Goal: Task Accomplishment & Management: Use online tool/utility

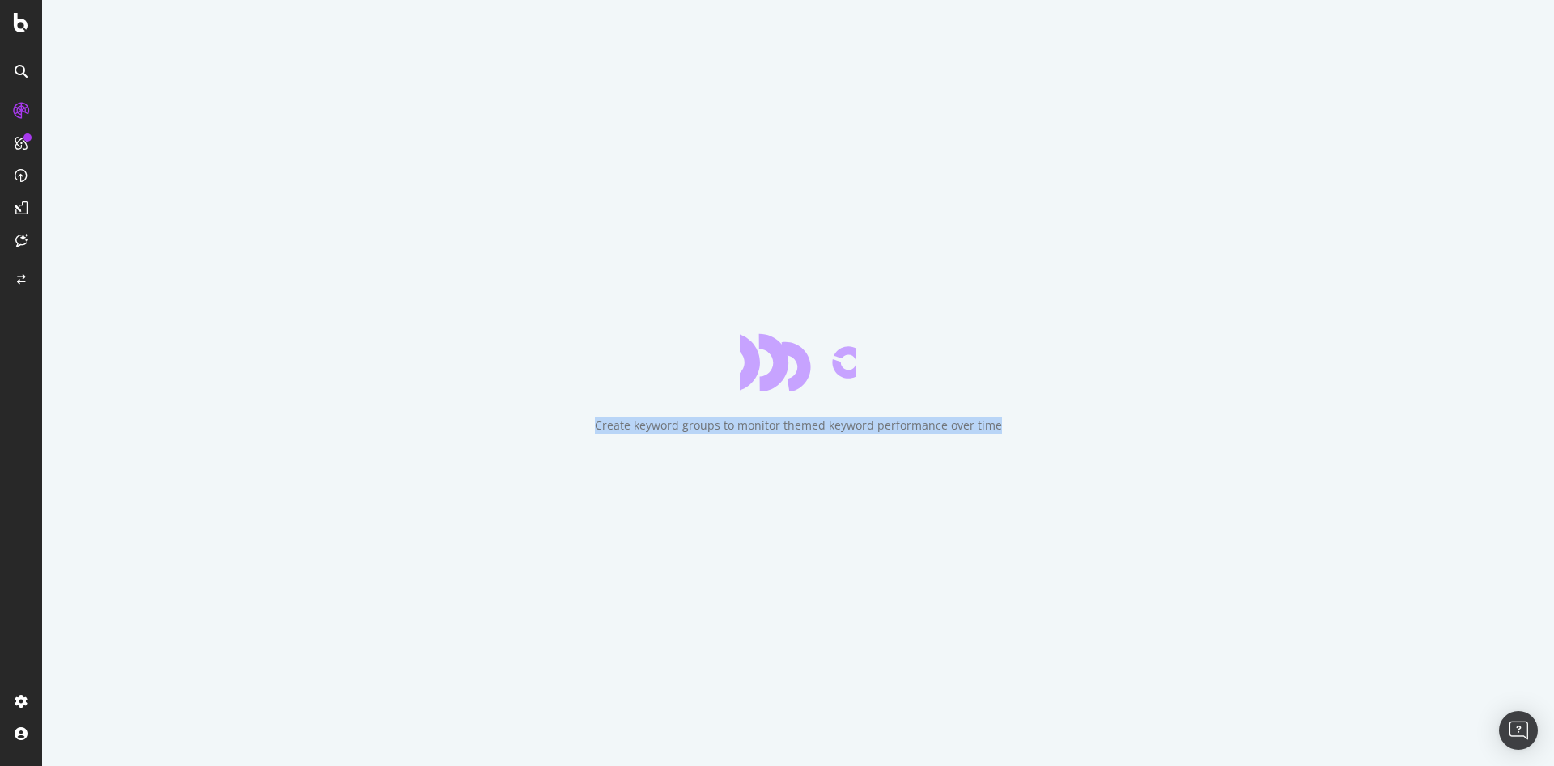
drag, startPoint x: 620, startPoint y: 429, endPoint x: 1001, endPoint y: 434, distance: 381.1
click at [1001, 434] on div "Create keyword groups to monitor themed keyword performance over time" at bounding box center [798, 383] width 1512 height 766
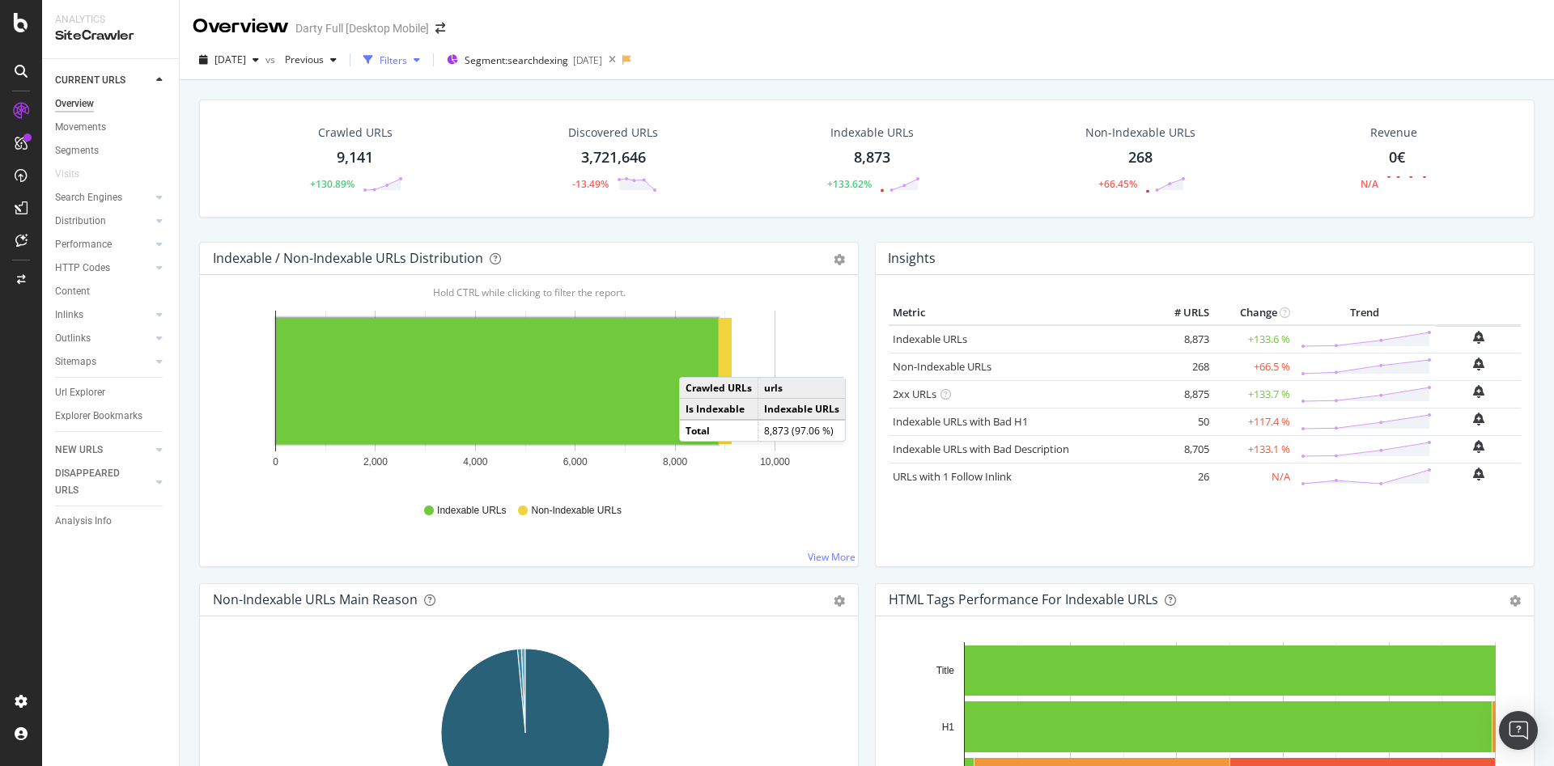
click at [407, 61] on div "Filters" at bounding box center [393, 60] width 28 height 14
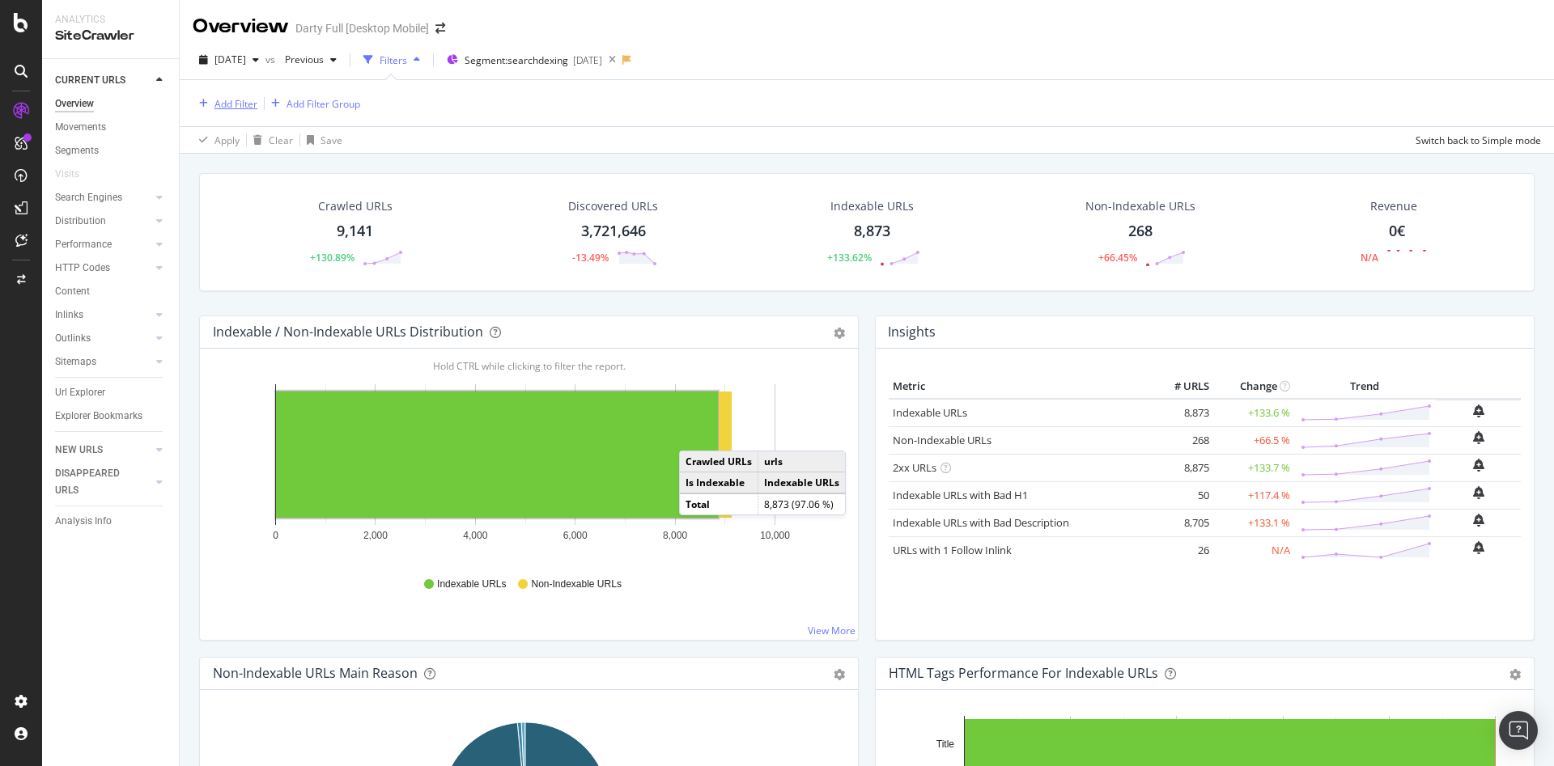
click at [255, 108] on div "Add Filter" at bounding box center [235, 104] width 43 height 14
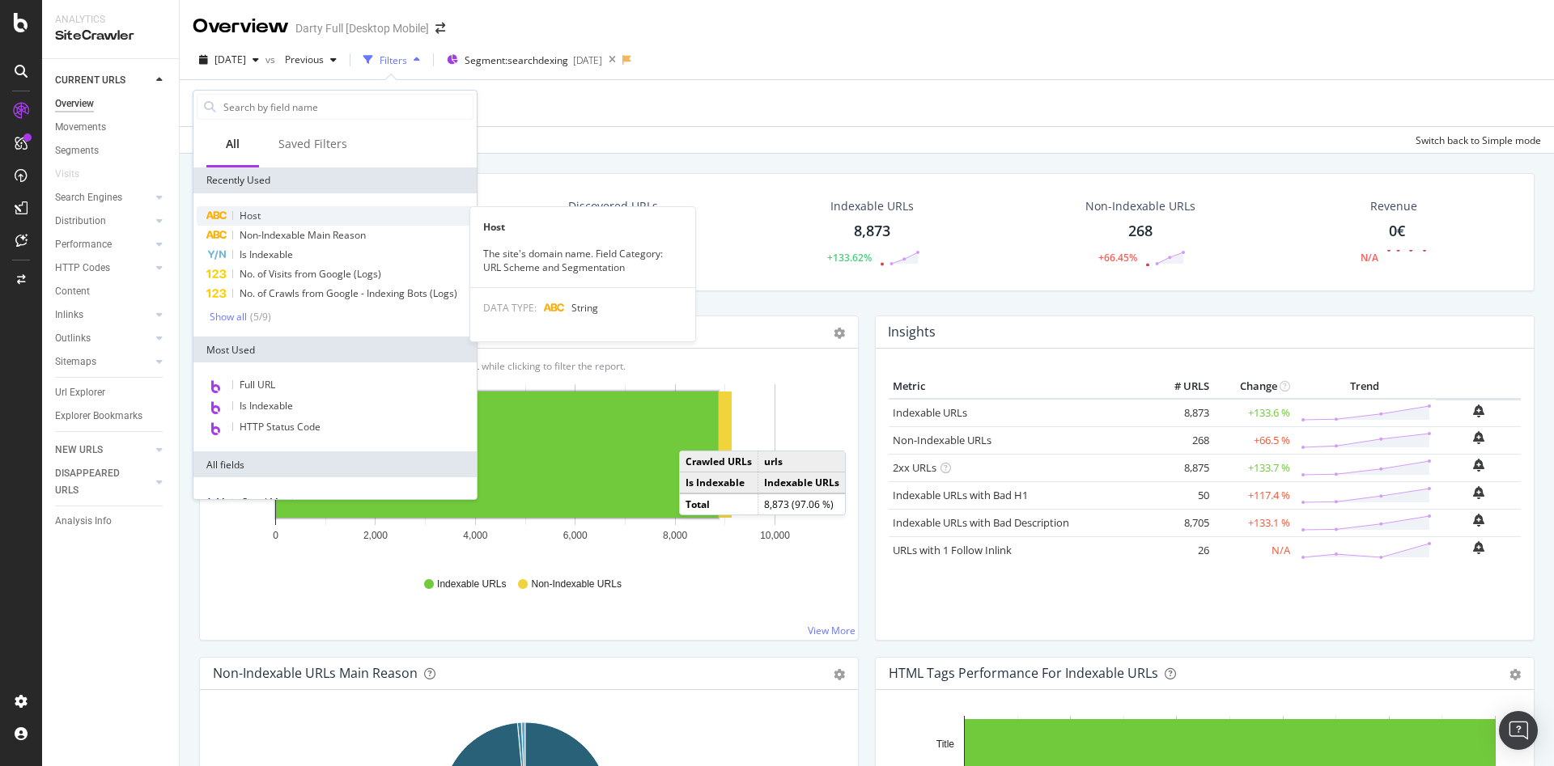
click at [262, 212] on div "Host" at bounding box center [335, 215] width 277 height 19
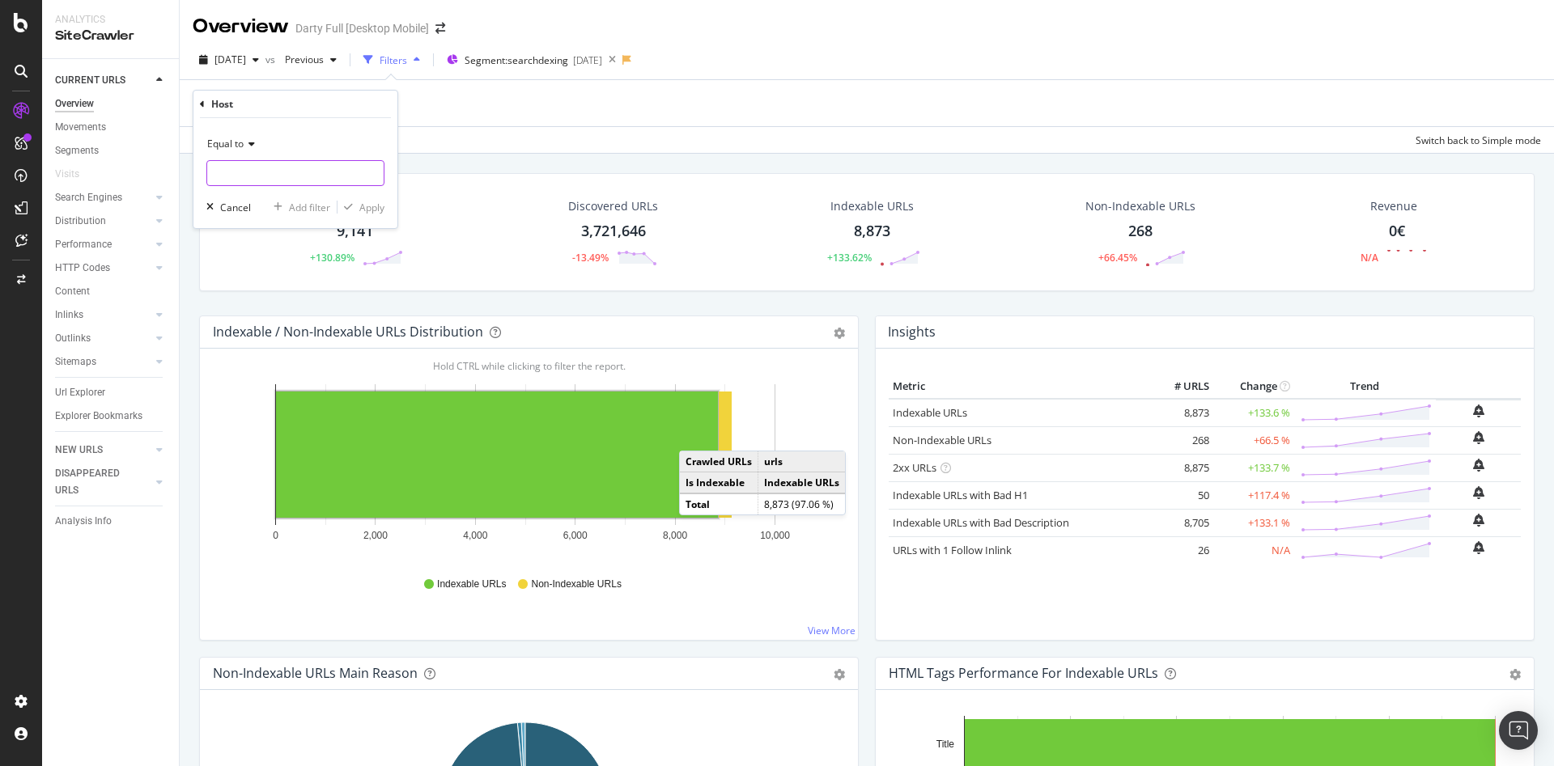
click at [270, 173] on input "text" at bounding box center [295, 173] width 176 height 26
click at [249, 195] on span "[DOMAIN_NAME][PERSON_NAME]" at bounding box center [292, 195] width 162 height 14
type input "[DOMAIN_NAME][PERSON_NAME]"
click at [364, 209] on div "Apply" at bounding box center [371, 208] width 25 height 14
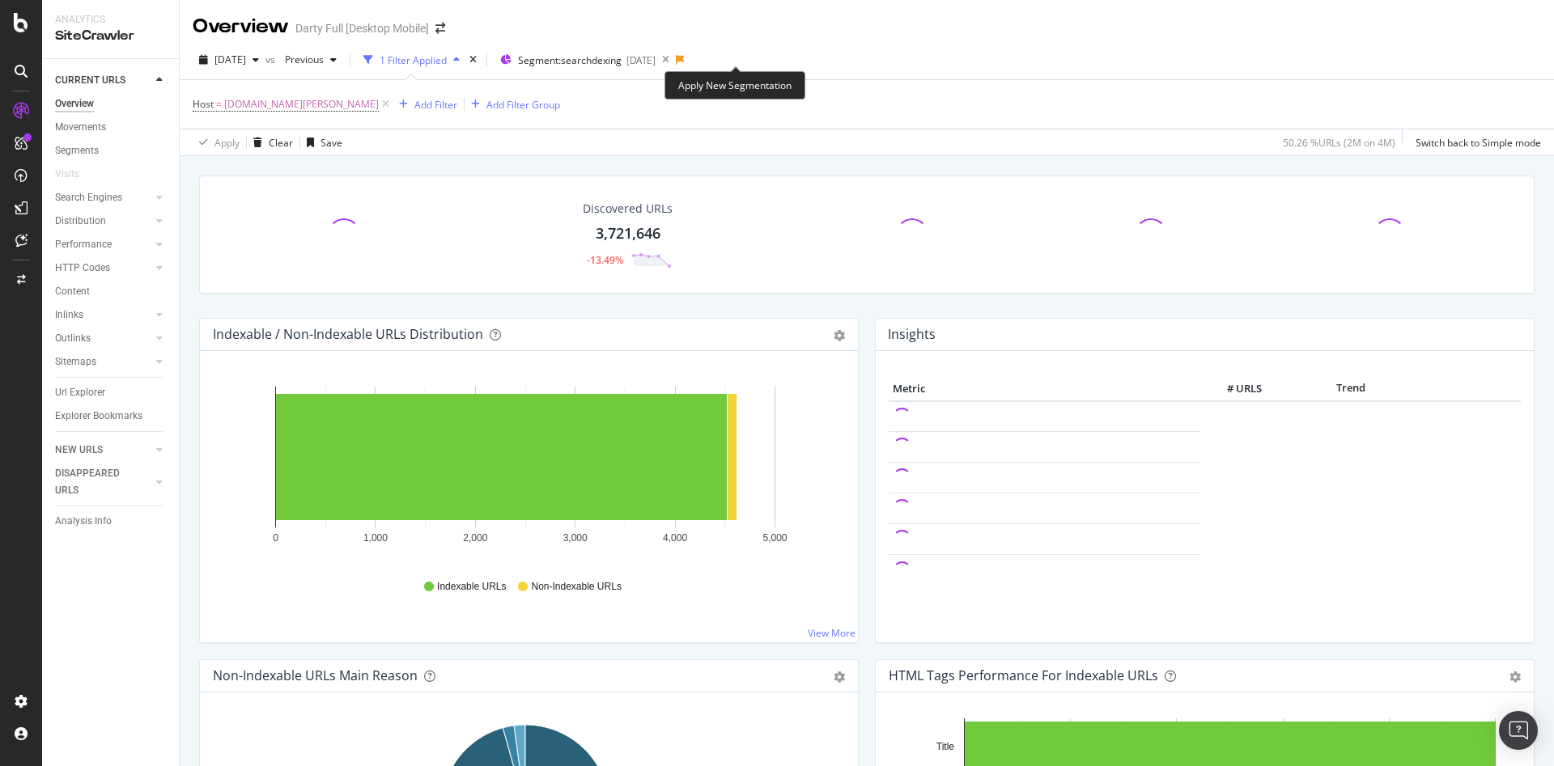
click at [685, 59] on icon at bounding box center [680, 60] width 9 height 10
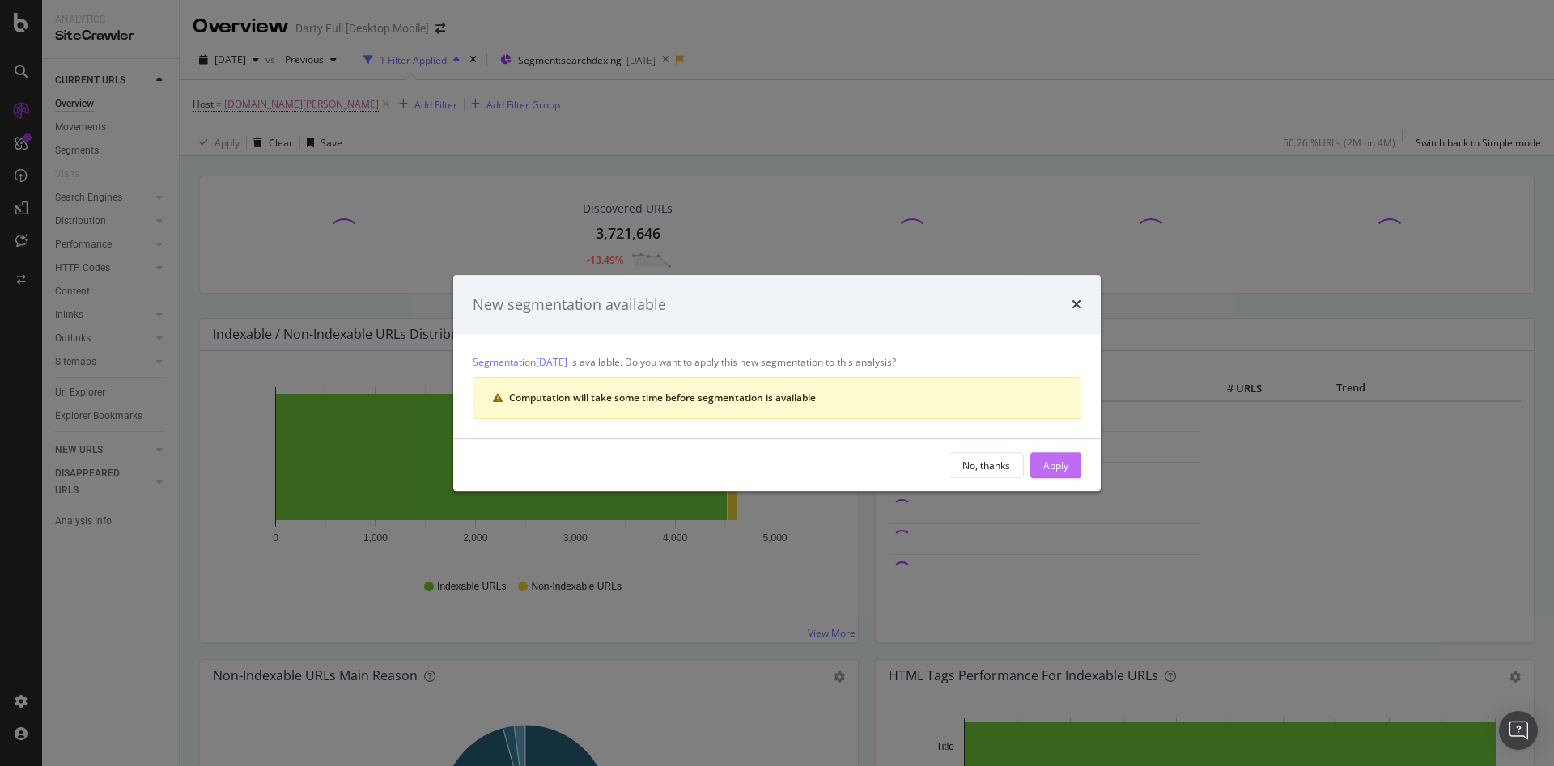
click at [1043, 461] on div "Apply" at bounding box center [1055, 466] width 25 height 14
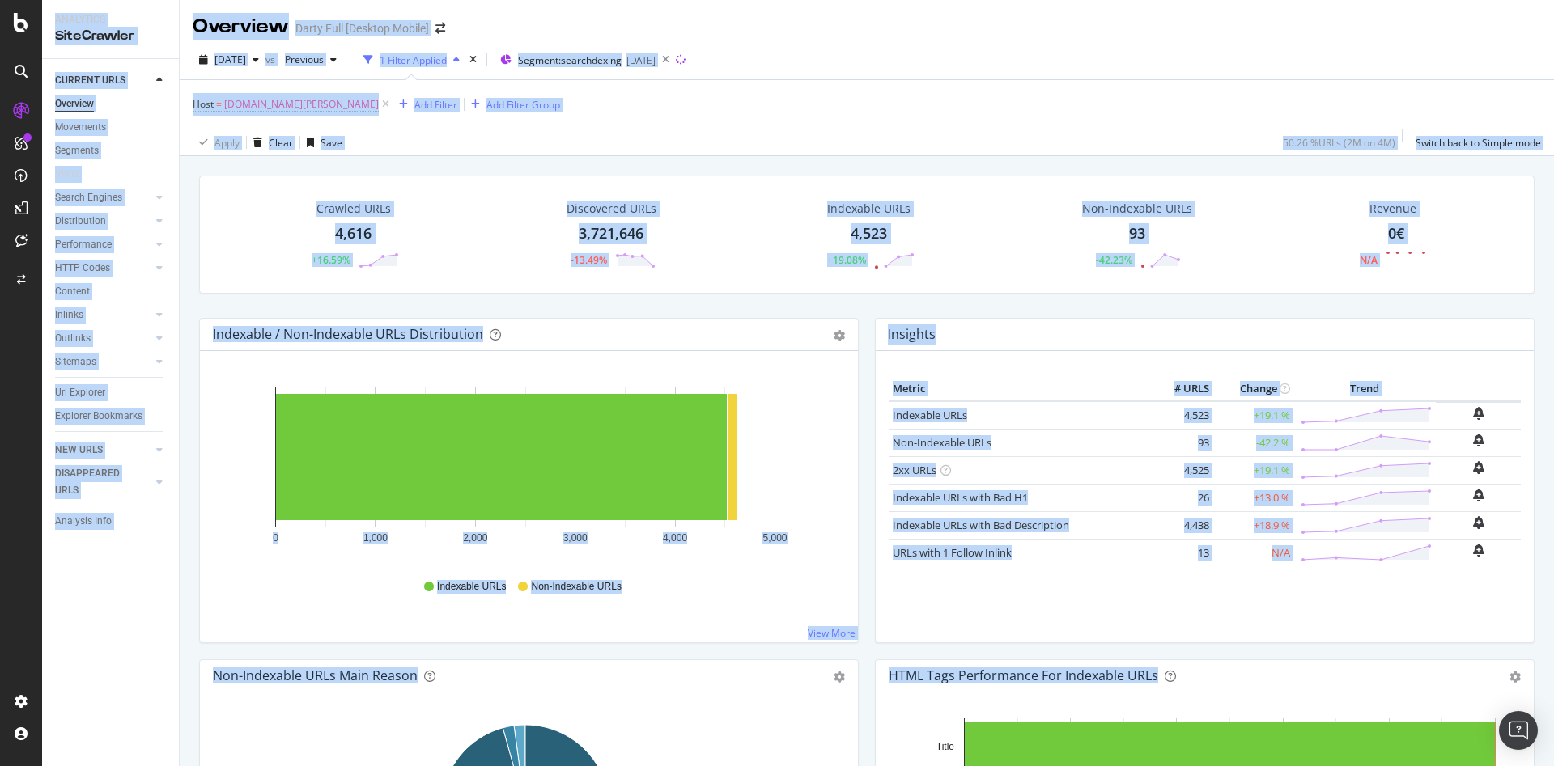
click at [957, 765] on html "Analytics SiteCrawler CURRENT URLS Overview Movements Segments Visits Search En…" at bounding box center [777, 383] width 1554 height 766
click at [921, 57] on div "2025 Jun. 20th vs Previous 1 Filter Applied Segment: searchdexing 2025-05-28" at bounding box center [867, 63] width 1374 height 32
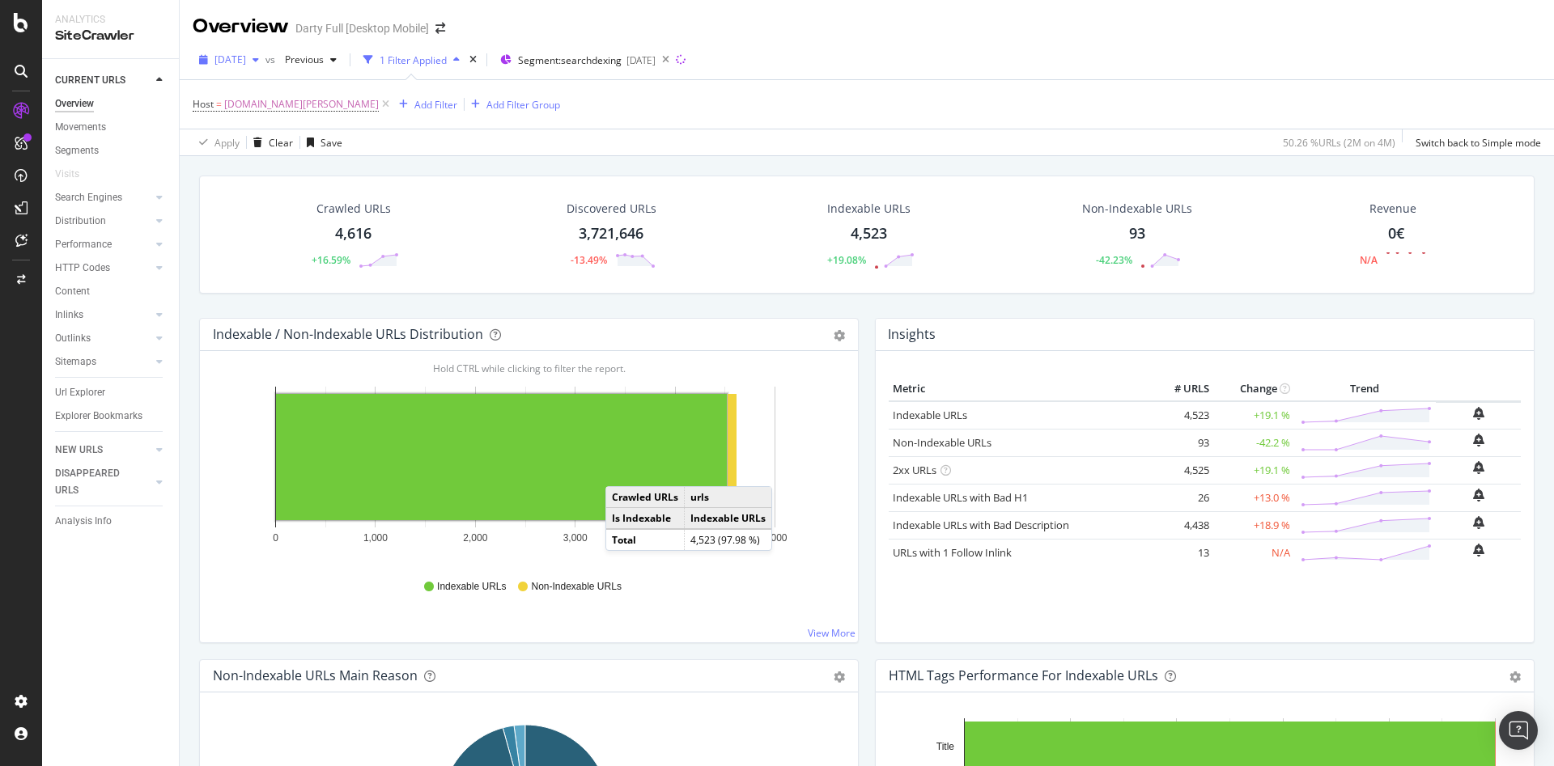
click at [259, 61] on icon "button" at bounding box center [255, 60] width 6 height 10
click at [279, 119] on div "2025 Jul. 31st" at bounding box center [259, 118] width 87 height 15
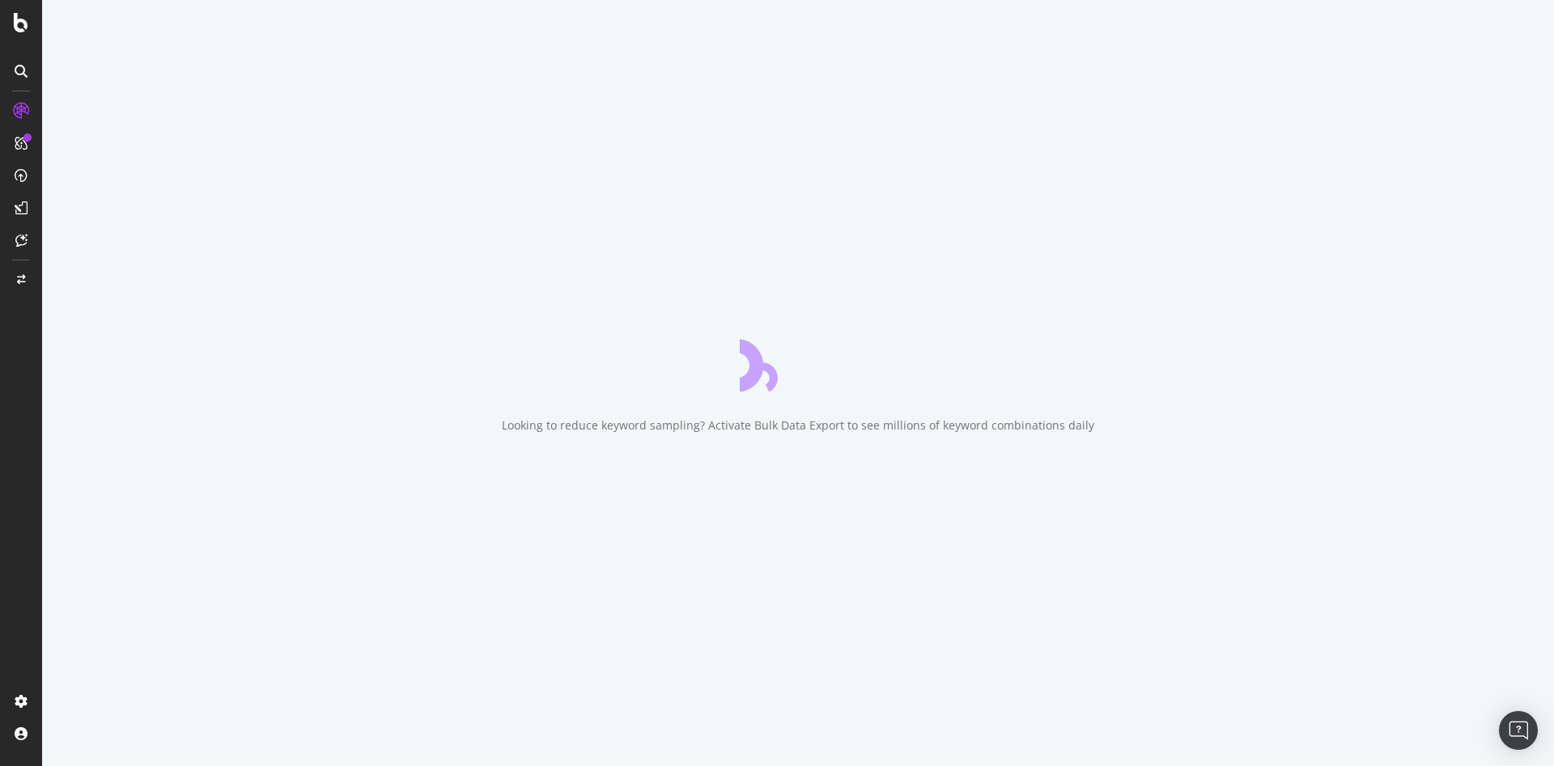
click at [884, 428] on div "Looking to reduce keyword sampling? Activate Bulk Data Export to see millions o…" at bounding box center [798, 426] width 592 height 16
click at [882, 426] on div "Looking to reduce keyword sampling? Activate Bulk Data Export to see millions o…" at bounding box center [798, 426] width 592 height 16
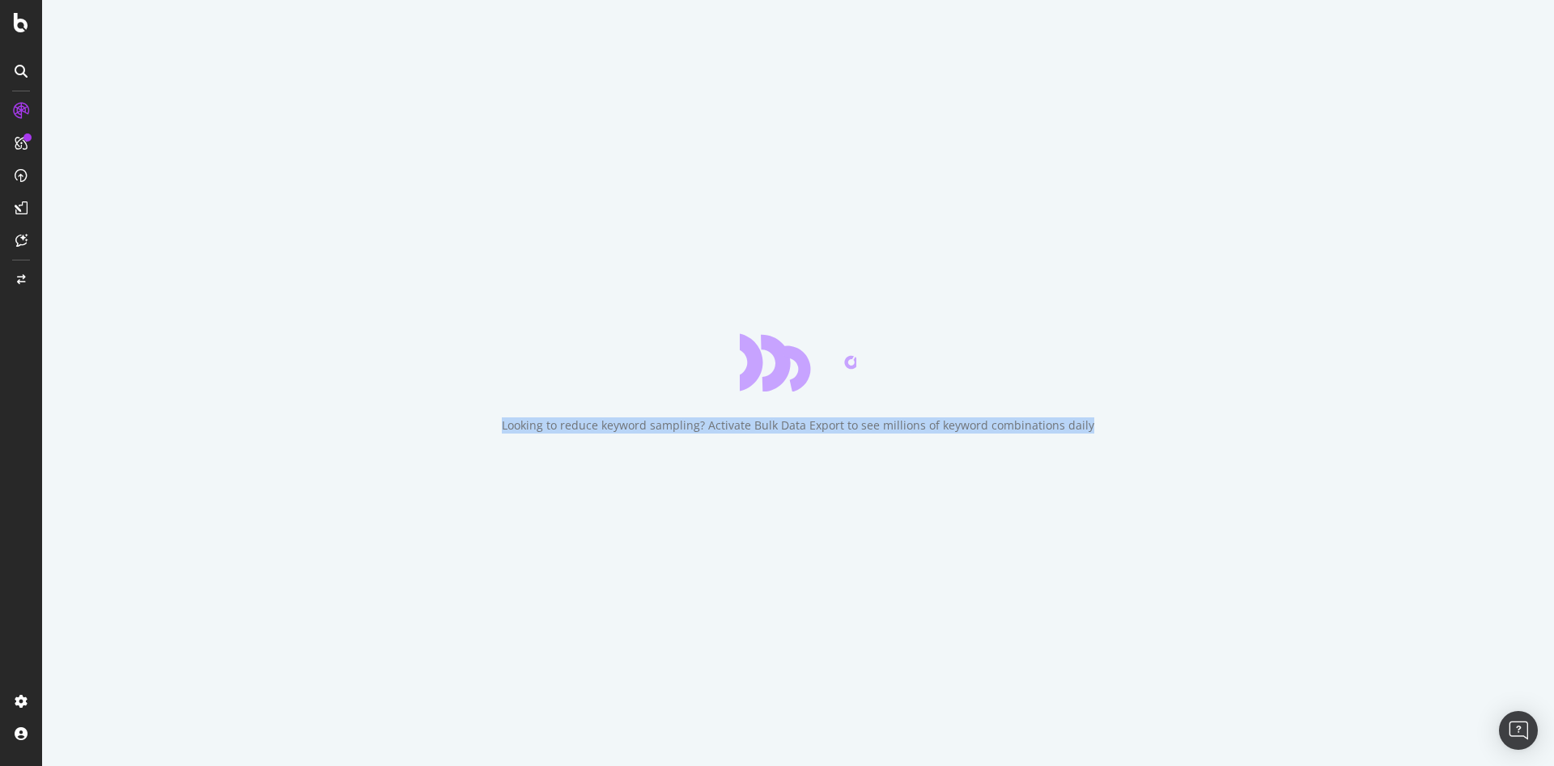
click at [882, 426] on div "Looking to reduce keyword sampling? Activate Bulk Data Export to see millions o…" at bounding box center [798, 426] width 592 height 16
click at [881, 427] on div "Looking to reduce keyword sampling? Activate Bulk Data Export to see millions o…" at bounding box center [798, 426] width 592 height 16
click at [881, 429] on div "Looking to reduce keyword sampling? Activate Bulk Data Export to see millions o…" at bounding box center [798, 426] width 592 height 16
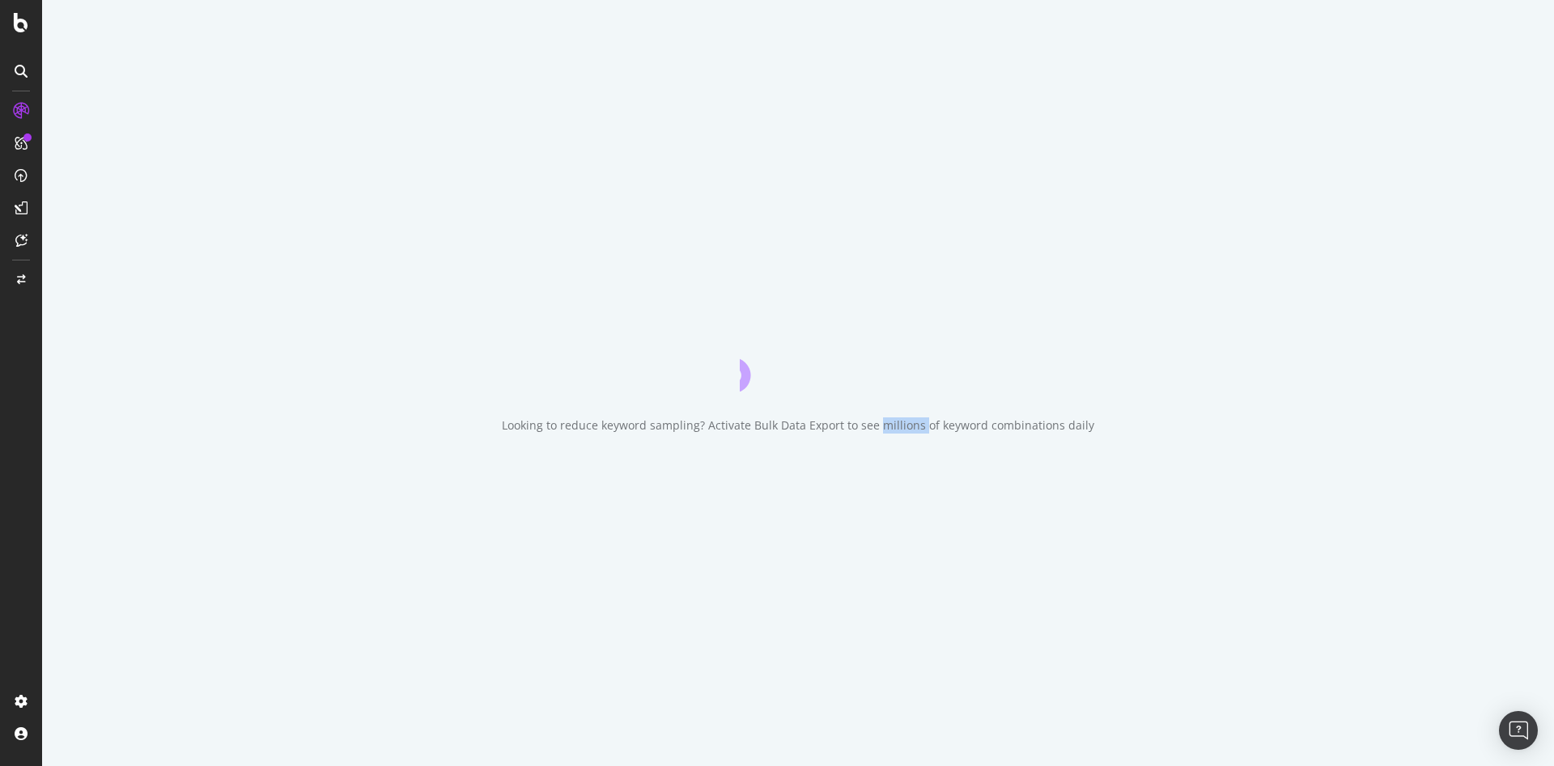
click at [880, 430] on div "Looking to reduce keyword sampling? Activate Bulk Data Export to see millions o…" at bounding box center [798, 426] width 592 height 16
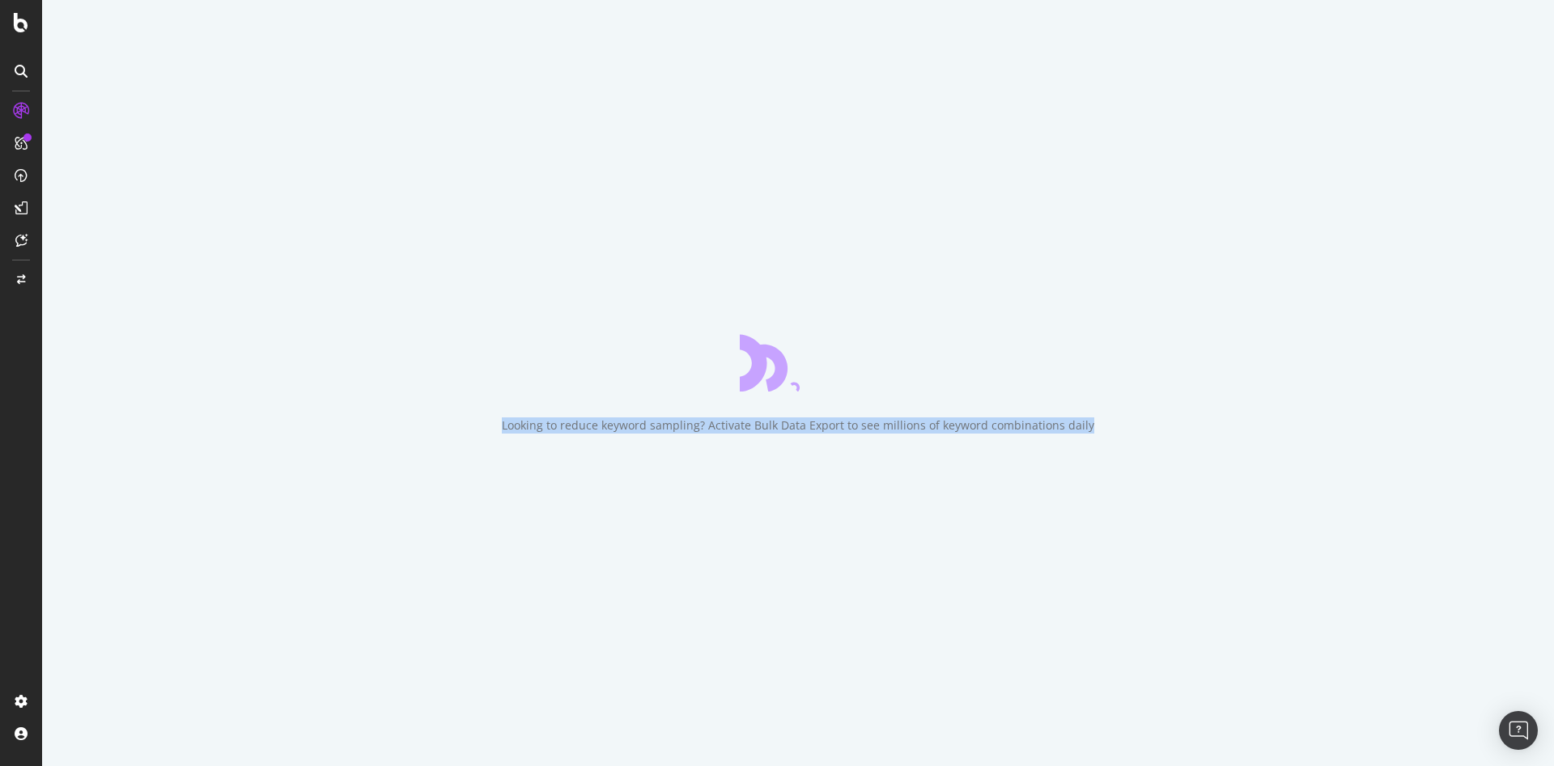
click at [880, 430] on div "Looking to reduce keyword sampling? Activate Bulk Data Export to see millions o…" at bounding box center [798, 426] width 592 height 16
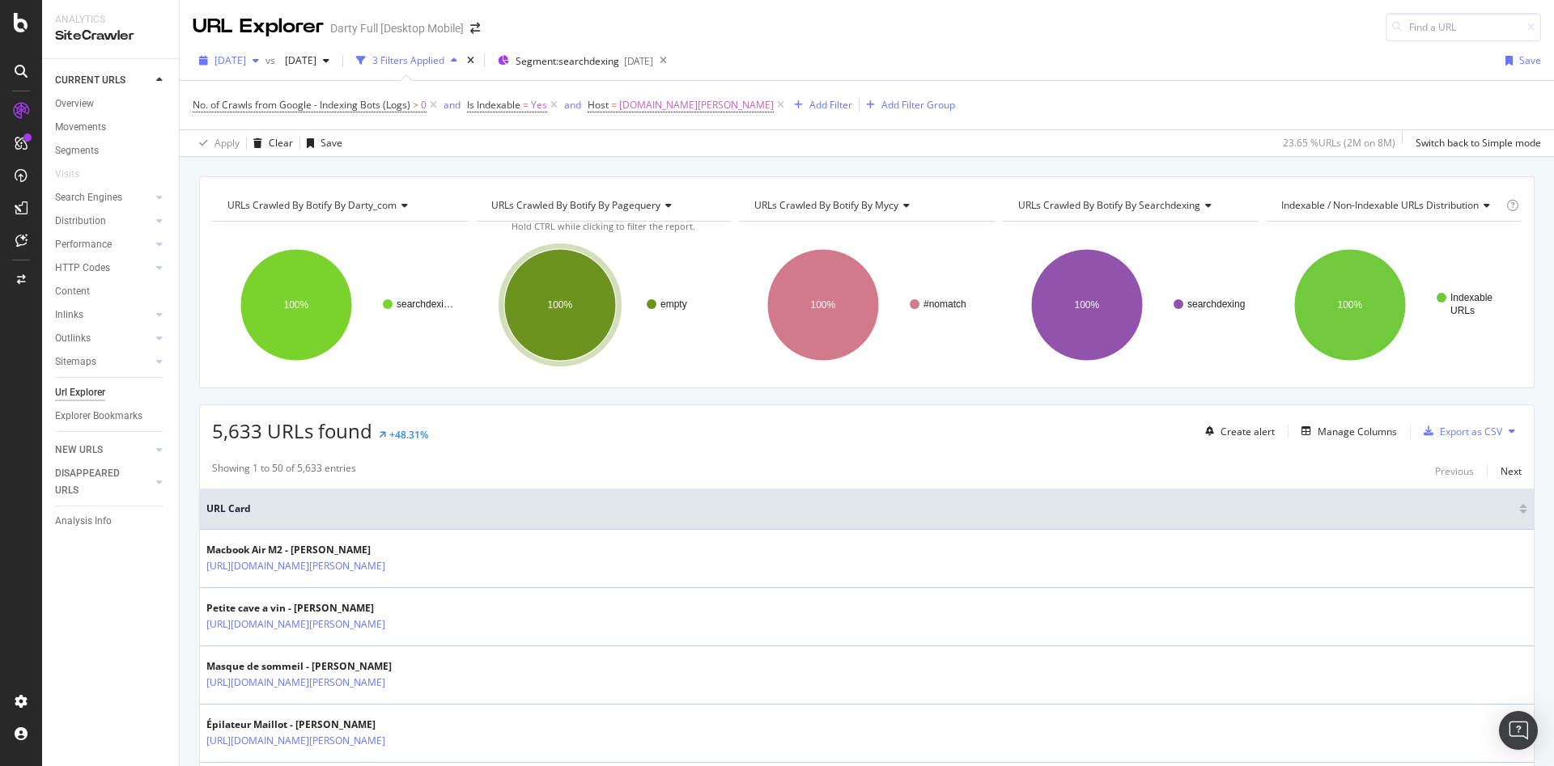
click at [259, 64] on icon "button" at bounding box center [255, 61] width 6 height 10
click at [296, 119] on div "[DATE]" at bounding box center [259, 119] width 87 height 15
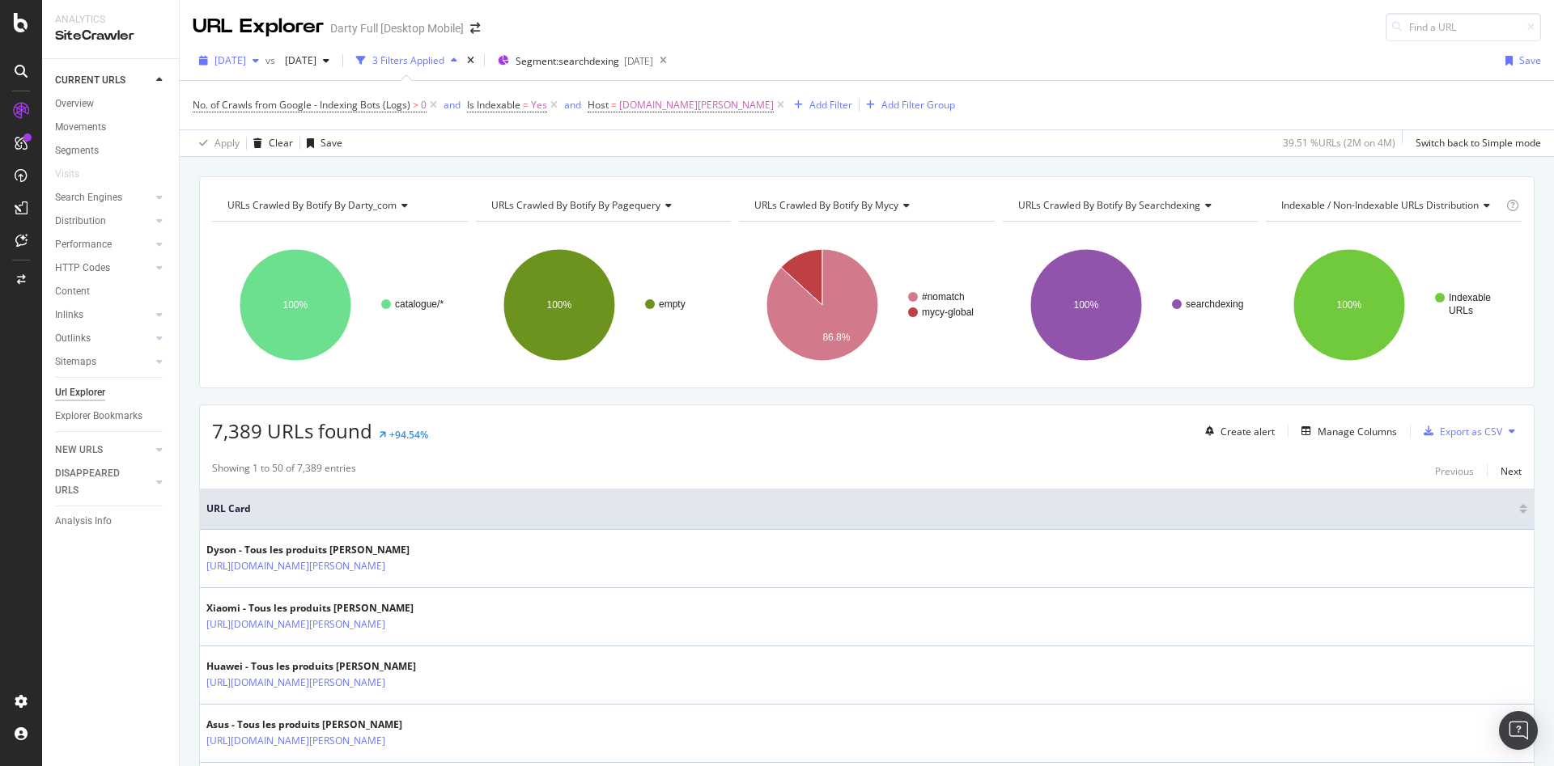
click at [265, 66] on div "[DATE]" at bounding box center [229, 61] width 73 height 24
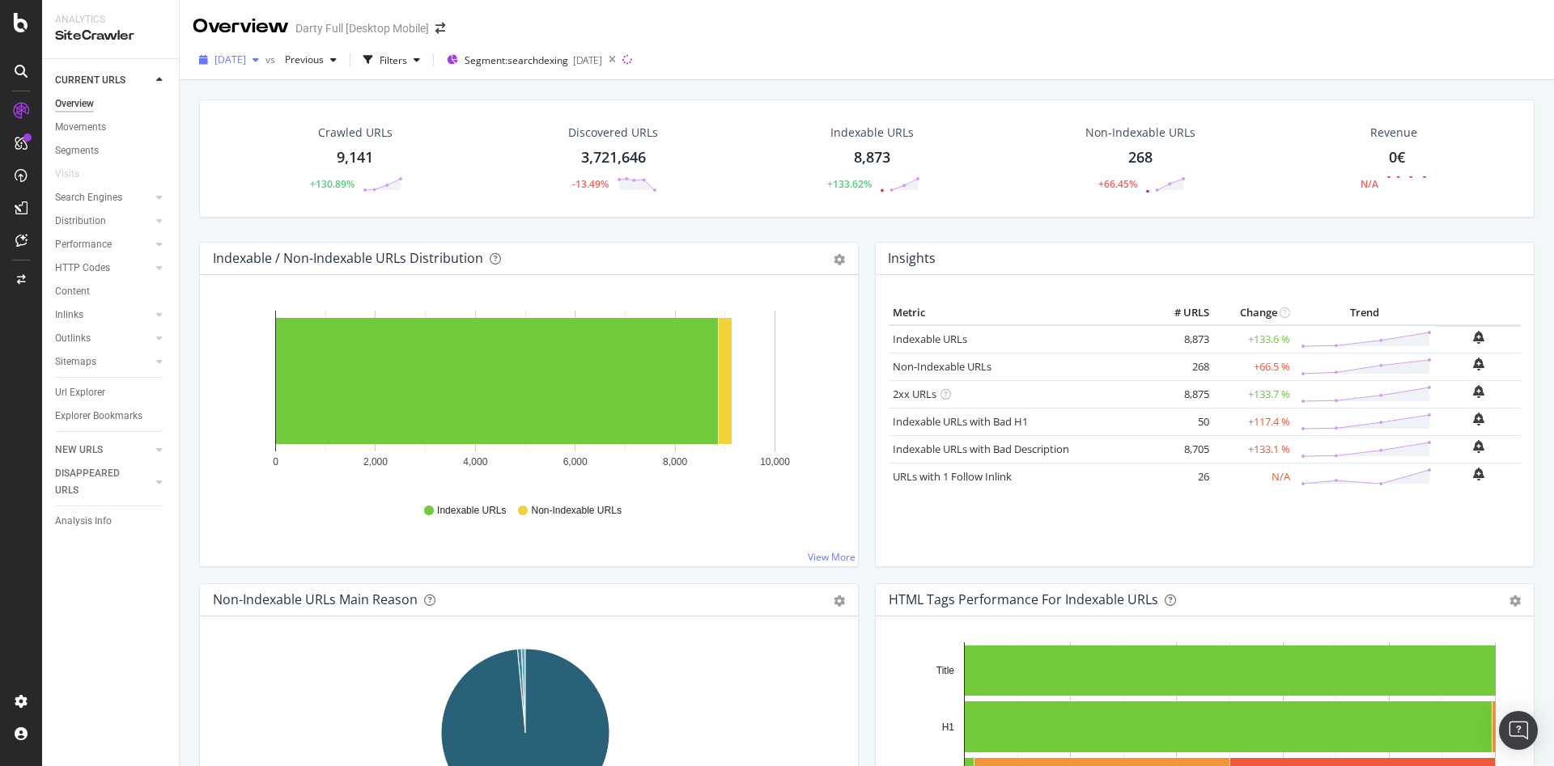
click at [259, 58] on icon "button" at bounding box center [255, 60] width 6 height 10
click at [274, 123] on div "[DATE]" at bounding box center [259, 118] width 87 height 15
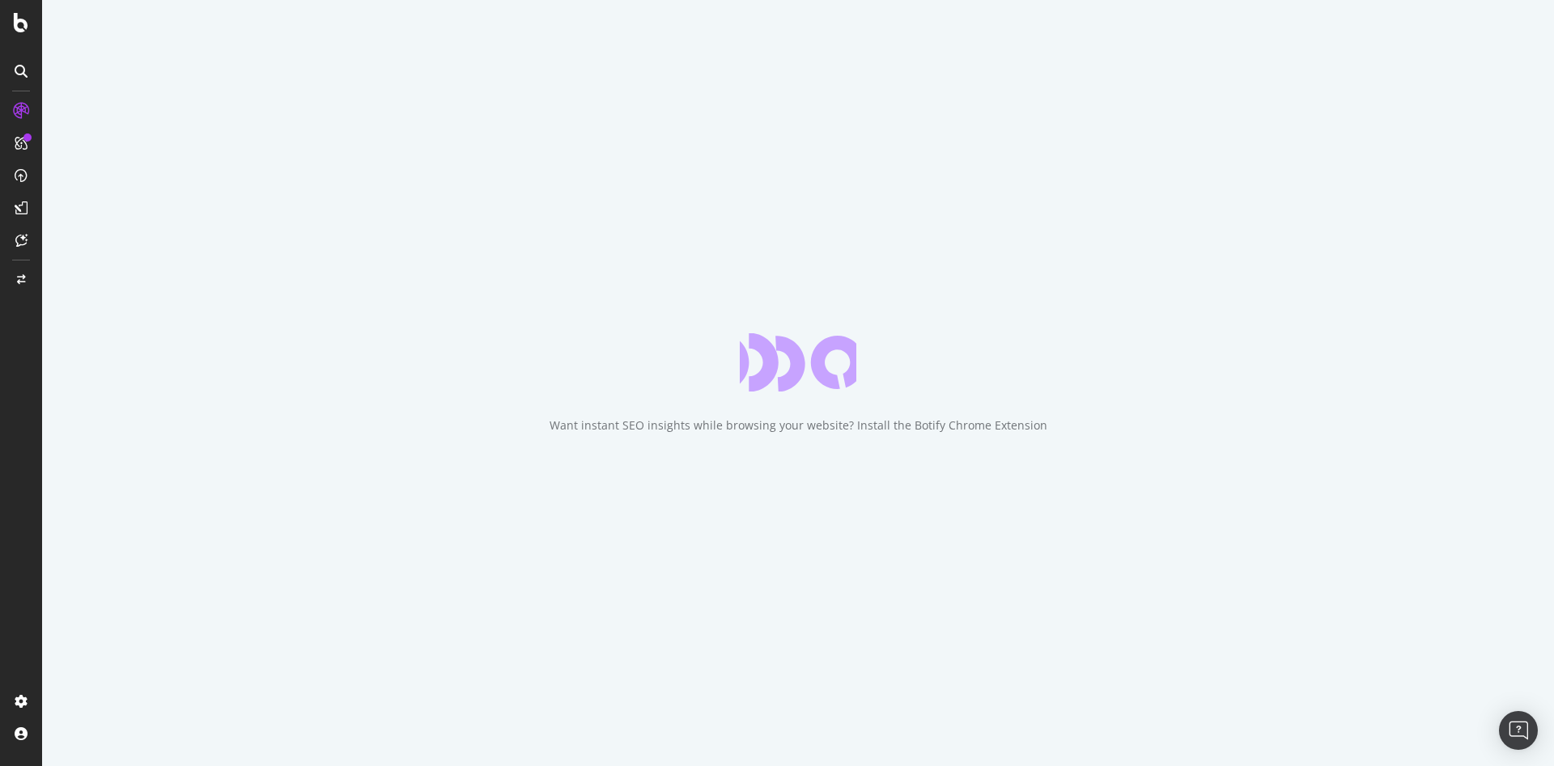
click at [876, 428] on div "Want instant SEO insights while browsing your website? Install the Botify Chrom…" at bounding box center [798, 426] width 498 height 16
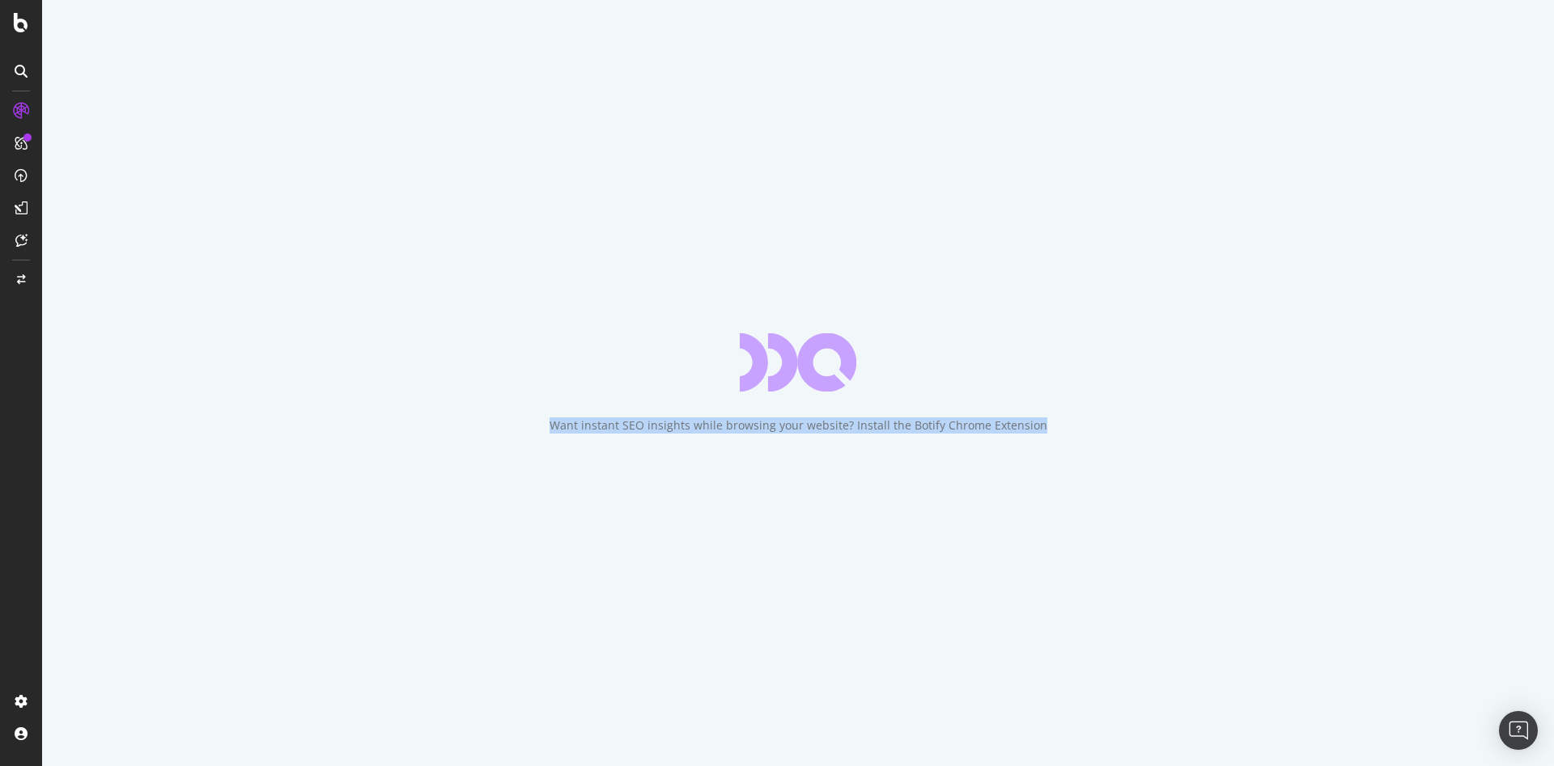
click at [876, 428] on div "Want instant SEO insights while browsing your website? Install the Botify Chrom…" at bounding box center [798, 426] width 498 height 16
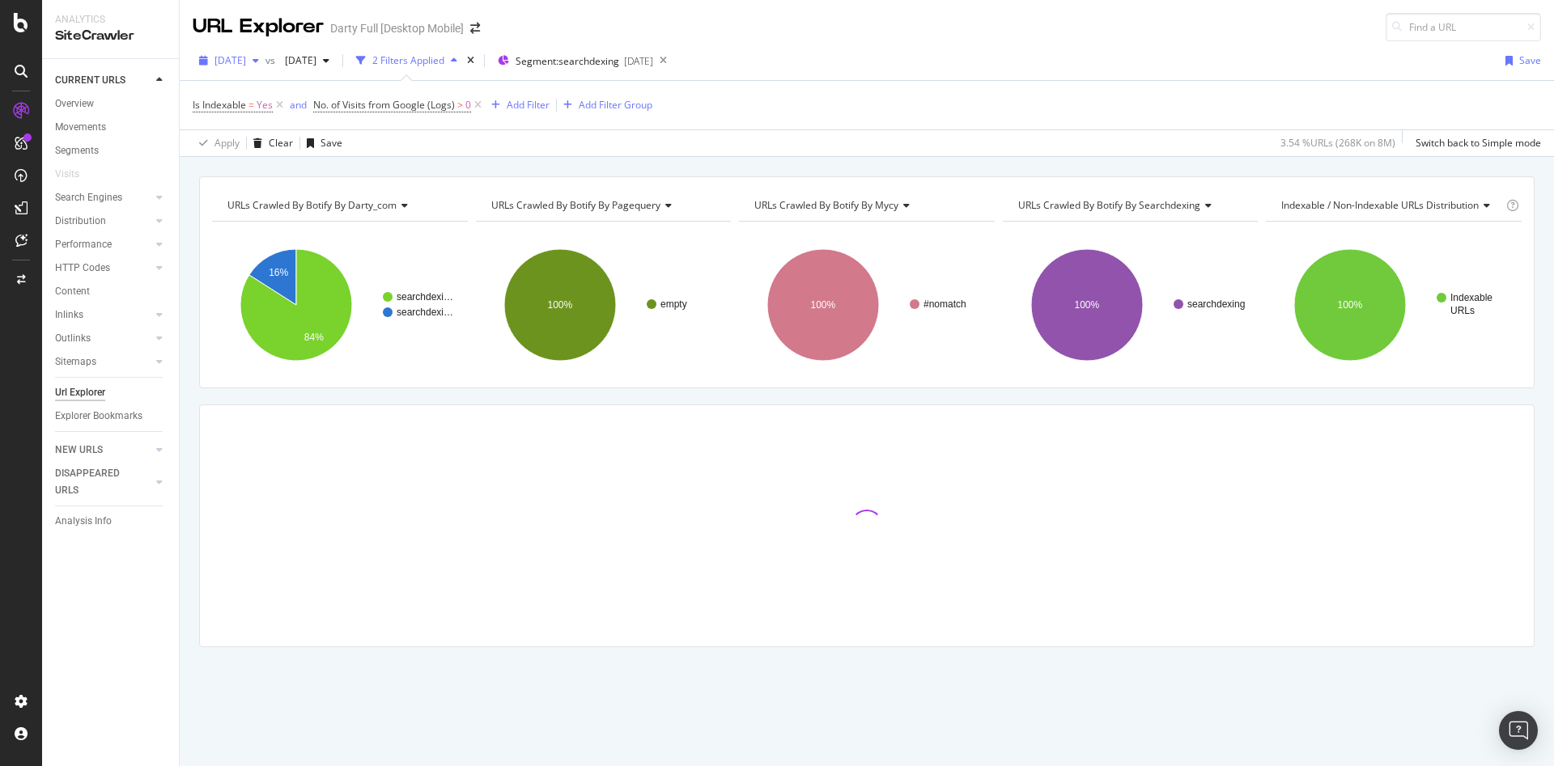
click at [265, 61] on div "button" at bounding box center [255, 61] width 19 height 10
click at [269, 119] on div "[DATE]" at bounding box center [259, 119] width 87 height 15
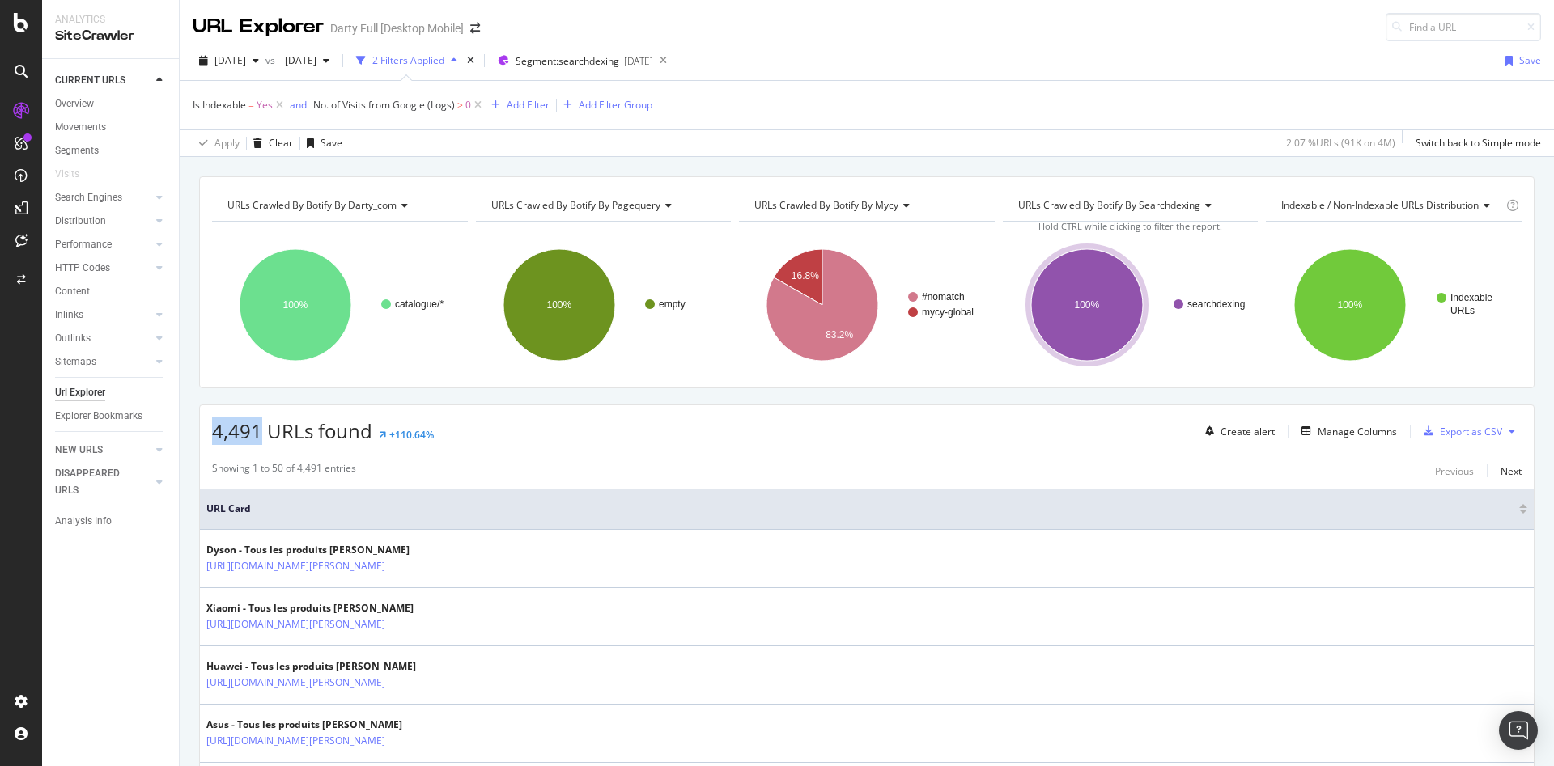
drag, startPoint x: 260, startPoint y: 435, endPoint x: 194, endPoint y: 439, distance: 65.7
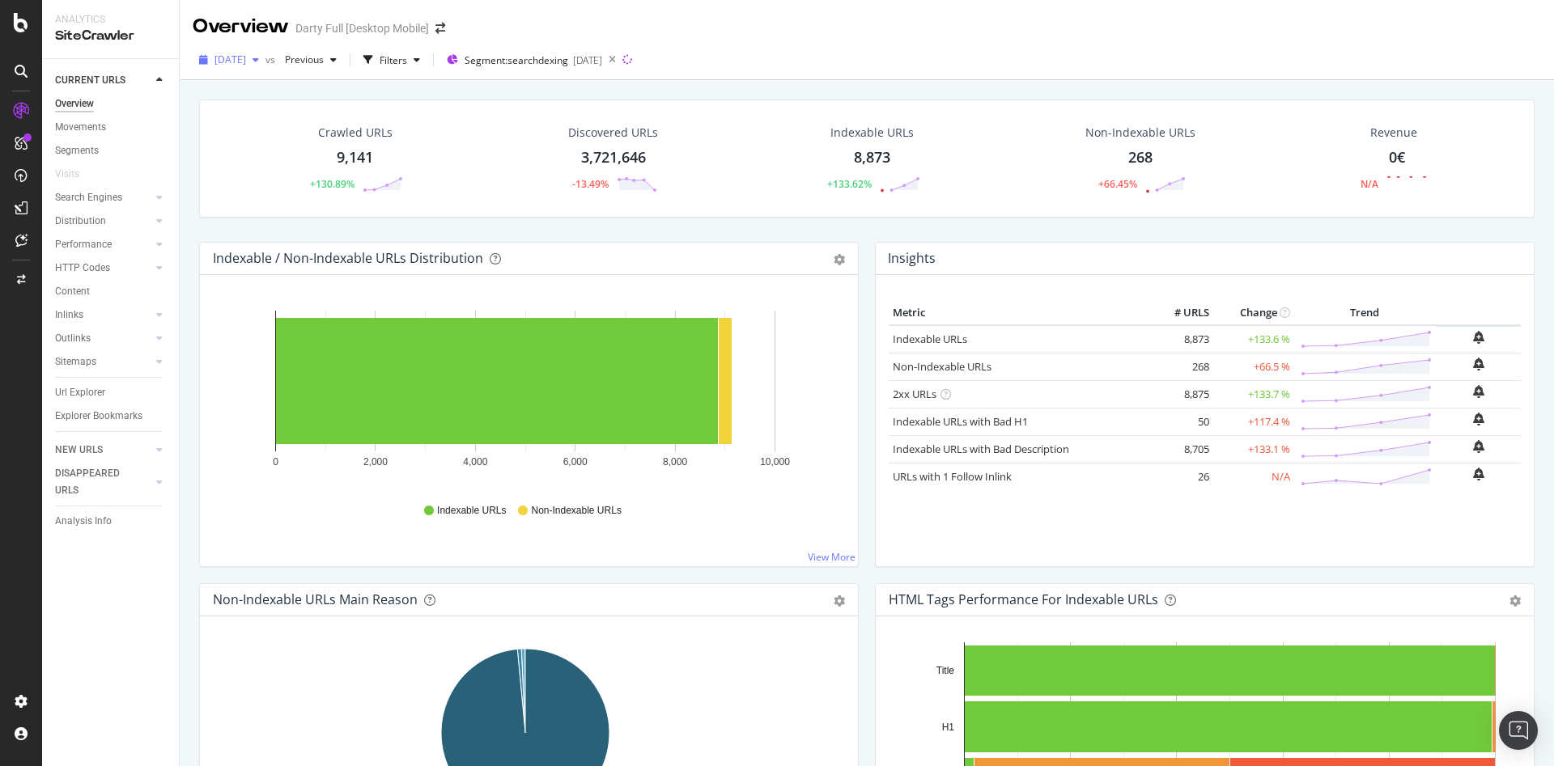
click at [259, 62] on icon "button" at bounding box center [255, 60] width 6 height 10
click at [282, 144] on div "[DATE]" at bounding box center [259, 148] width 87 height 15
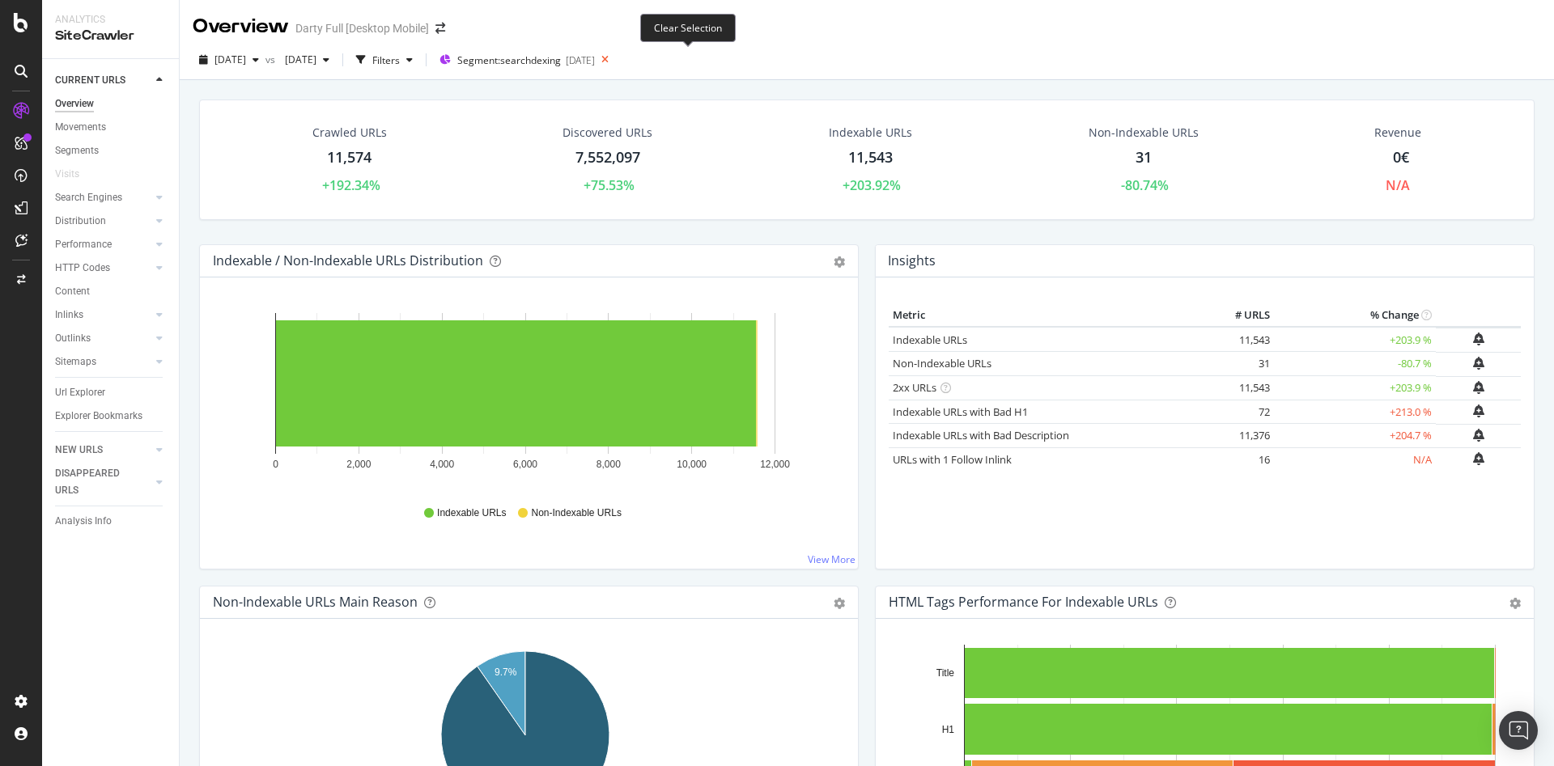
click at [615, 60] on icon at bounding box center [605, 60] width 20 height 23
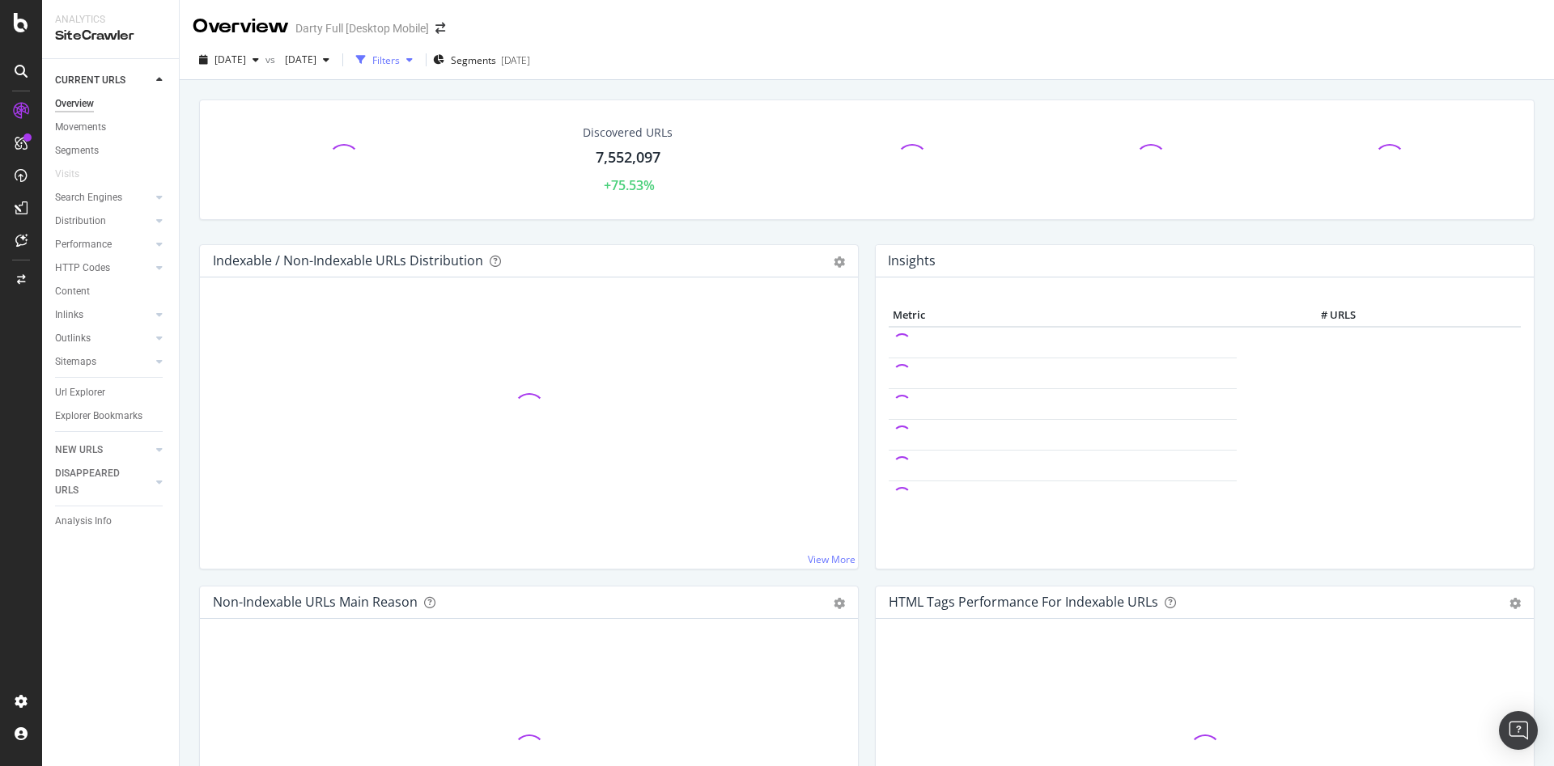
click at [400, 61] on div "Filters" at bounding box center [386, 60] width 28 height 14
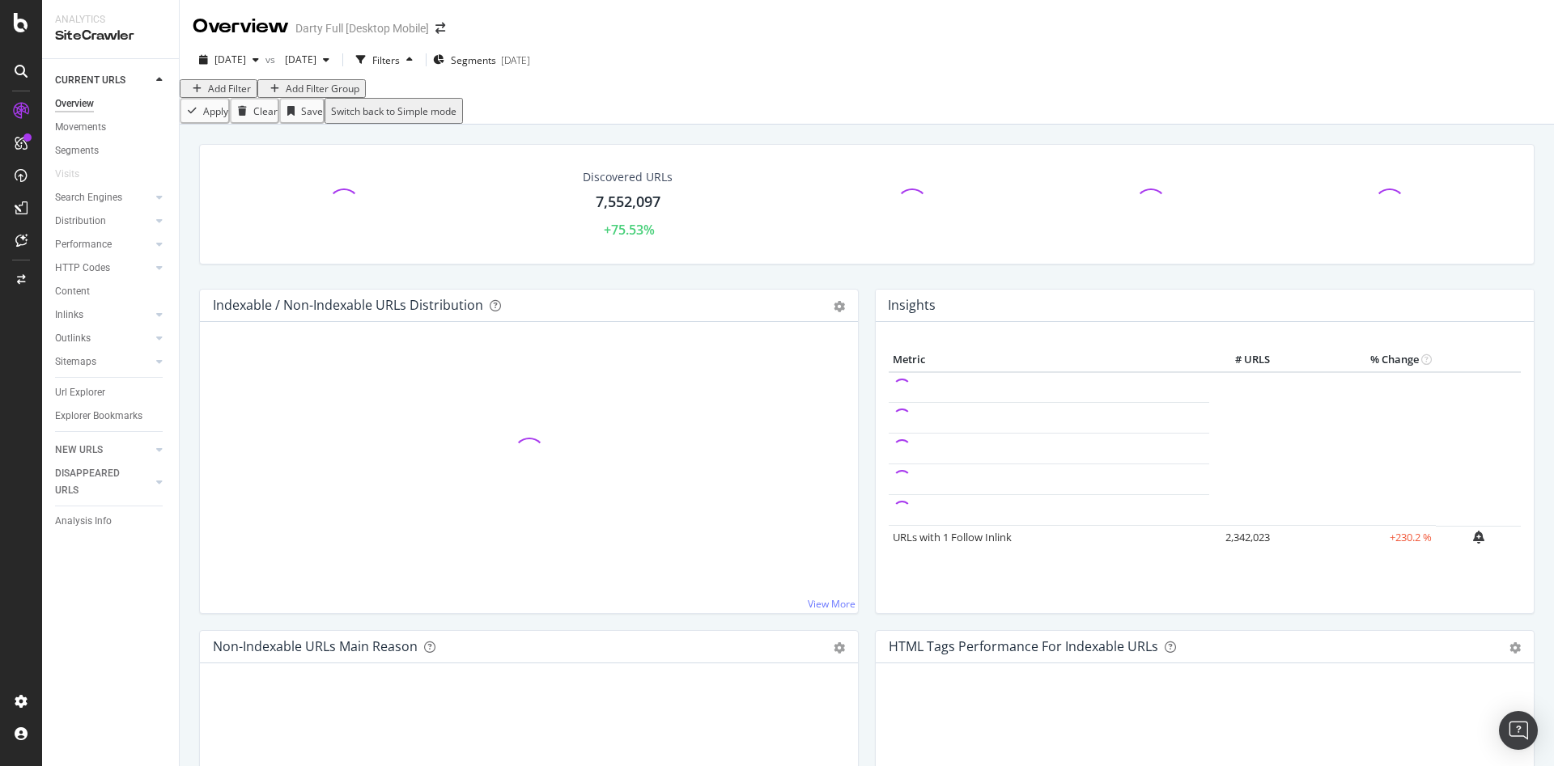
click at [225, 95] on div "Add Filter" at bounding box center [229, 89] width 43 height 14
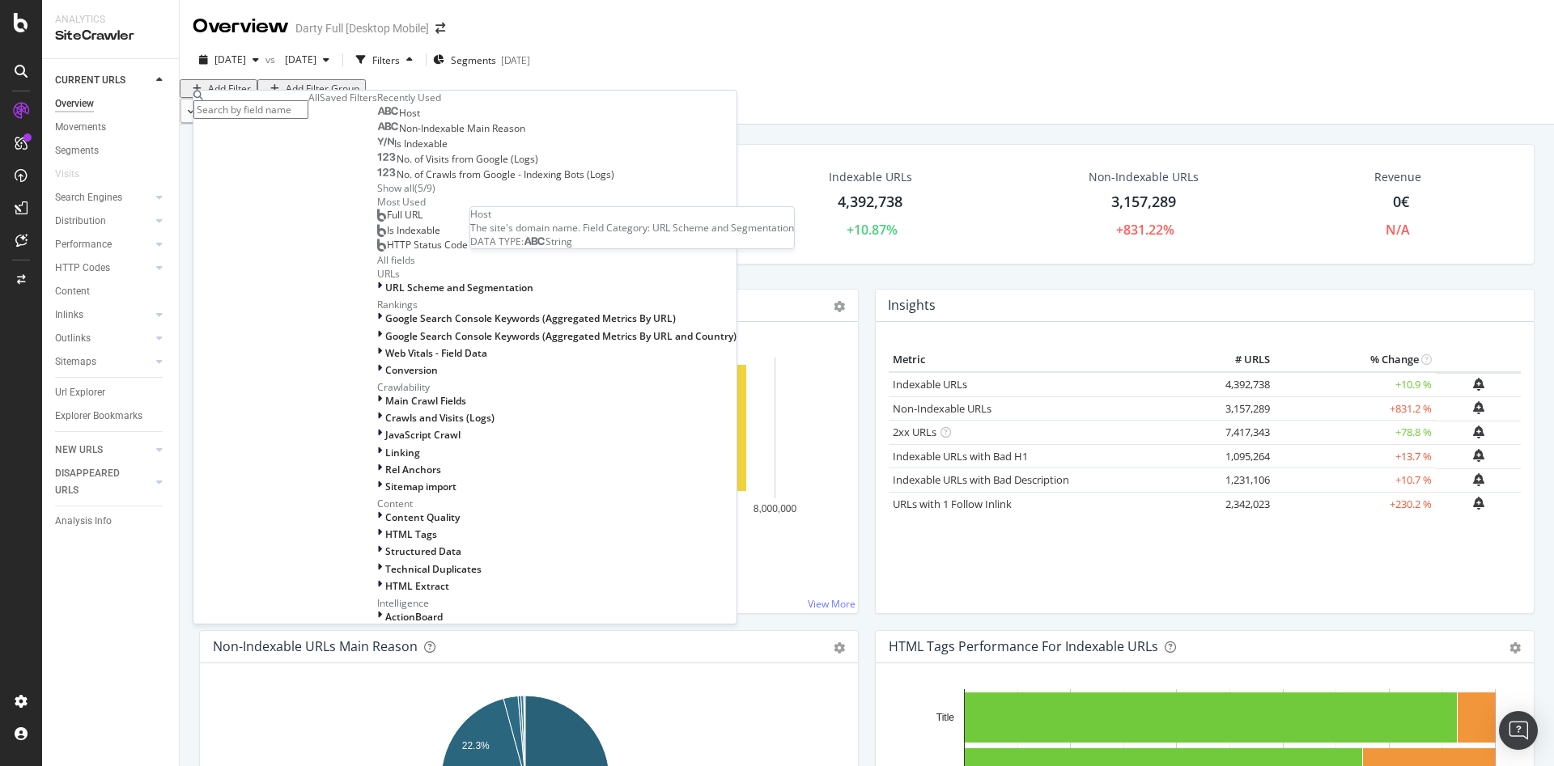
click at [377, 120] on div "Host" at bounding box center [398, 113] width 43 height 13
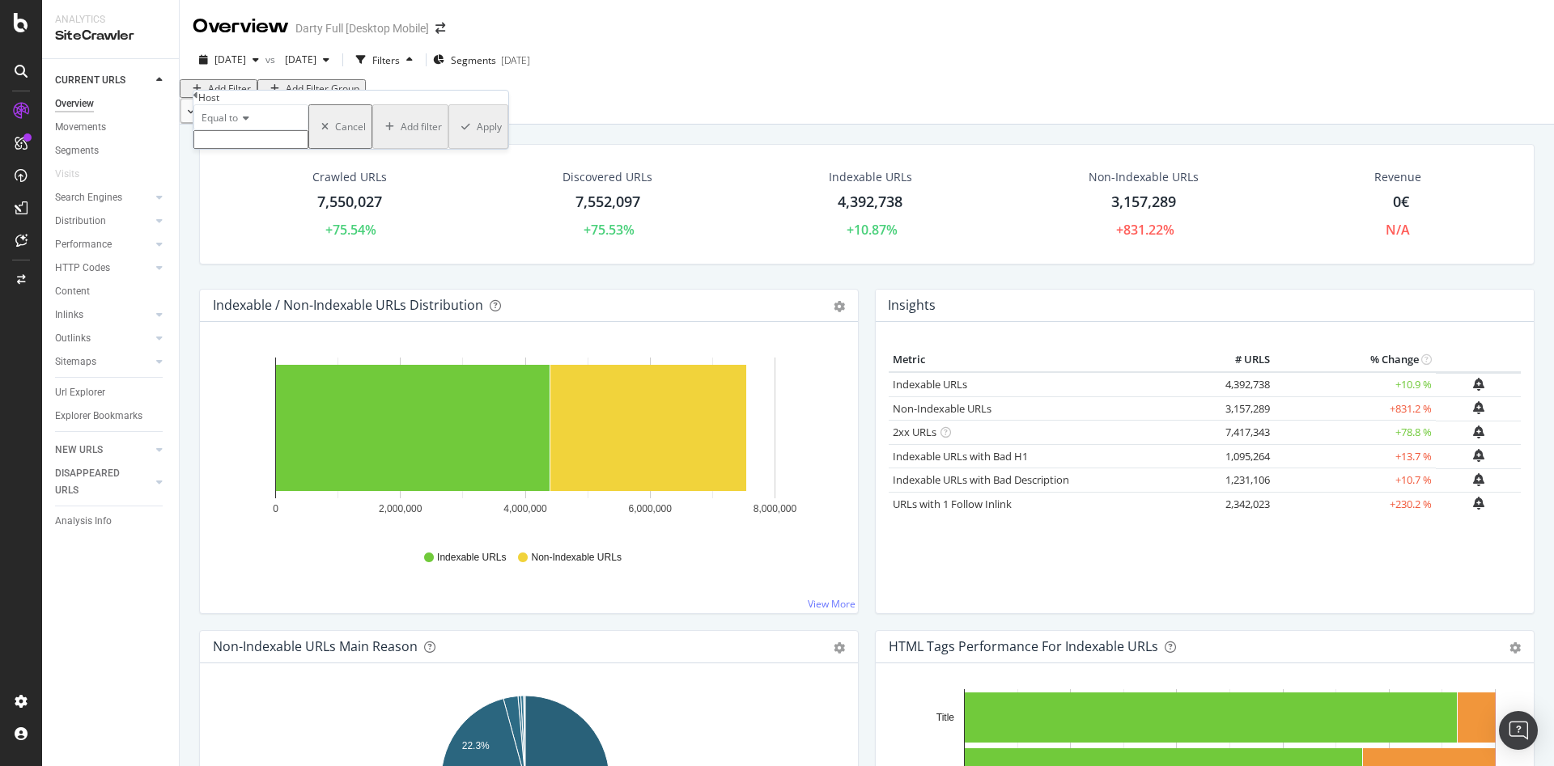
click at [238, 125] on span "Equal to" at bounding box center [219, 118] width 36 height 14
click at [256, 147] on div "Equal to" at bounding box center [250, 138] width 113 height 17
click at [269, 149] on input "text" at bounding box center [250, 139] width 115 height 19
click at [231, 164] on span "[DOMAIN_NAME]" at bounding box center [214, 158] width 33 height 14
type input "[DOMAIN_NAME]"
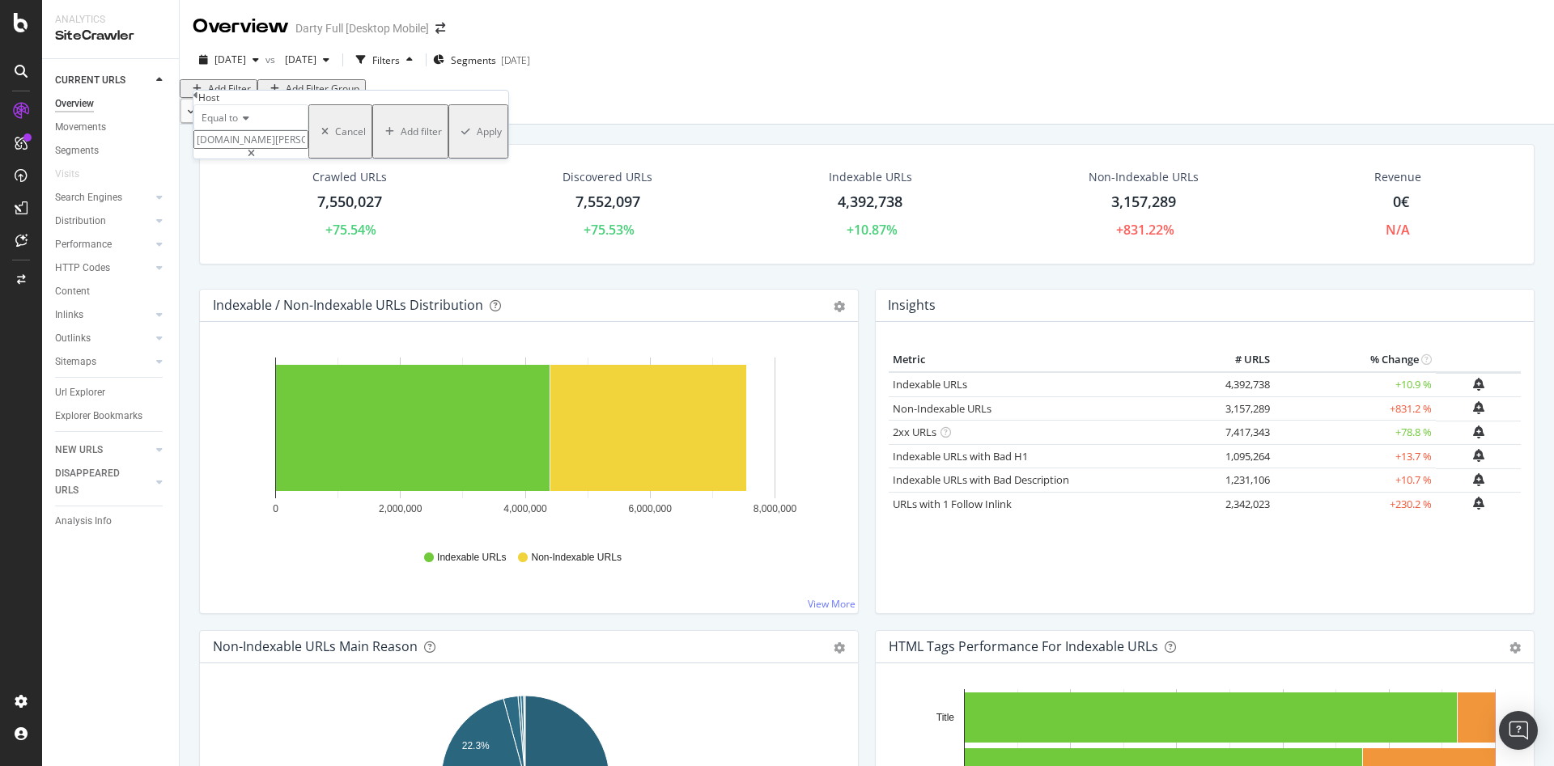
click at [401, 138] on div "Add filter" at bounding box center [421, 132] width 41 height 14
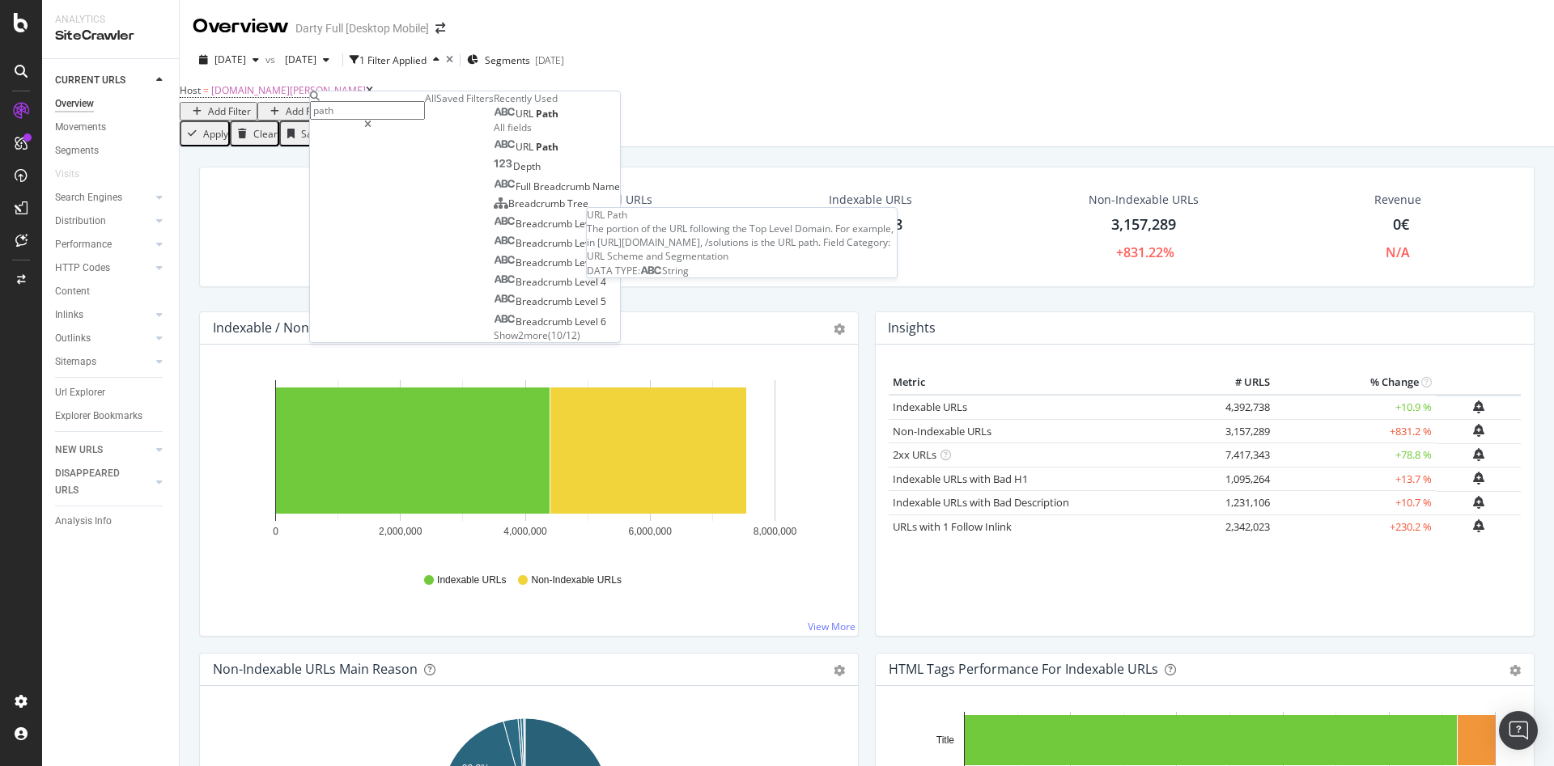
type input "path"
click at [494, 121] on div "URL Path" at bounding box center [526, 114] width 65 height 13
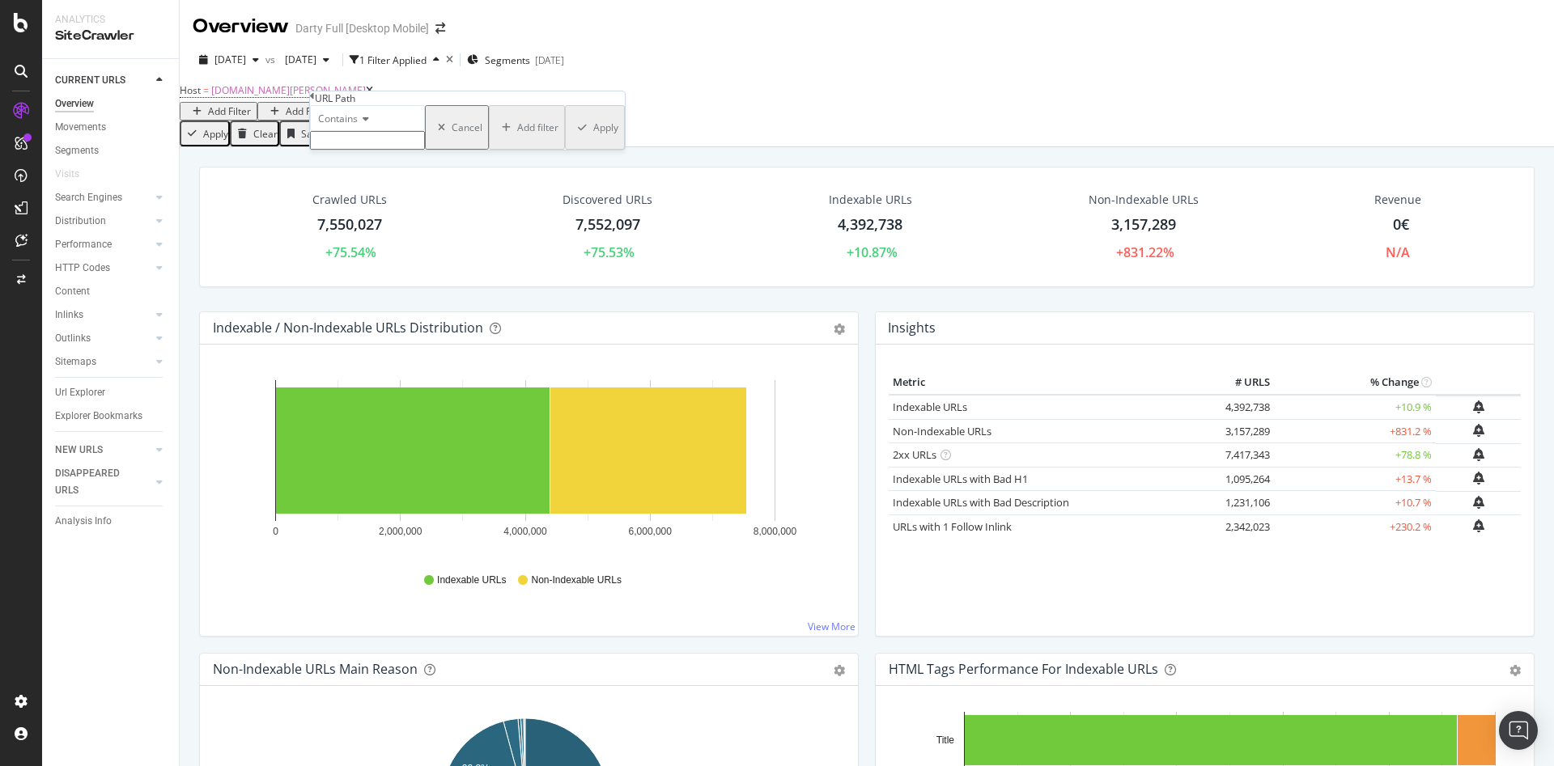
click at [401, 150] on input "text" at bounding box center [367, 140] width 115 height 19
type input "/q/"
click at [593, 139] on div "Apply" at bounding box center [605, 132] width 25 height 14
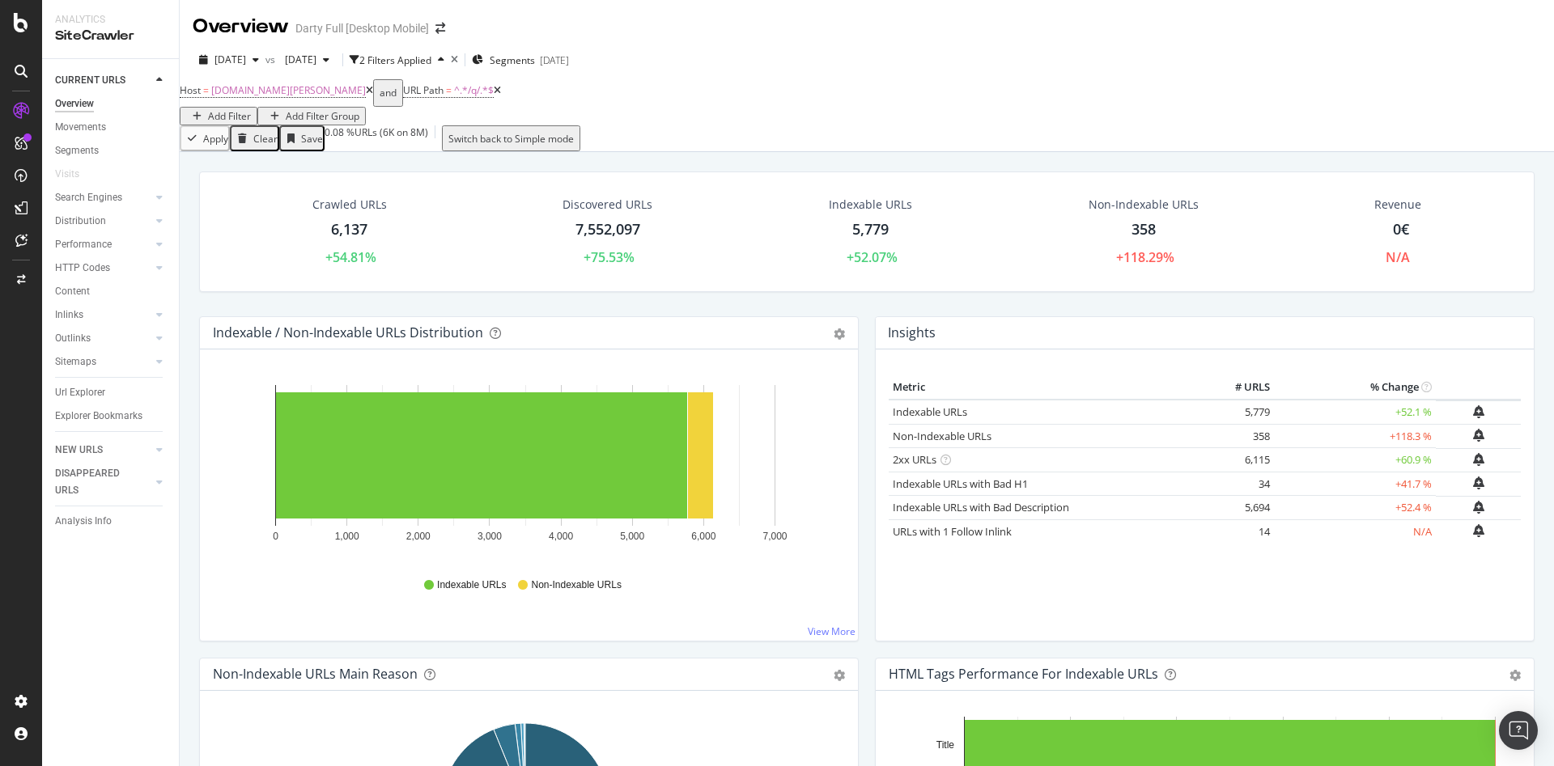
click at [251, 109] on div "Add Filter" at bounding box center [229, 116] width 43 height 14
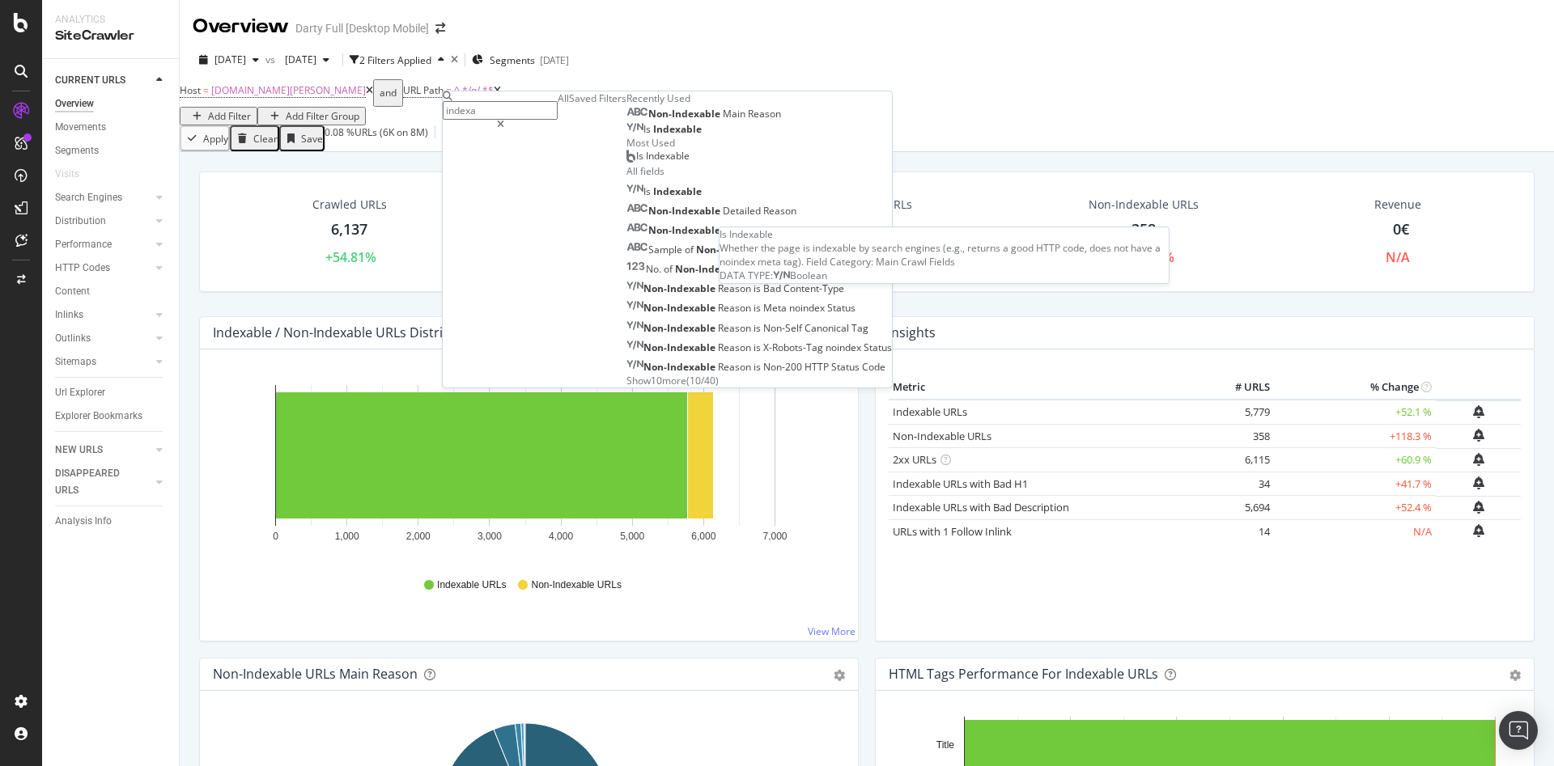
type input "indexa"
click at [653, 136] on span "Indexable" at bounding box center [677, 129] width 49 height 14
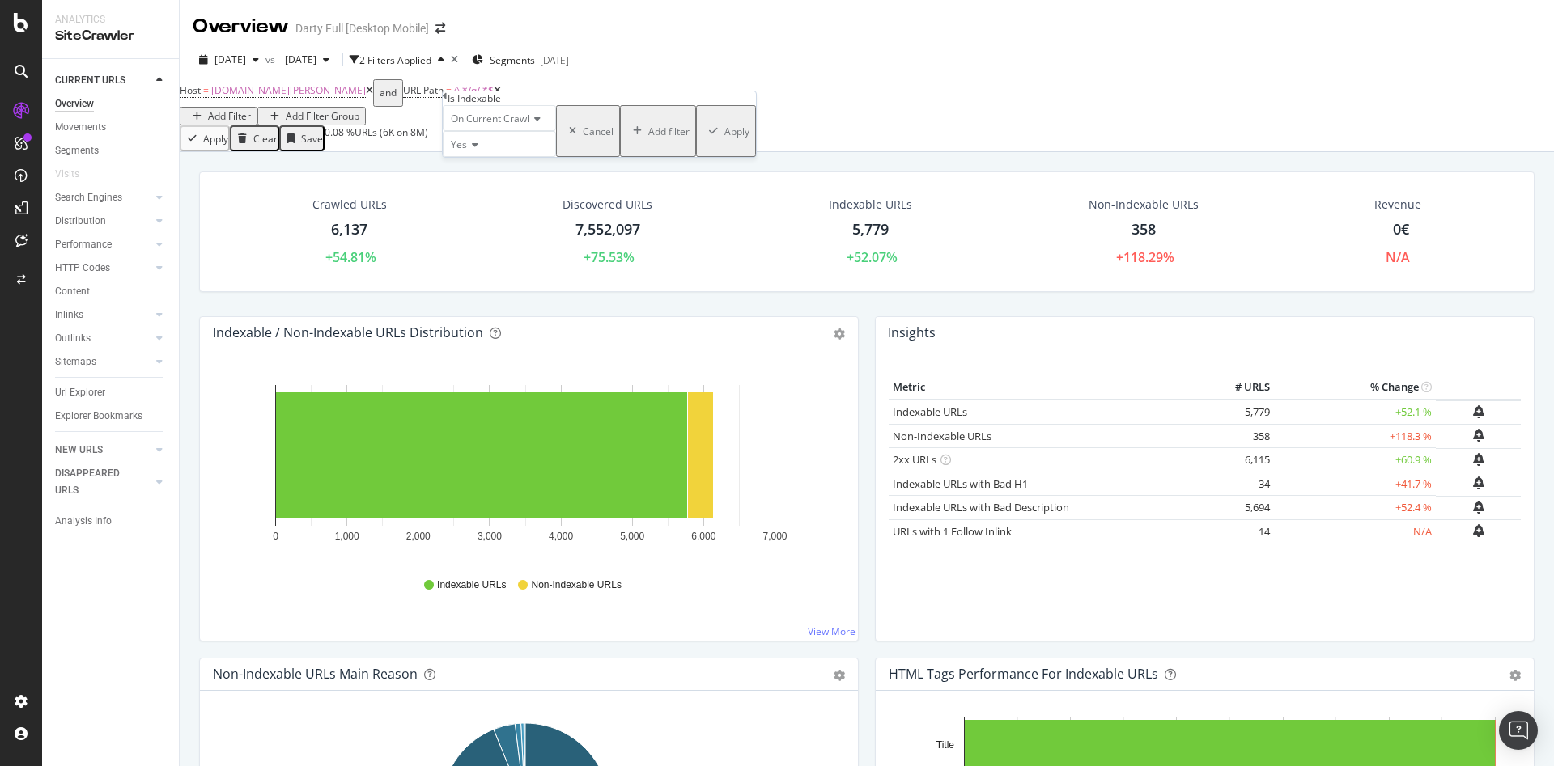
drag, startPoint x: 617, startPoint y: 206, endPoint x: 614, endPoint y: 170, distance: 36.6
click at [724, 138] on div "Apply" at bounding box center [736, 132] width 25 height 14
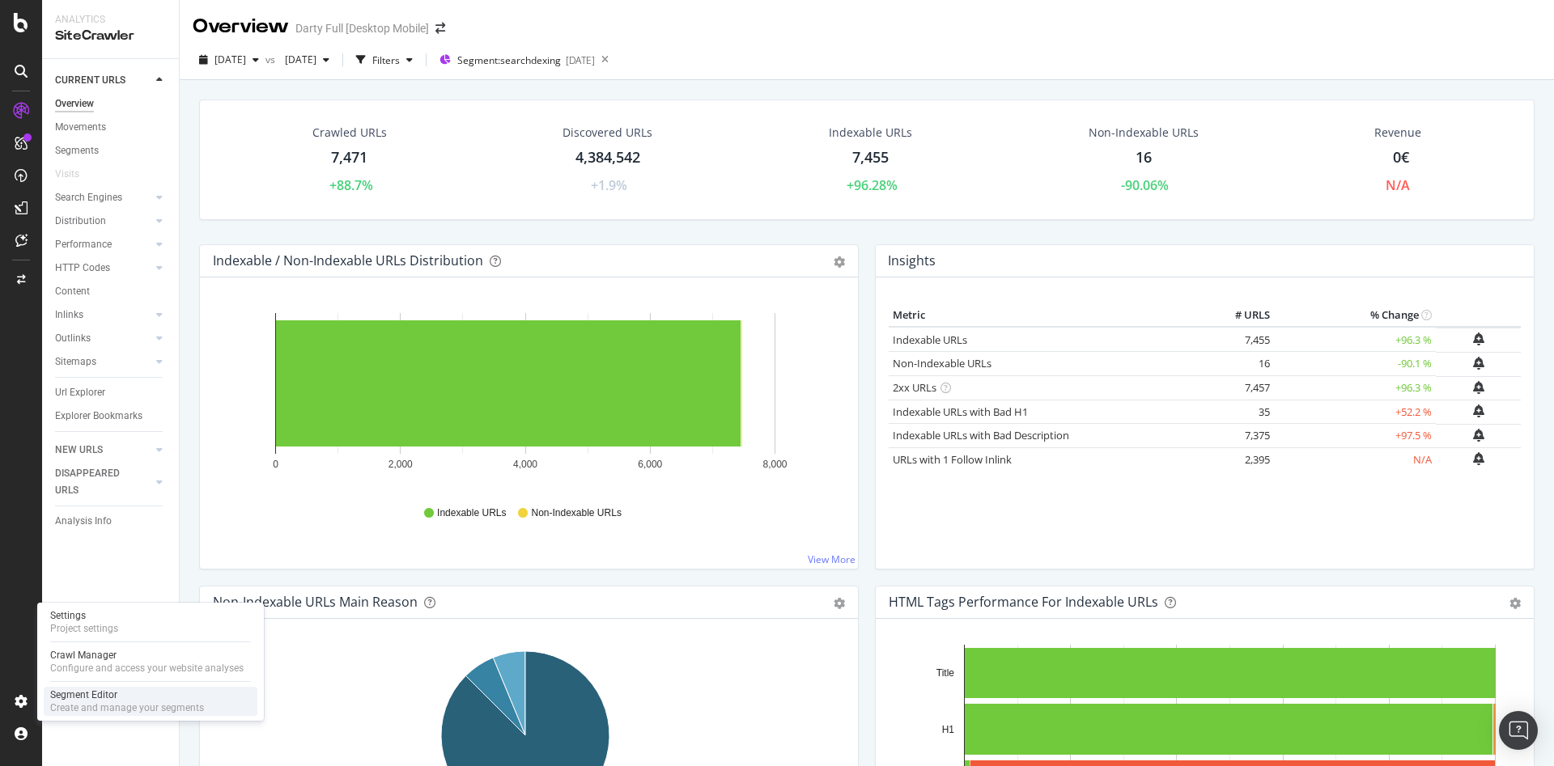
drag, startPoint x: 178, startPoint y: 711, endPoint x: 214, endPoint y: 709, distance: 35.7
click at [178, 711] on div "Create and manage your segments" at bounding box center [127, 708] width 154 height 13
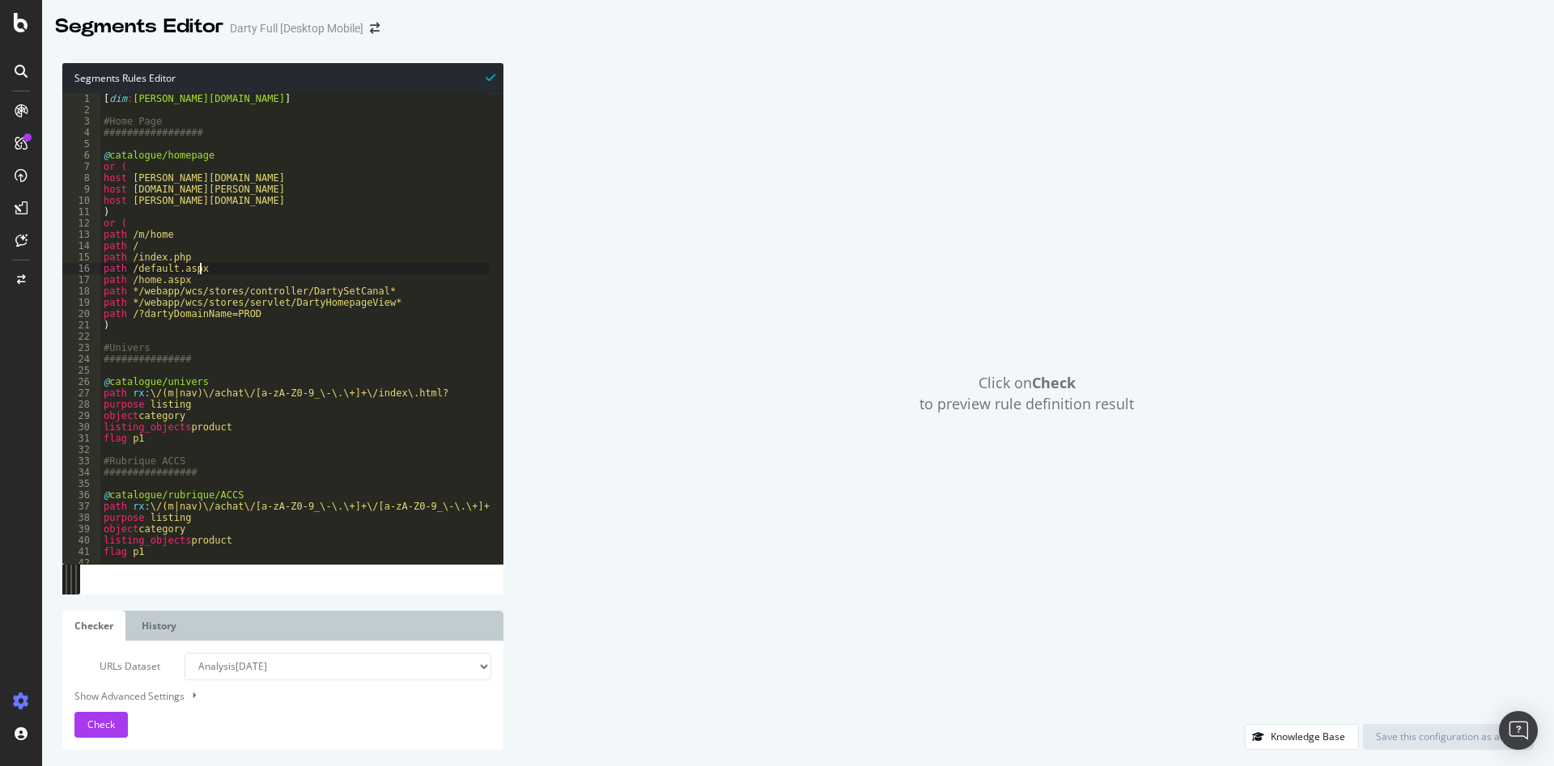
click at [345, 269] on div "[ dim : [PERSON_NAME][DOMAIN_NAME] ] #Home Page ################# @ catalogue/h…" at bounding box center [621, 333] width 1042 height 480
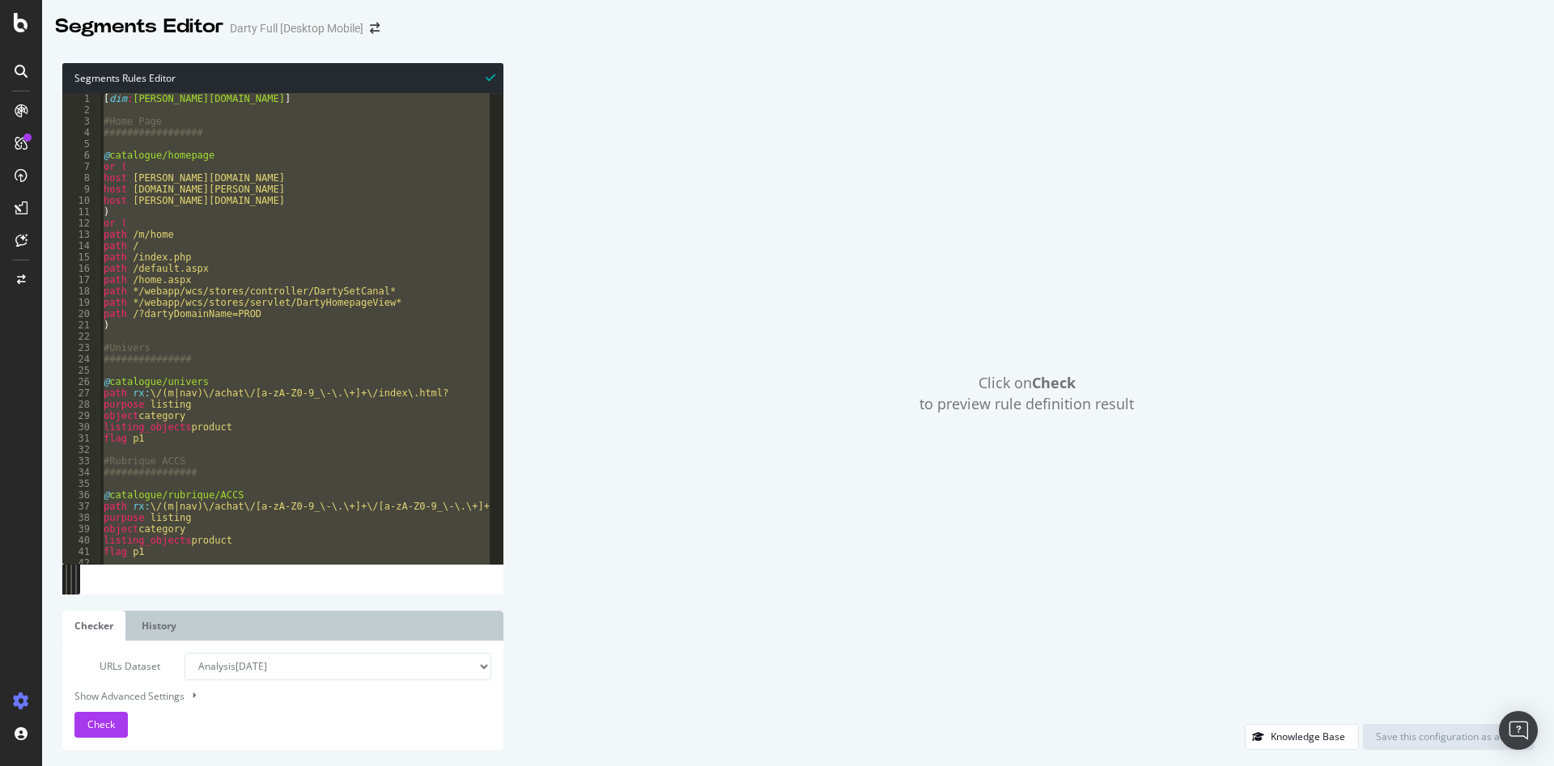
click at [284, 235] on div "[ dim : darty.com ] #Home Page ################# @ catalogue/homepage or ( host…" at bounding box center [294, 328] width 389 height 471
click at [282, 239] on div "[ dim : darty.com ] #Home Page ################# @ catalogue/homepage or ( host…" at bounding box center [294, 328] width 389 height 471
paste textarea "path /stockage_donnees/*"
click at [317, 256] on div "[ dim : darty.com ] #Home Page ################# @ catalogue/homepage or ( host…" at bounding box center [621, 333] width 1042 height 480
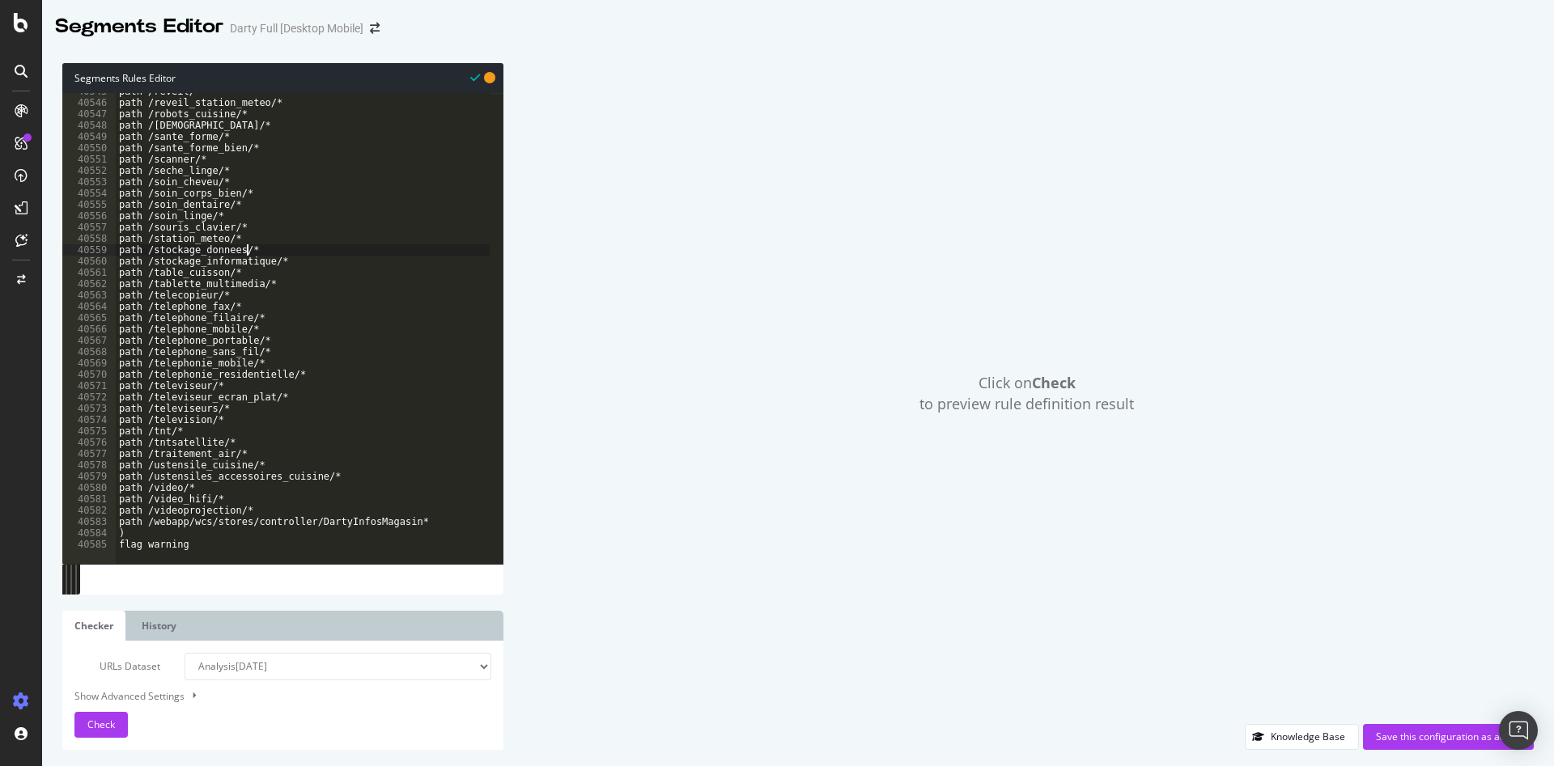
type textarea "path /stockage_donnees/*"
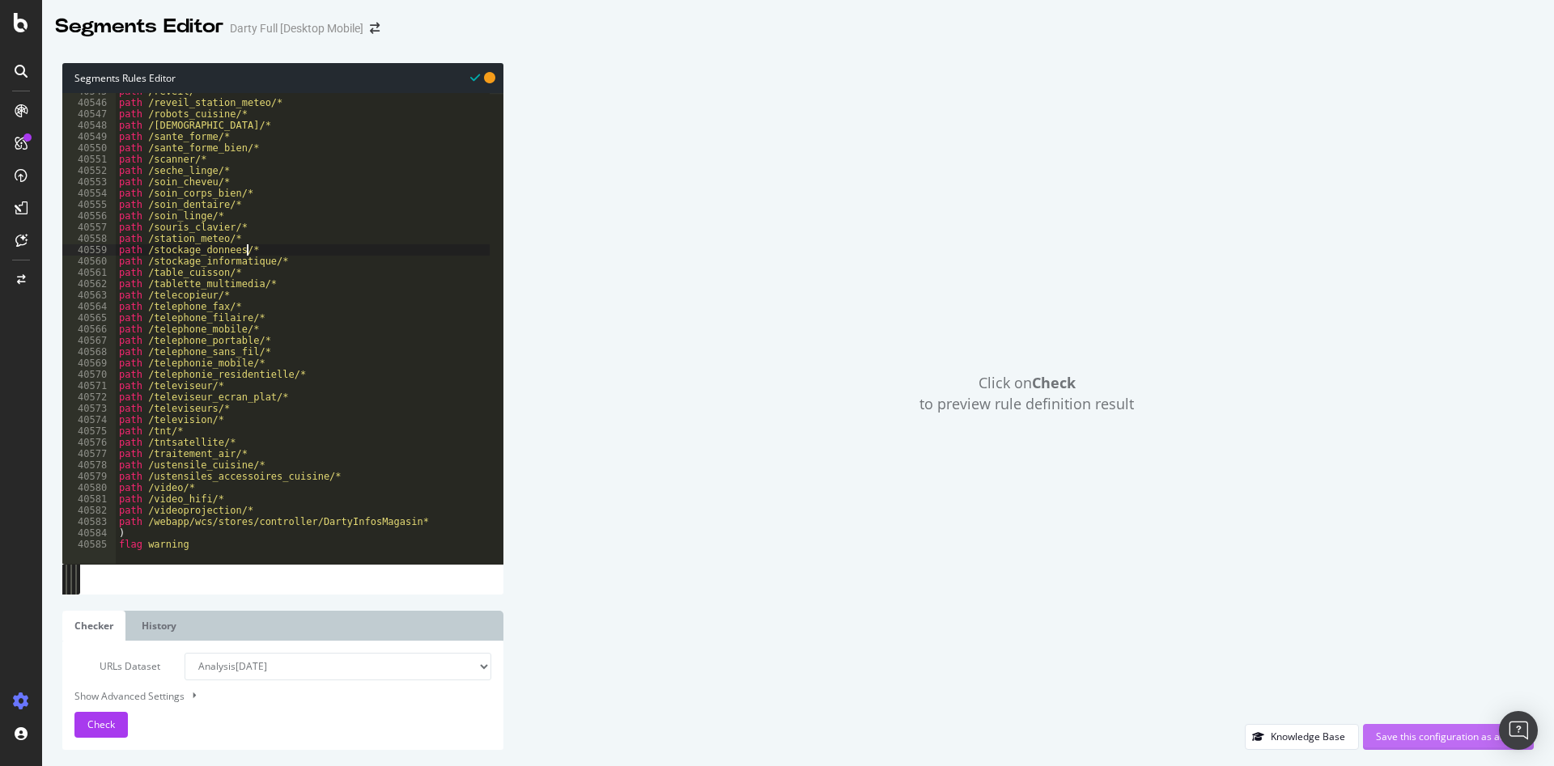
click at [1401, 732] on div "Save this configuration as active" at bounding box center [1448, 737] width 145 height 14
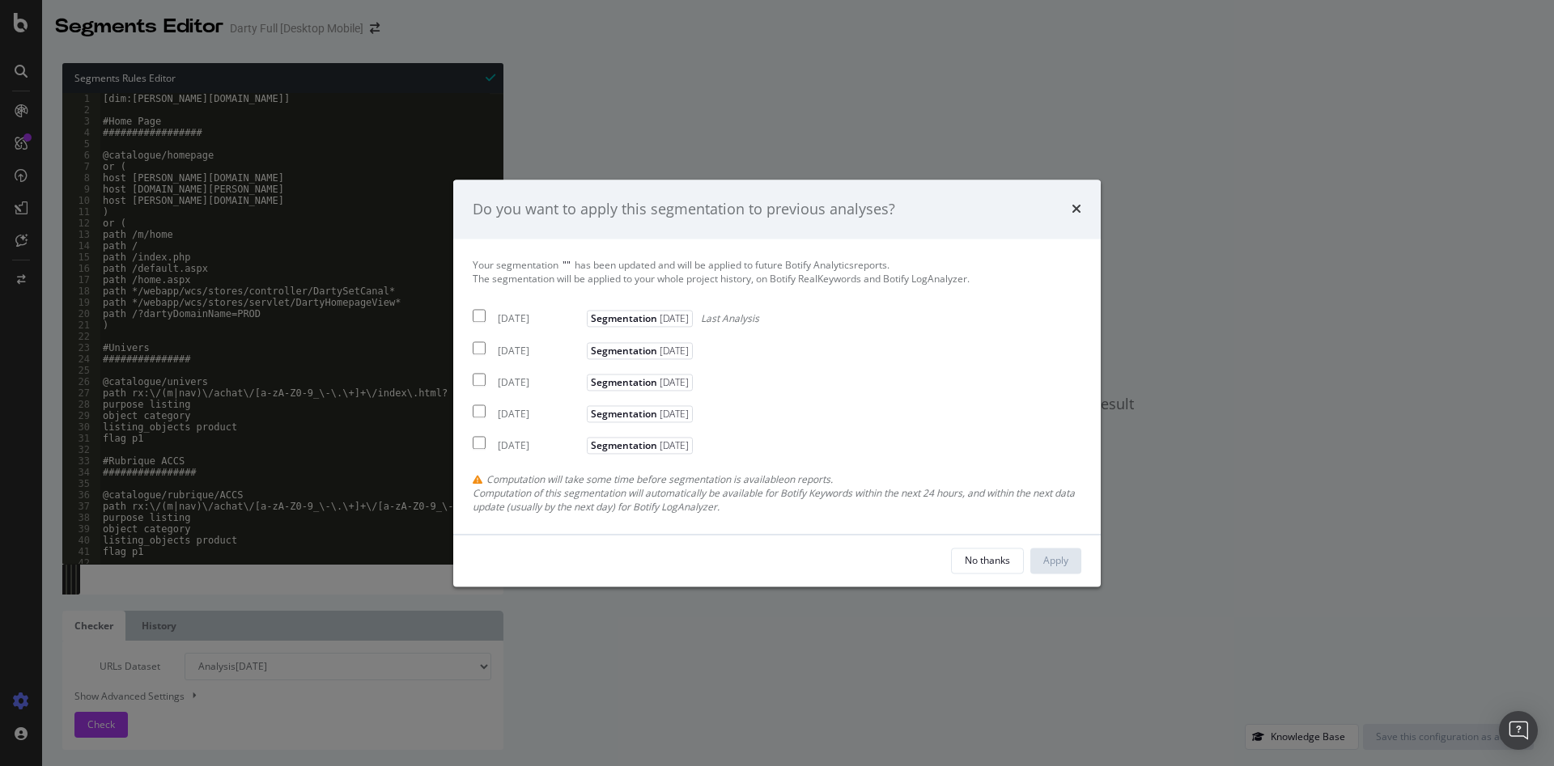
drag, startPoint x: 507, startPoint y: 319, endPoint x: 485, endPoint y: 320, distance: 21.9
click at [506, 318] on div "2025 Jul. 31st" at bounding box center [540, 319] width 85 height 14
checkbox input "true"
click at [475, 346] on input "modal" at bounding box center [479, 347] width 13 height 13
checkbox input "true"
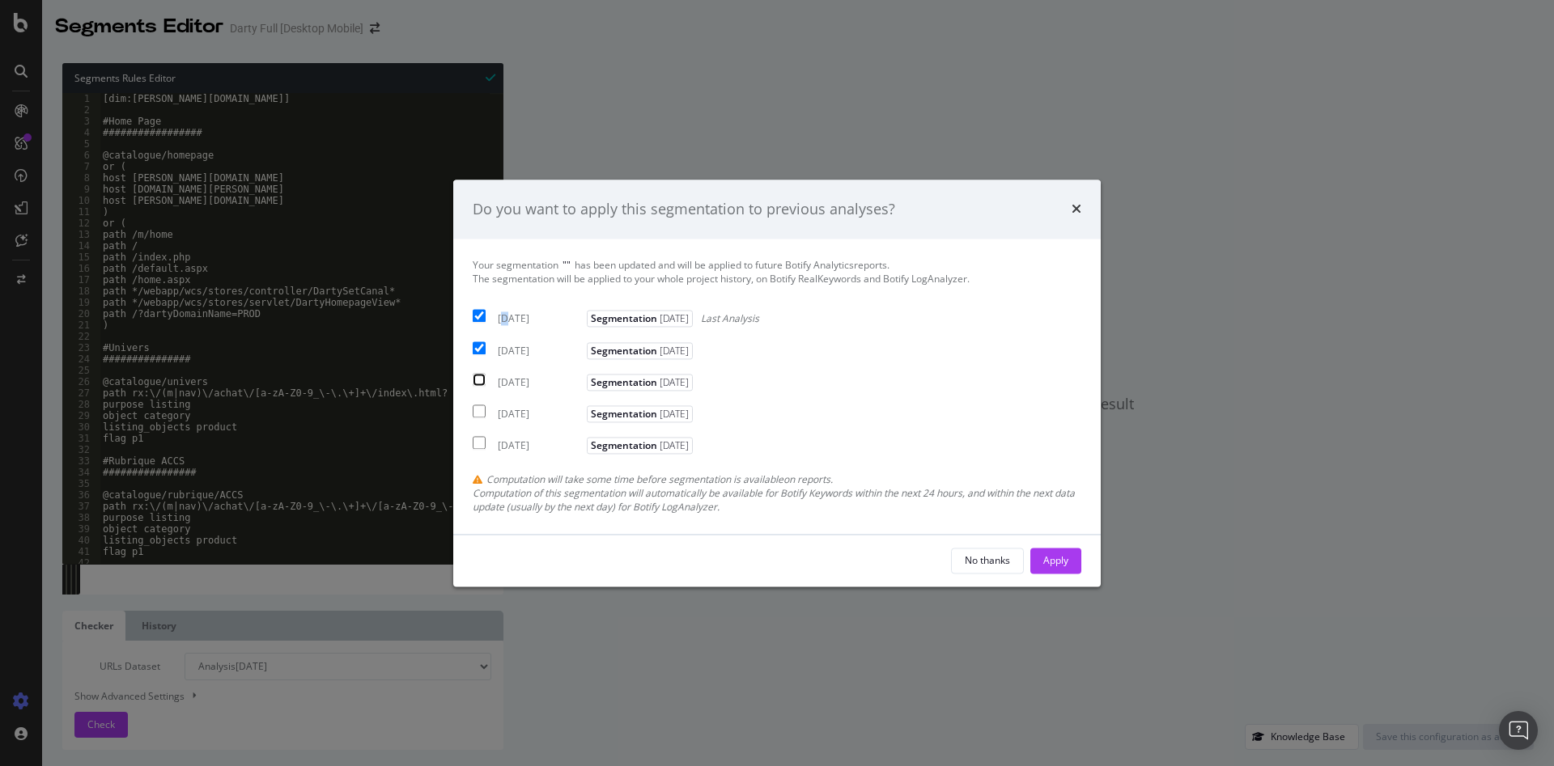
click at [481, 379] on input "modal" at bounding box center [479, 379] width 13 height 13
click at [481, 380] on input "modal" at bounding box center [479, 379] width 13 height 13
checkbox input "false"
click at [481, 414] on input "modal" at bounding box center [479, 411] width 13 height 13
checkbox input "true"
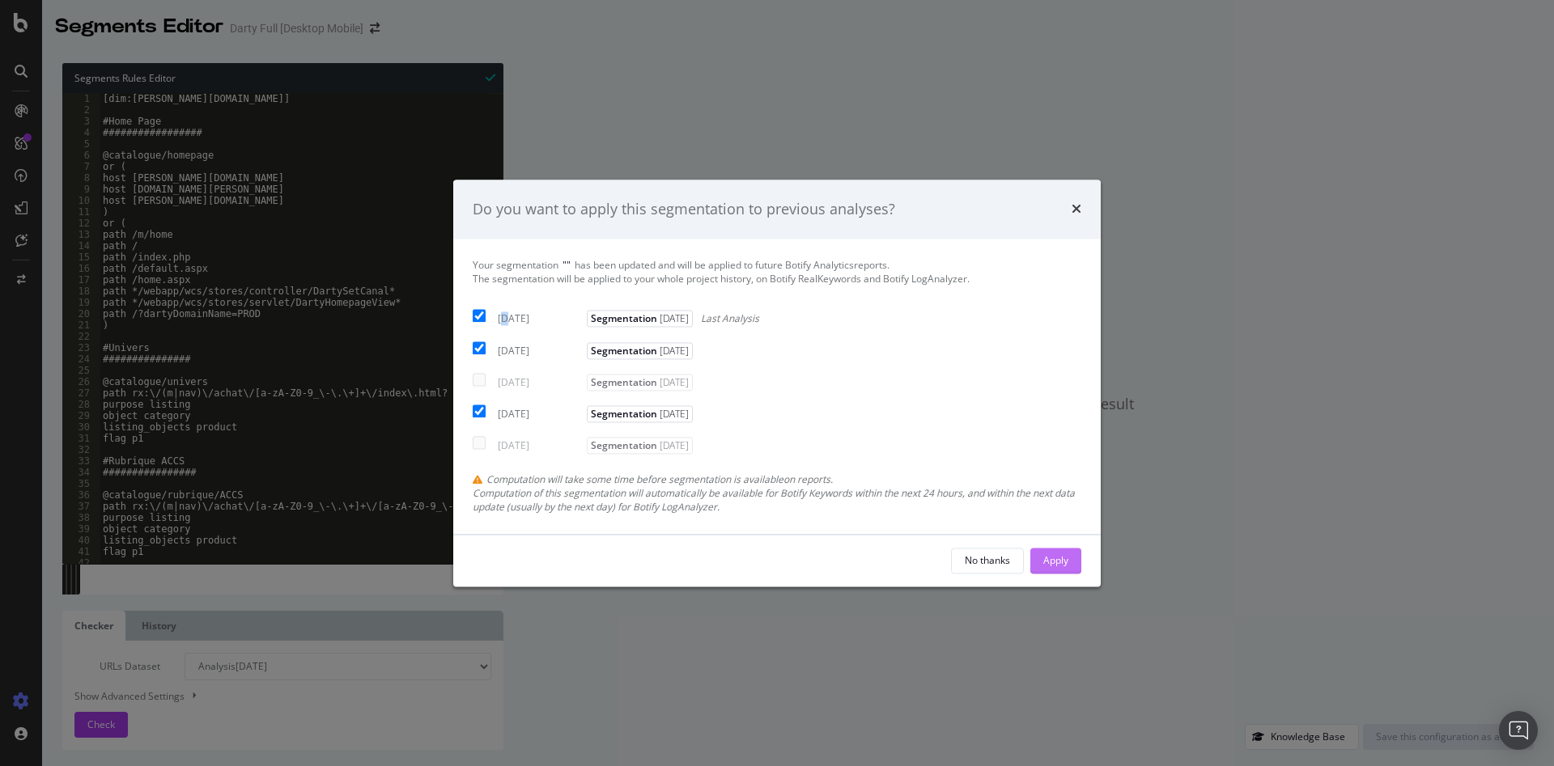
click at [1063, 565] on div "Apply" at bounding box center [1055, 560] width 25 height 14
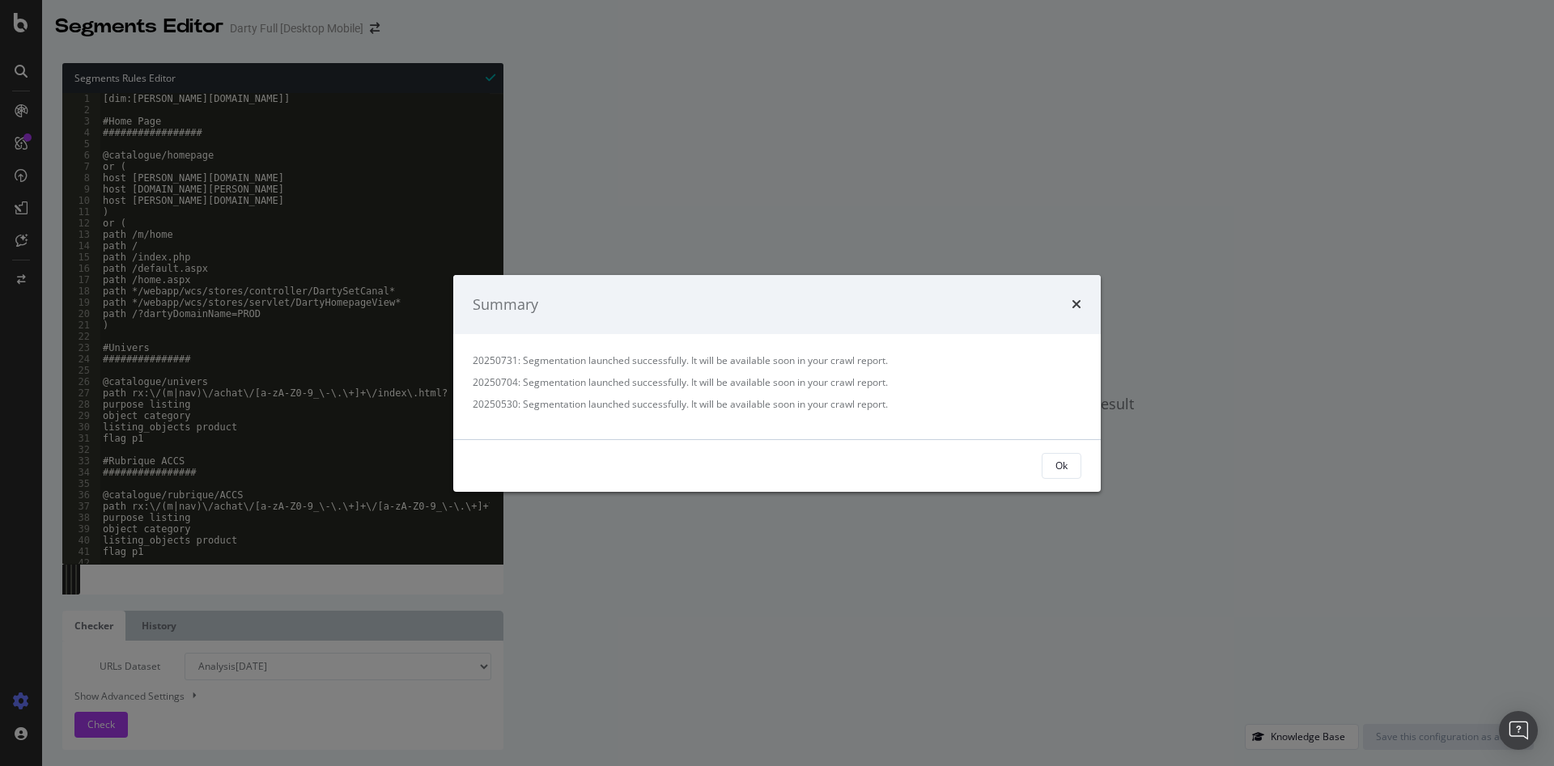
click at [1066, 466] on div "Ok" at bounding box center [1061, 466] width 12 height 14
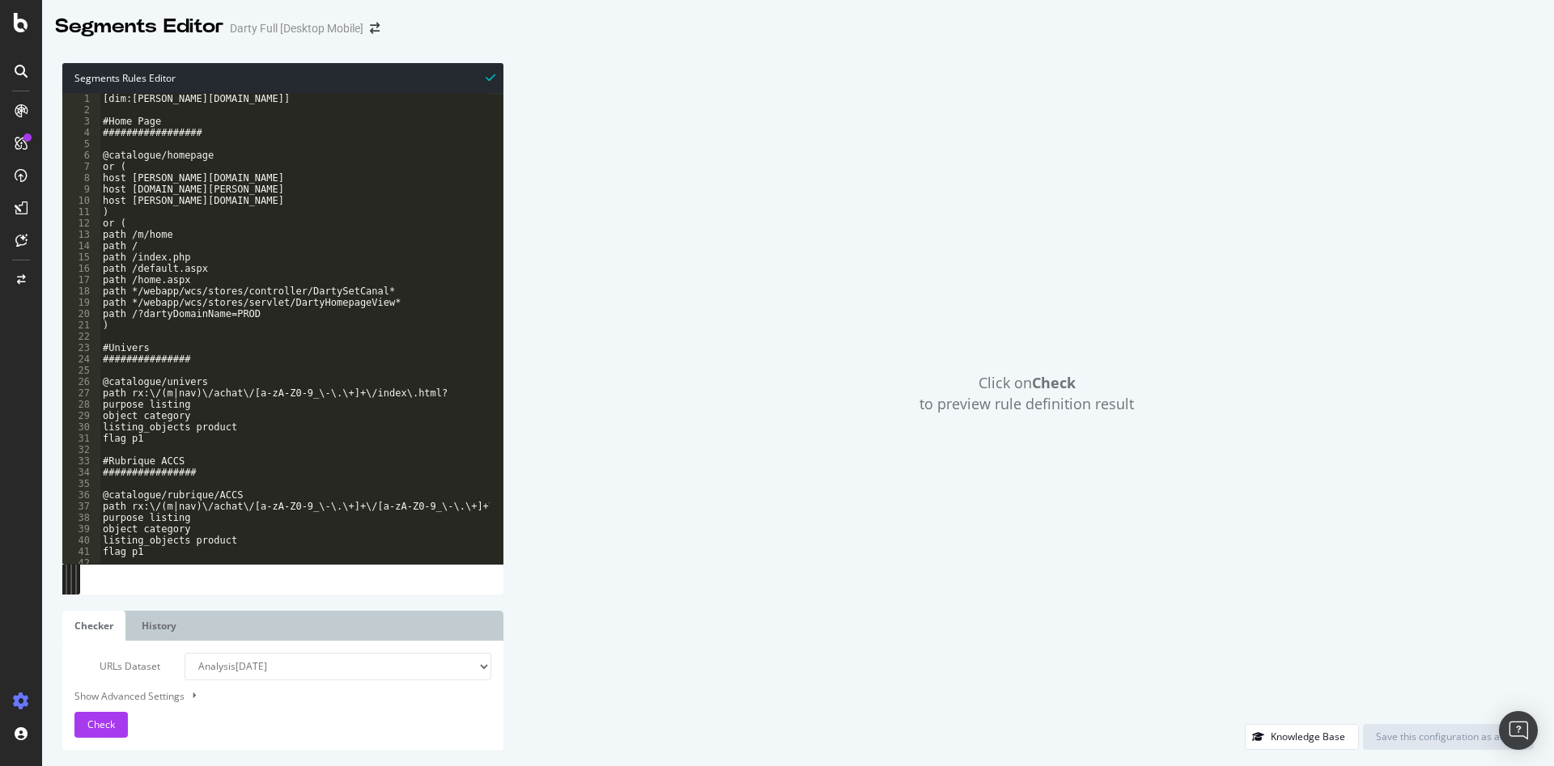
click at [660, 464] on div "Click on Check to preview rule definition result" at bounding box center [1026, 393] width 1014 height 661
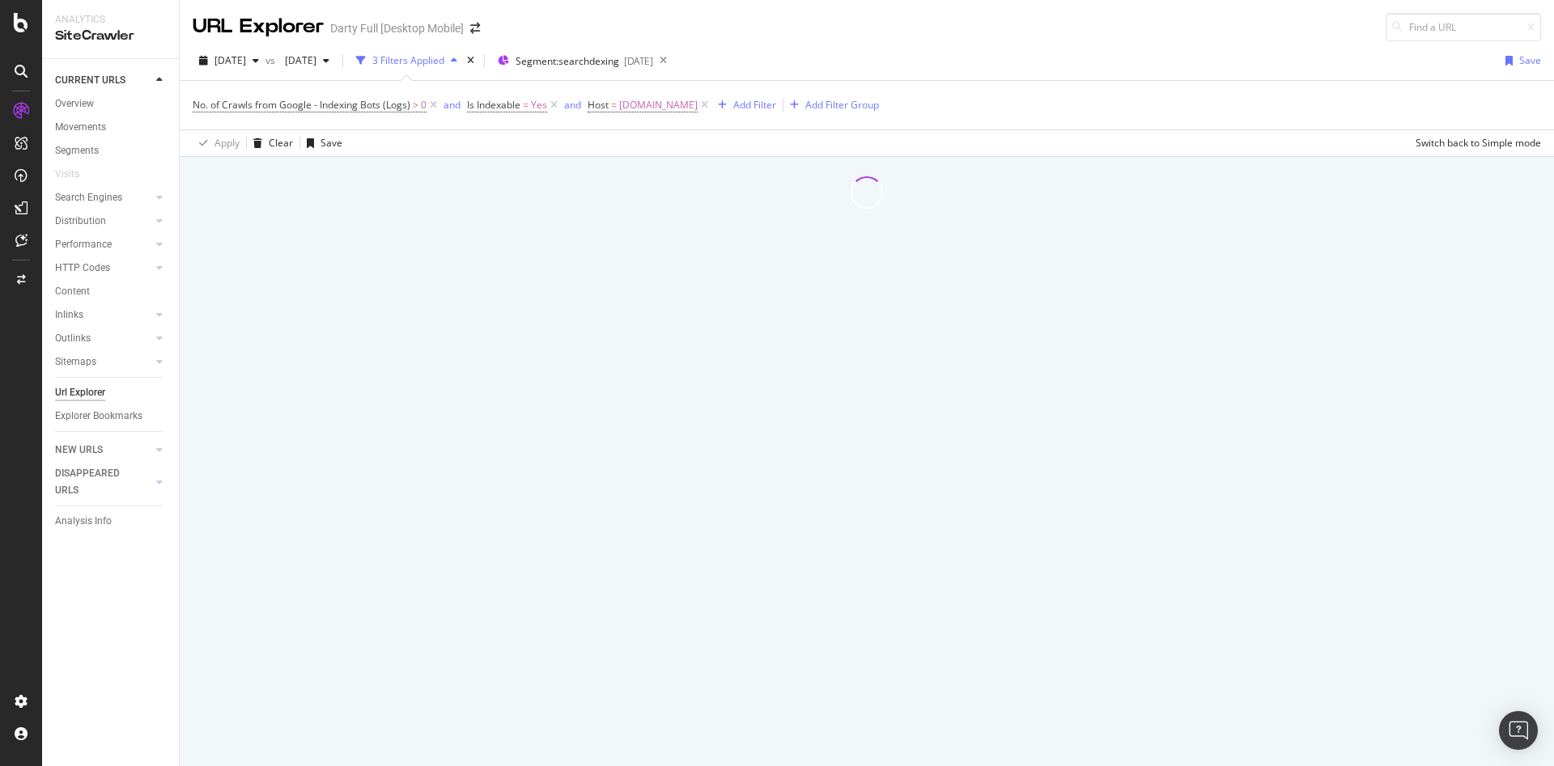
click at [655, 416] on div at bounding box center [867, 461] width 1374 height 609
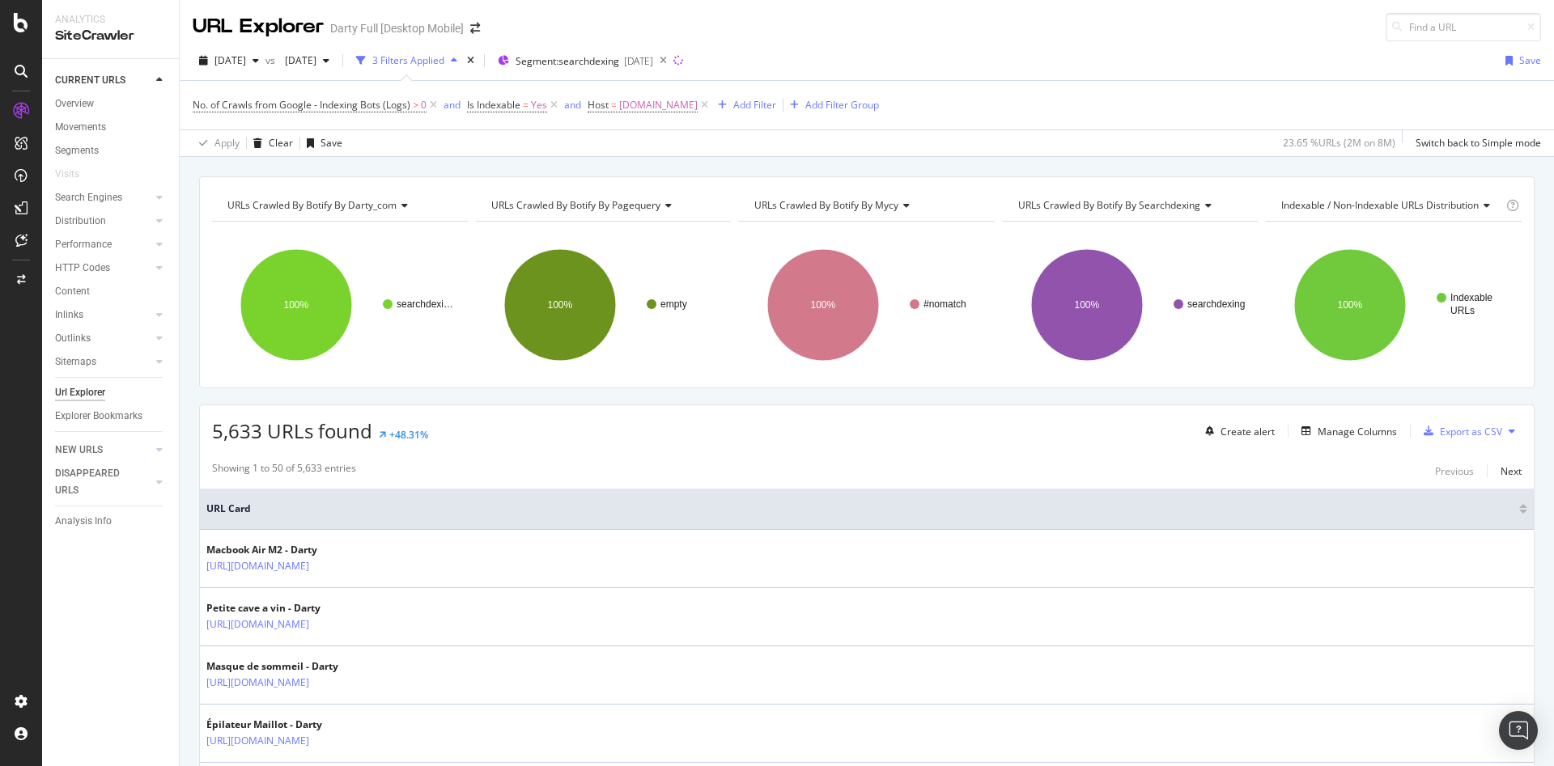
click at [501, 144] on div "Apply Clear Save 23.65 % URLs ( 2M on 8M ) Switch back to Simple mode" at bounding box center [867, 142] width 1374 height 27
click at [673, 61] on icon at bounding box center [663, 60] width 20 height 23
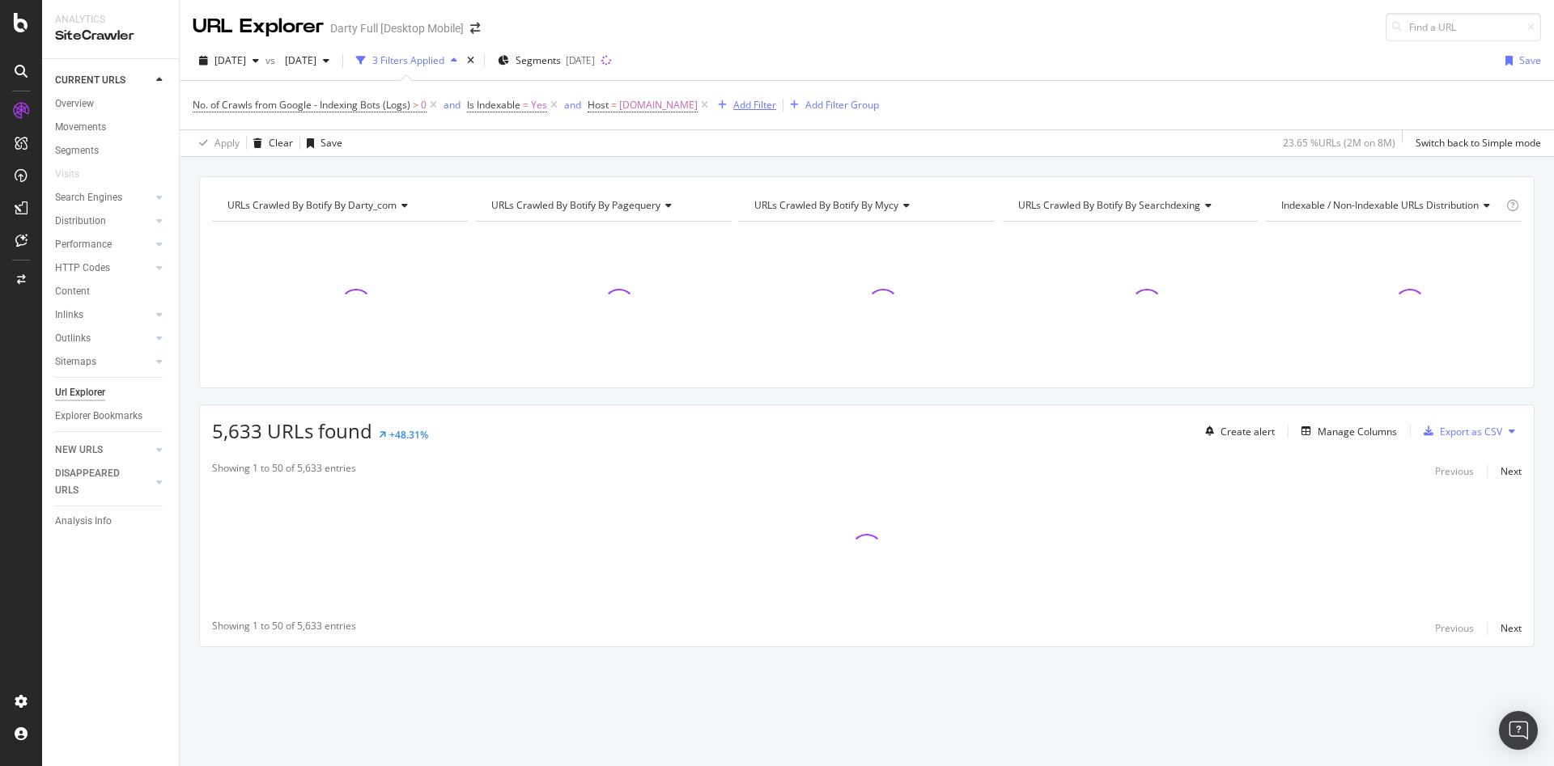
click at [743, 100] on div "Add Filter" at bounding box center [754, 105] width 43 height 14
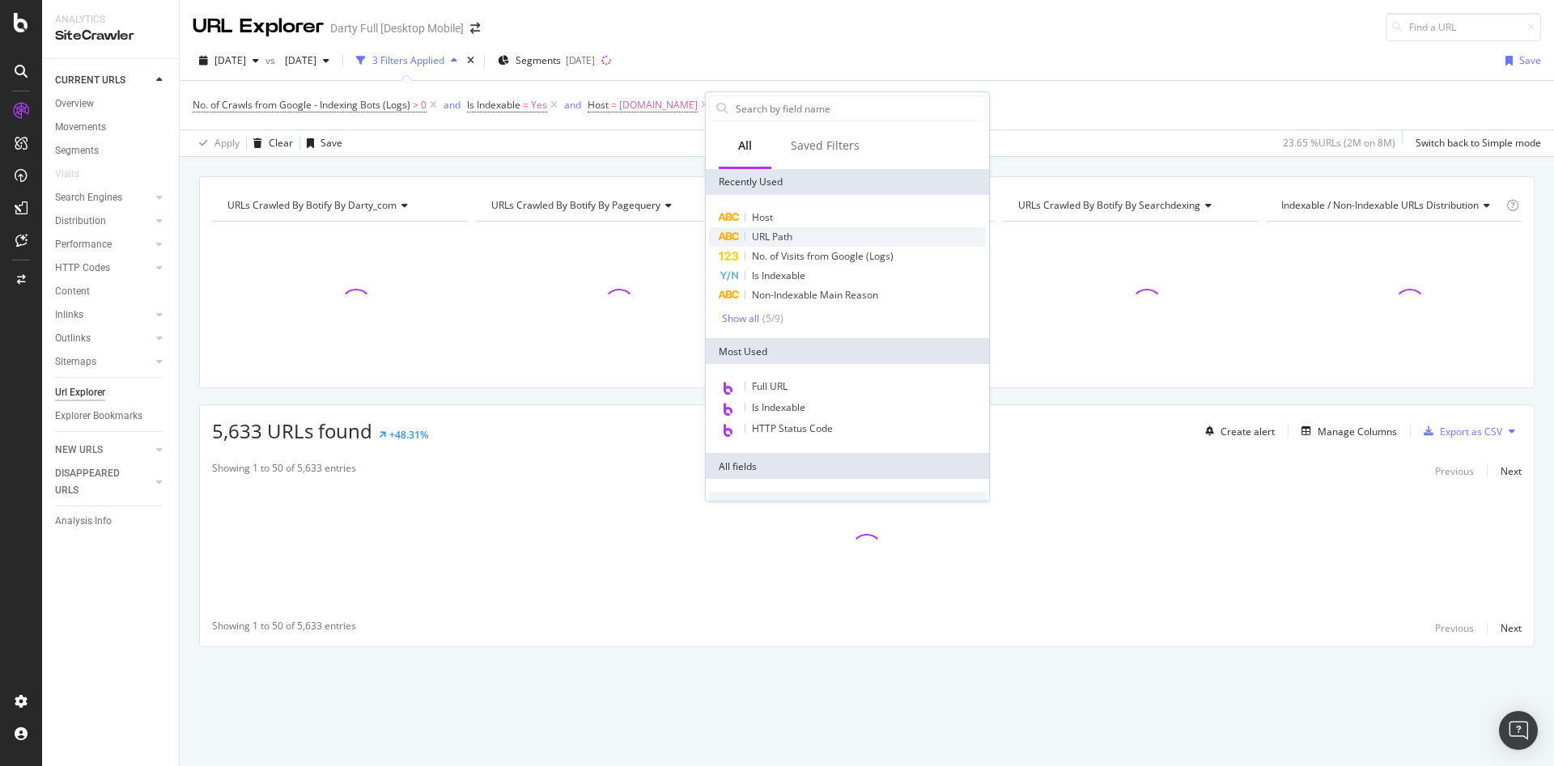
click at [785, 237] on span "URL Path" at bounding box center [772, 237] width 40 height 14
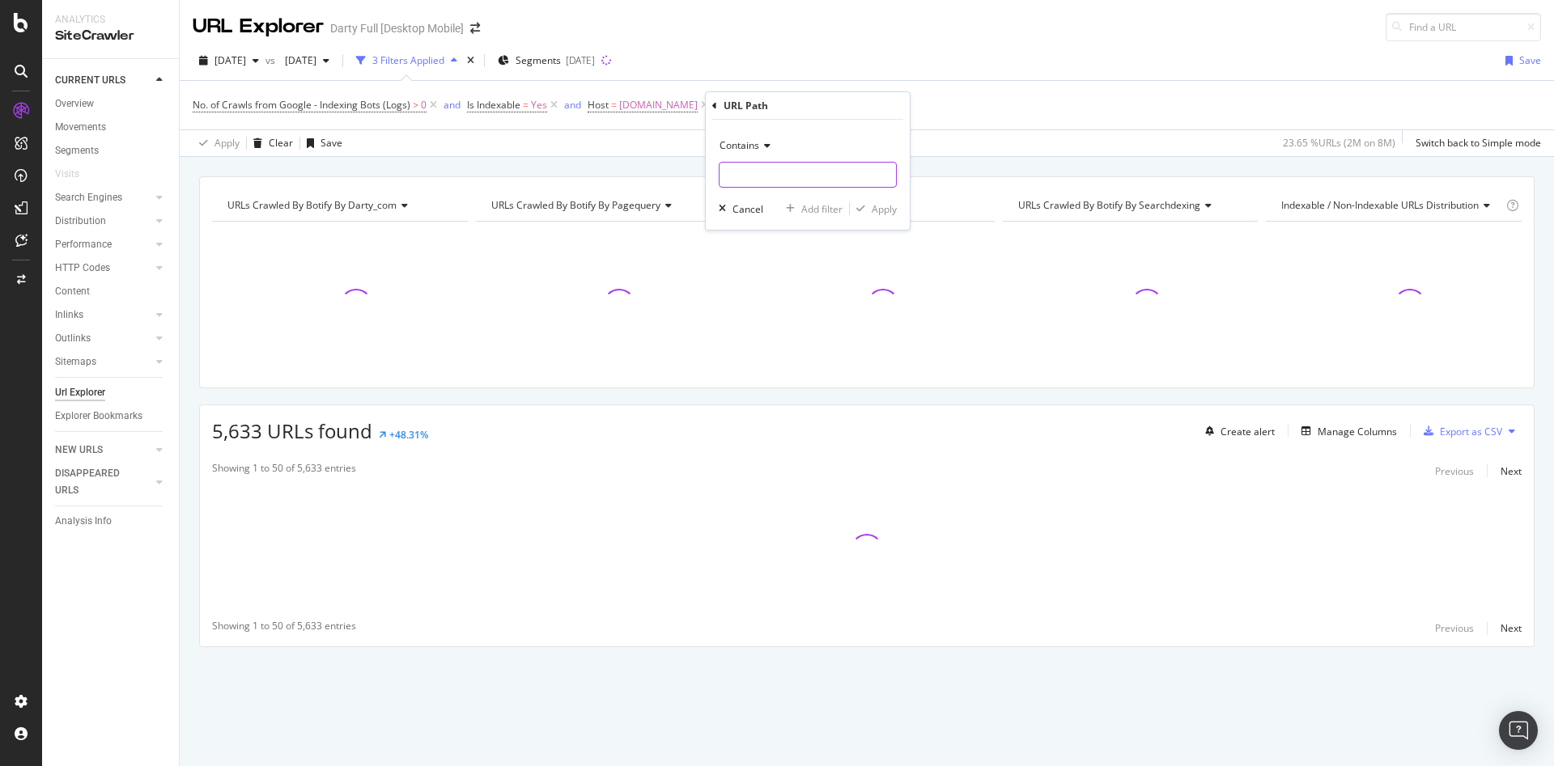
click at [752, 176] on input "text" at bounding box center [807, 175] width 176 height 26
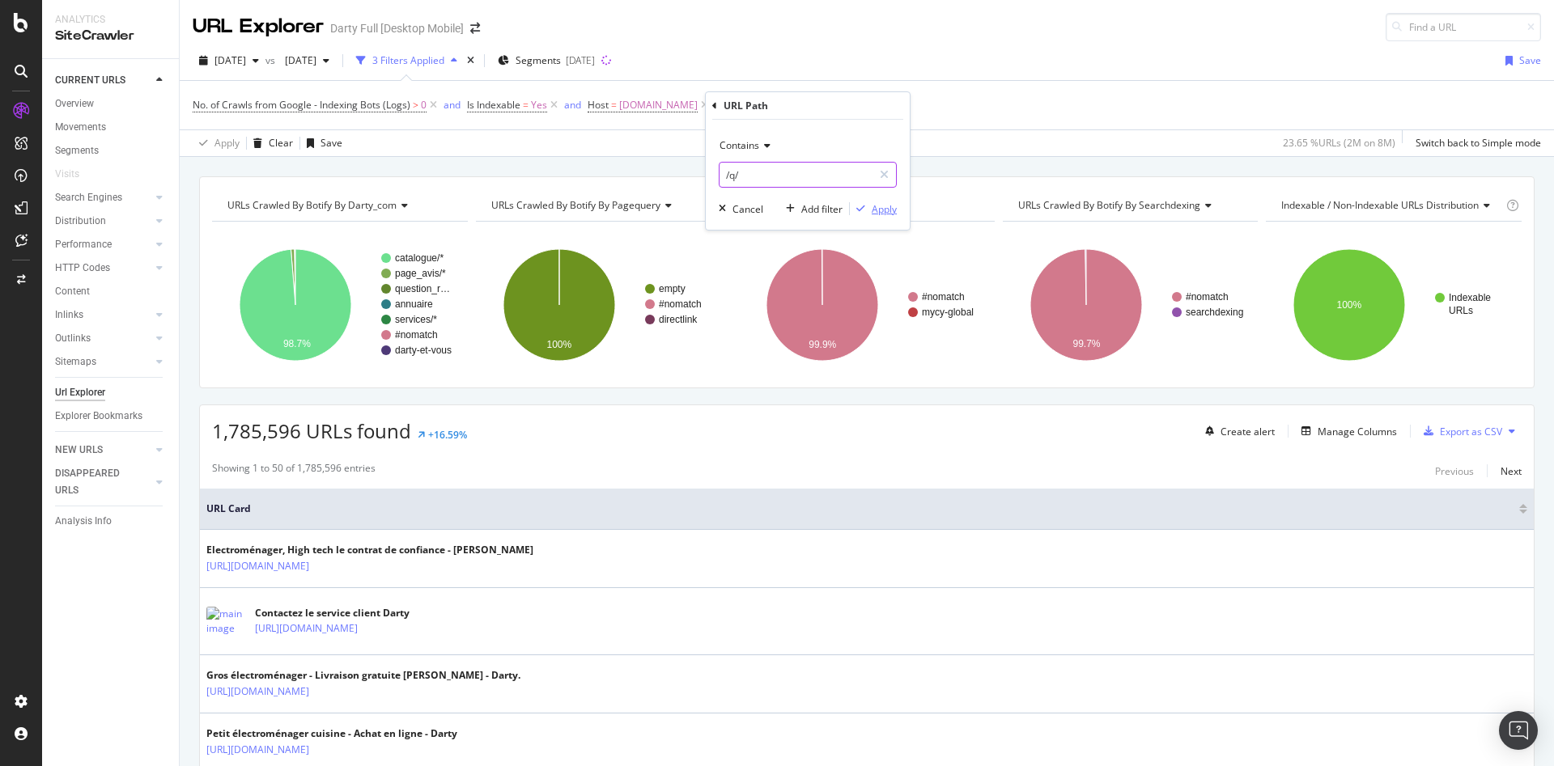
type input "/q/"
click at [882, 209] on div "Apply" at bounding box center [883, 209] width 25 height 14
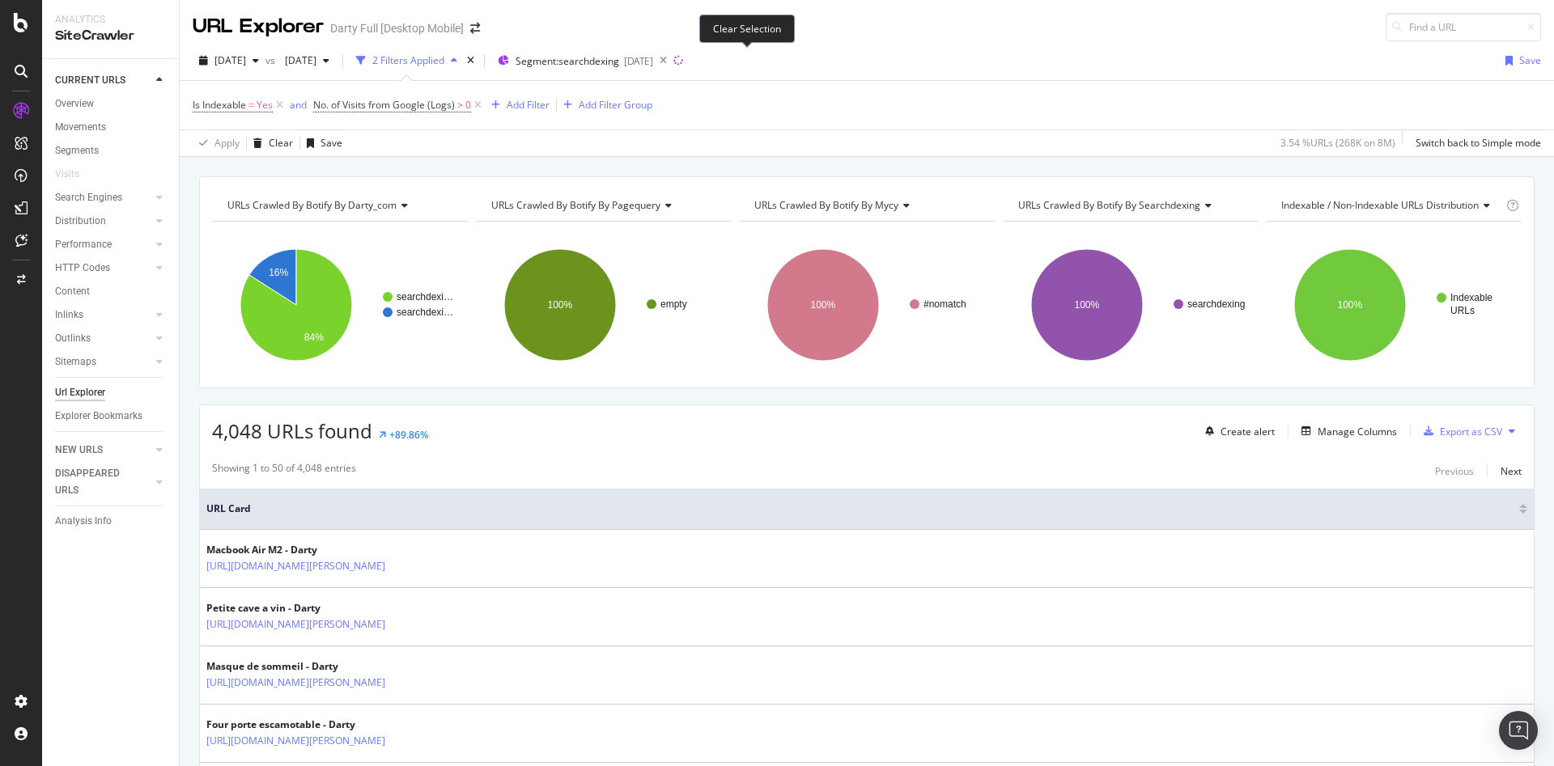
click at [673, 60] on icon at bounding box center [663, 60] width 20 height 23
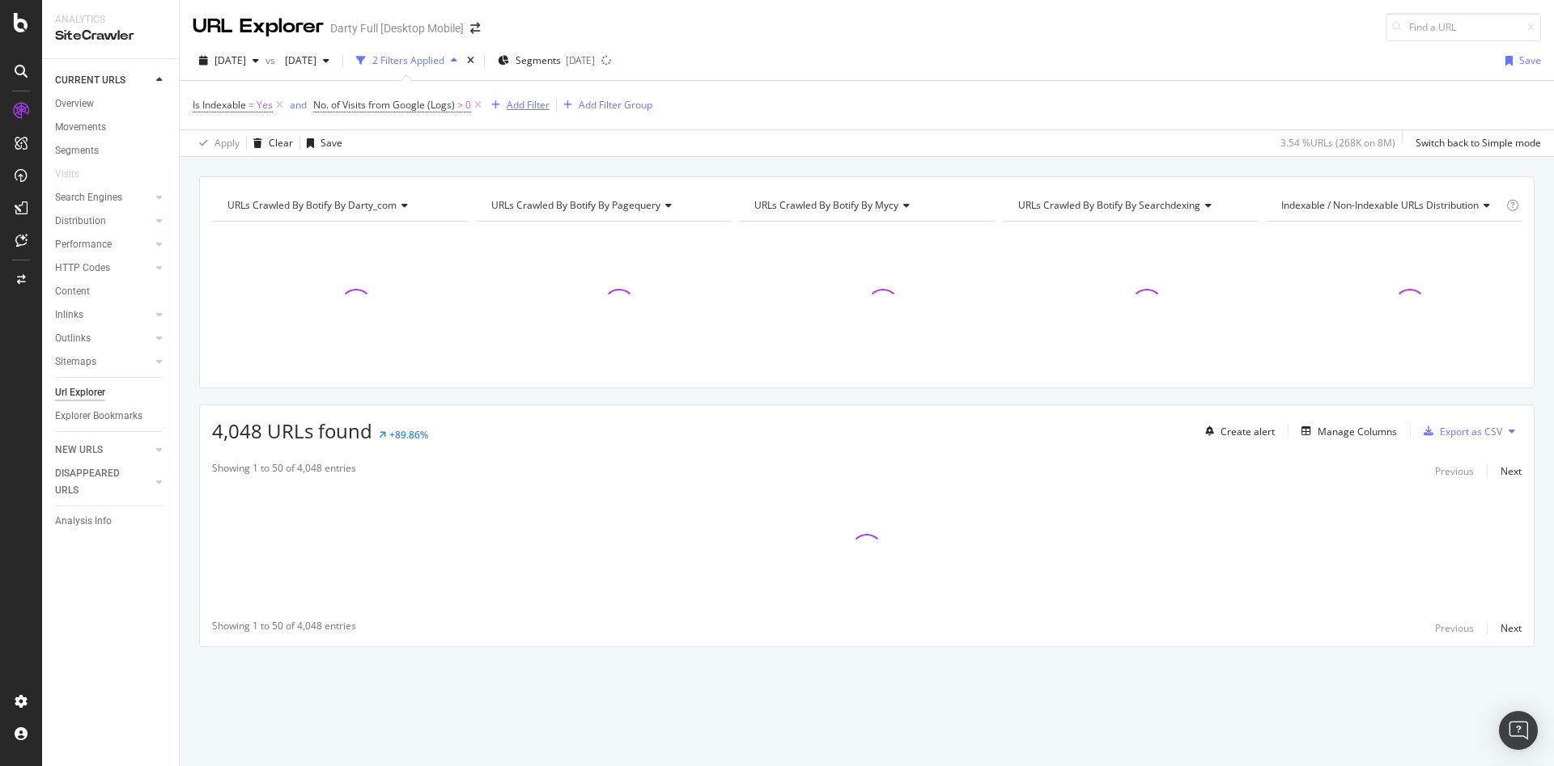
click at [517, 104] on div "Add Filter" at bounding box center [528, 105] width 43 height 14
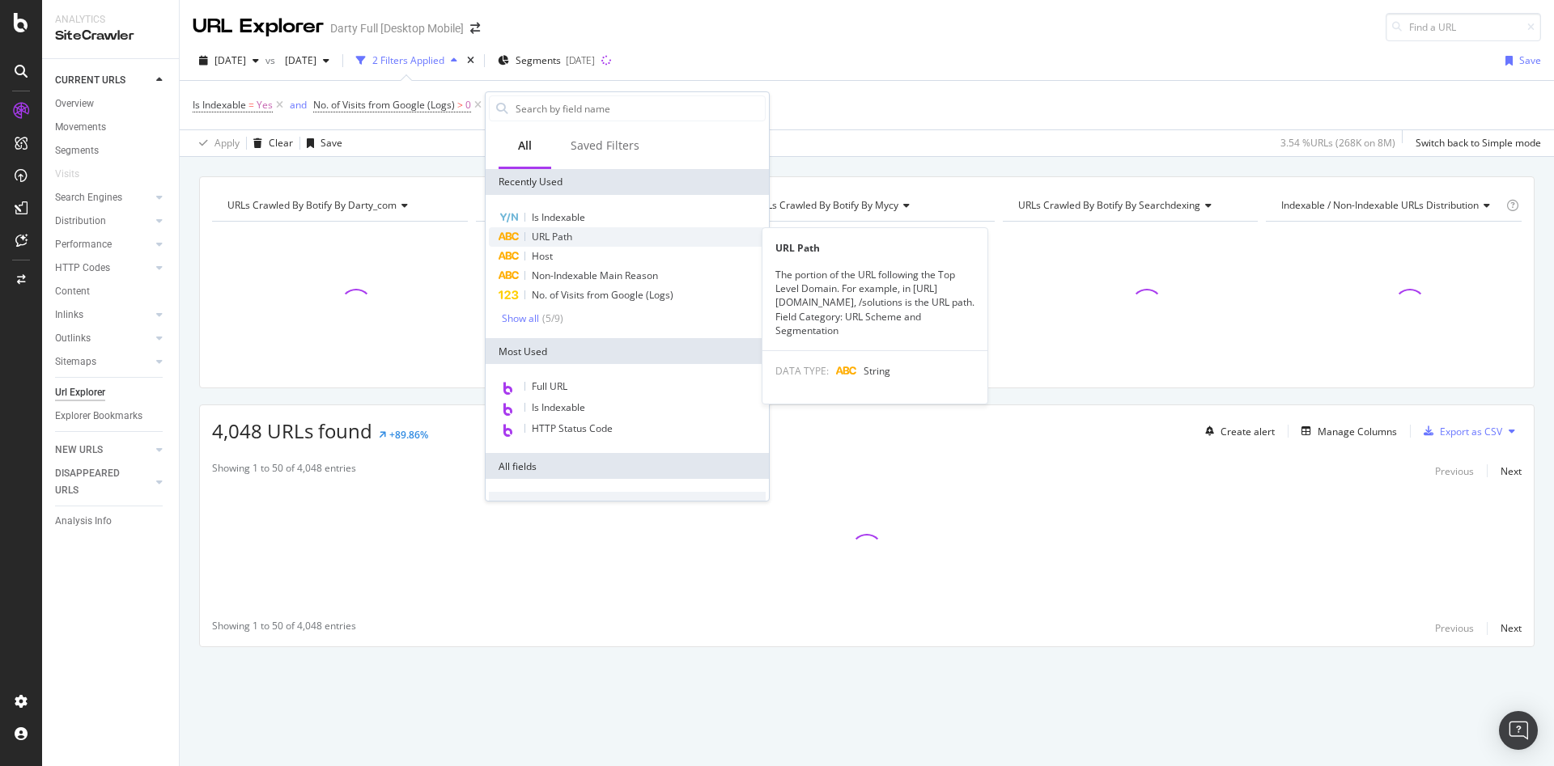
click at [549, 236] on span "URL Path" at bounding box center [552, 237] width 40 height 14
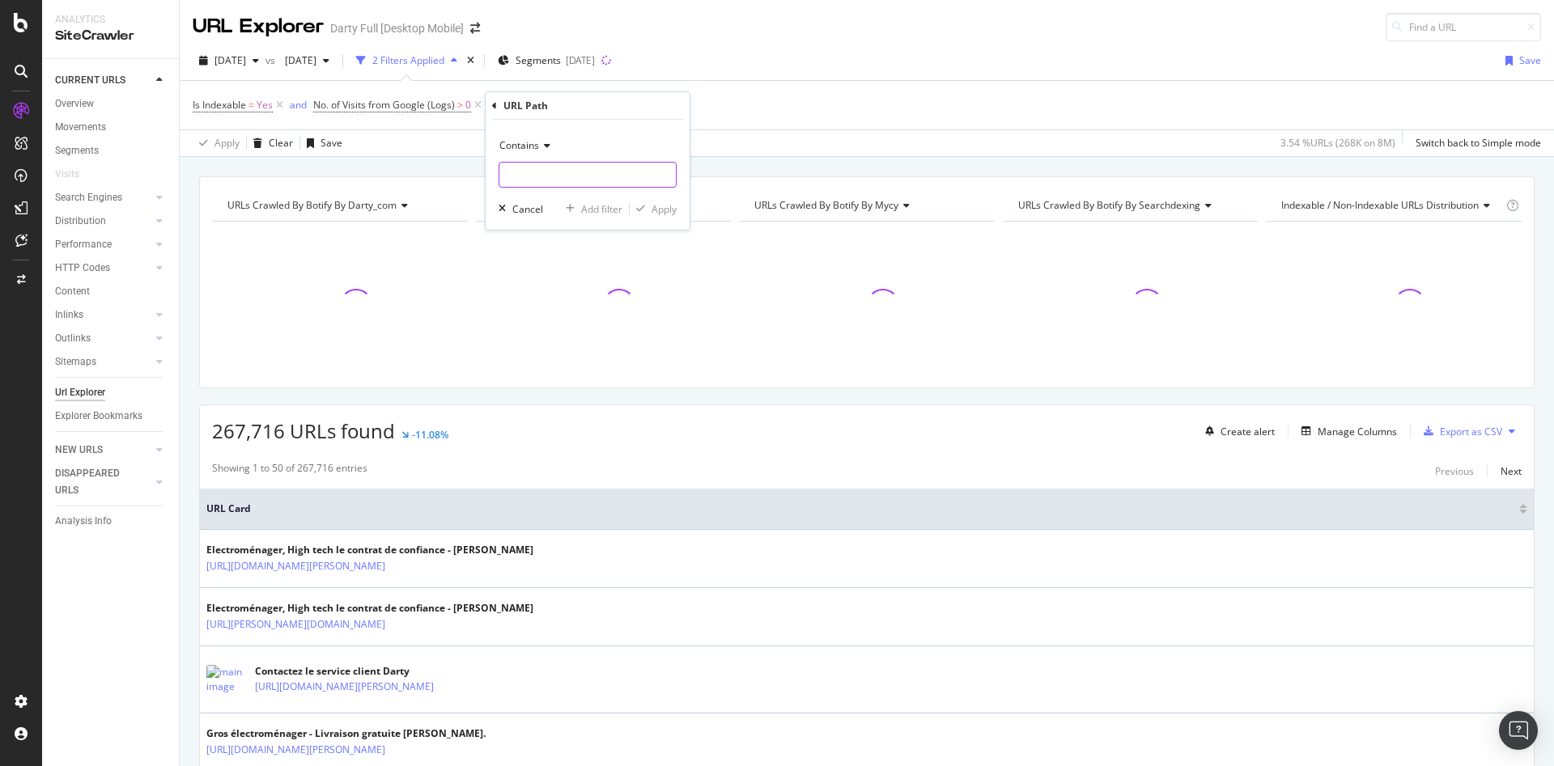
click at [549, 180] on input "text" at bounding box center [587, 175] width 176 height 26
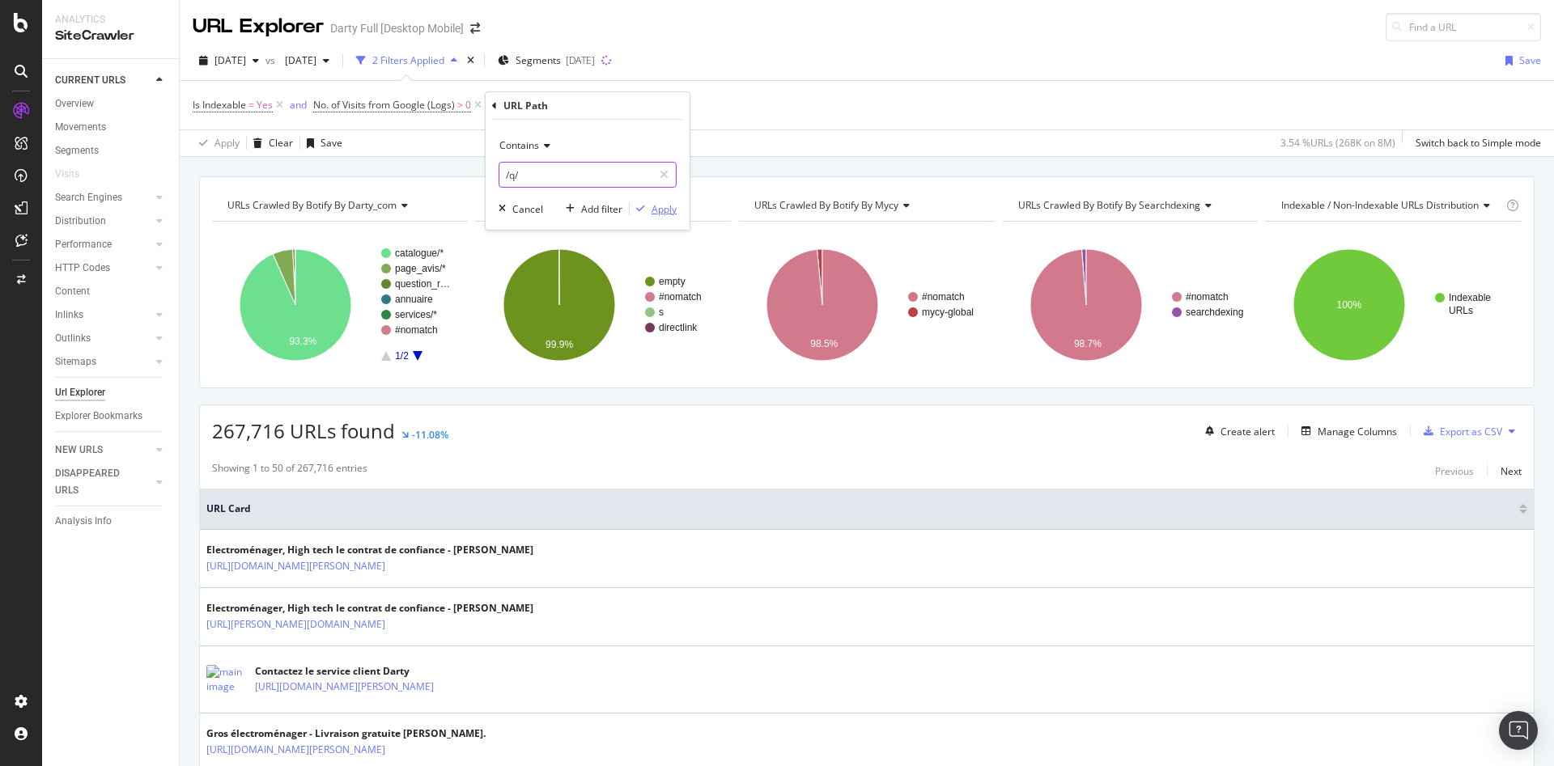
type input "/q/"
click at [672, 211] on div "Apply" at bounding box center [663, 209] width 25 height 14
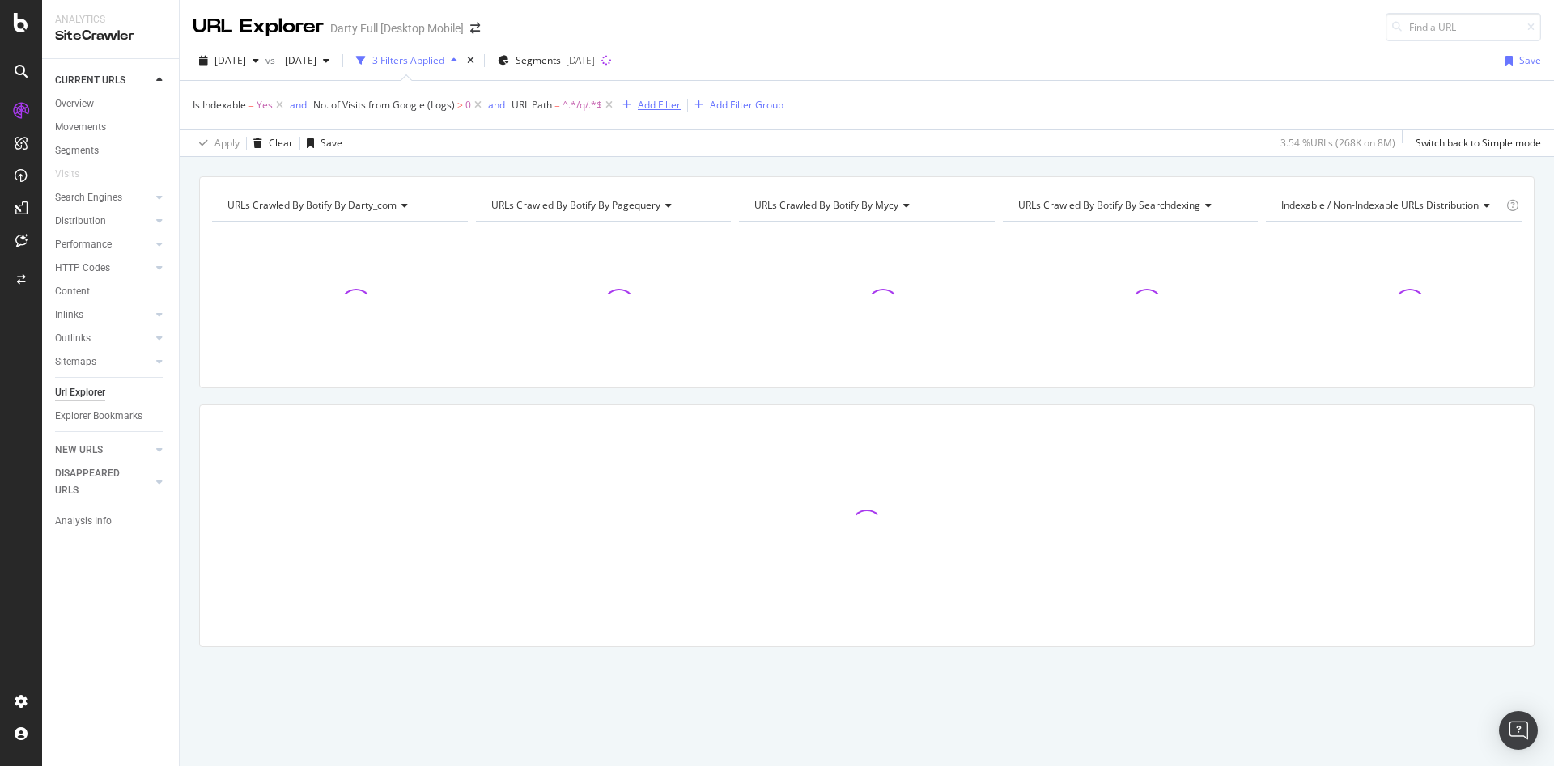
click at [646, 104] on div "Add Filter" at bounding box center [659, 105] width 43 height 14
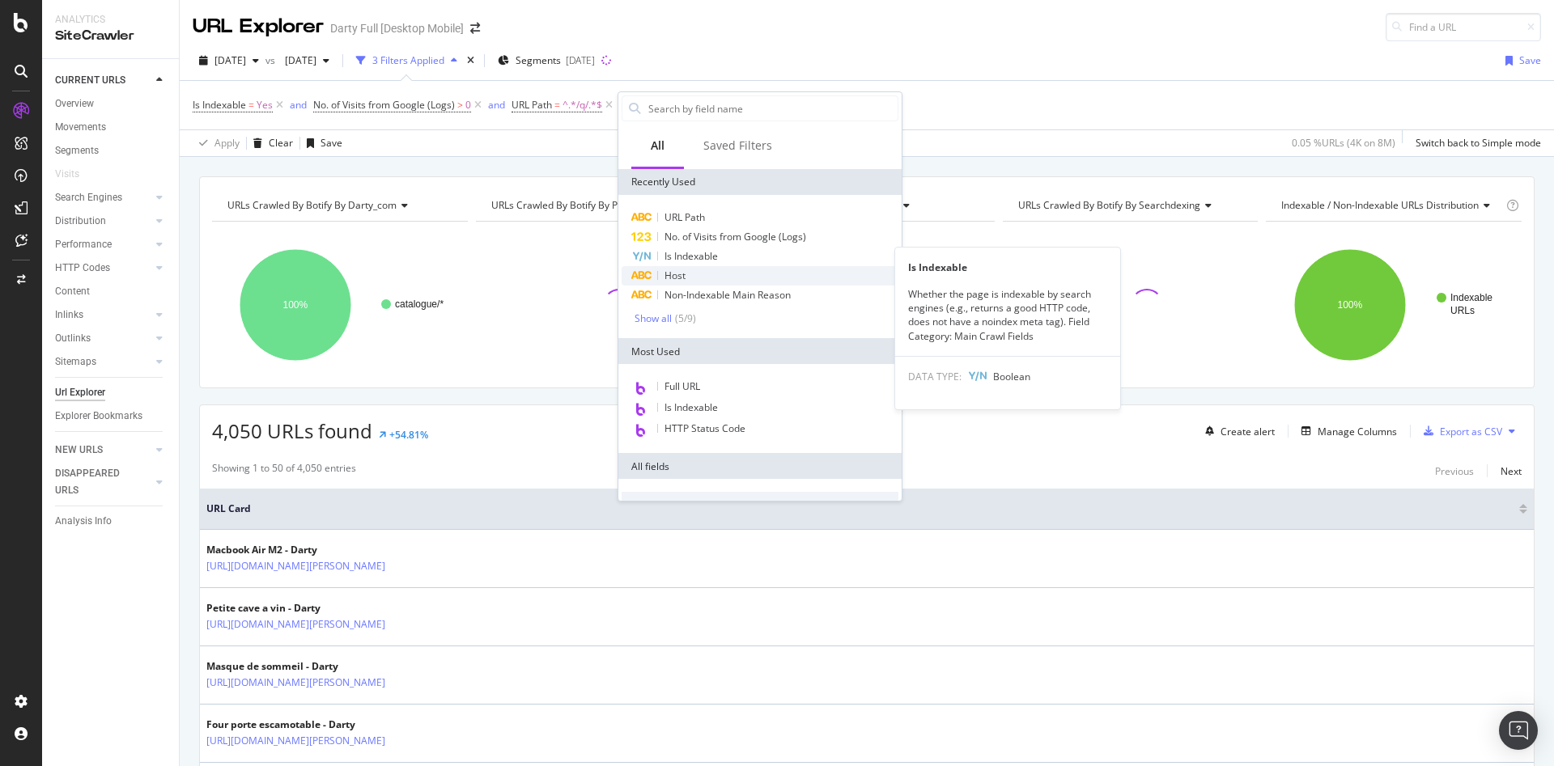
click at [701, 269] on div "Host" at bounding box center [759, 275] width 277 height 19
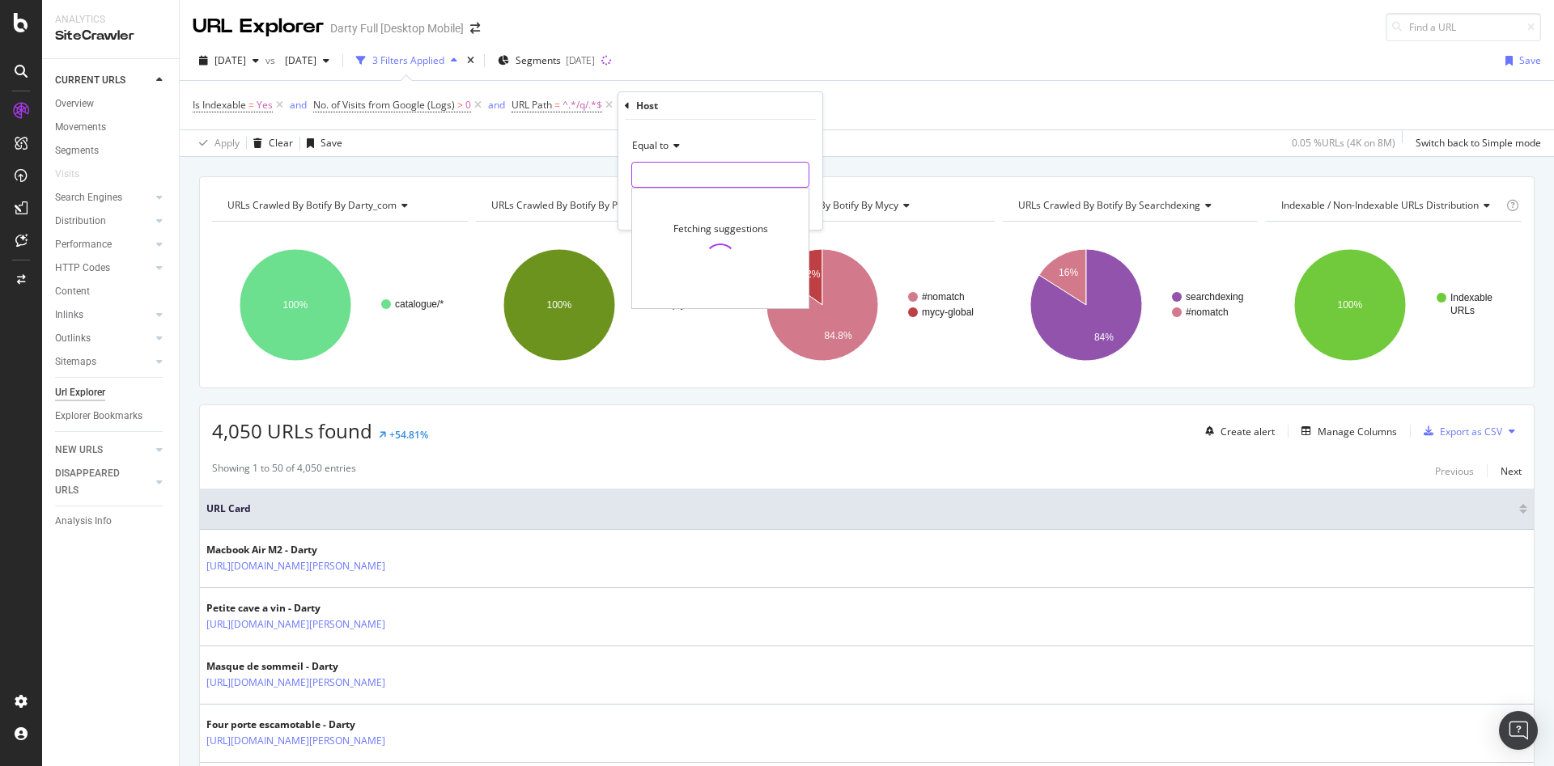
click at [664, 166] on input "text" at bounding box center [720, 175] width 176 height 26
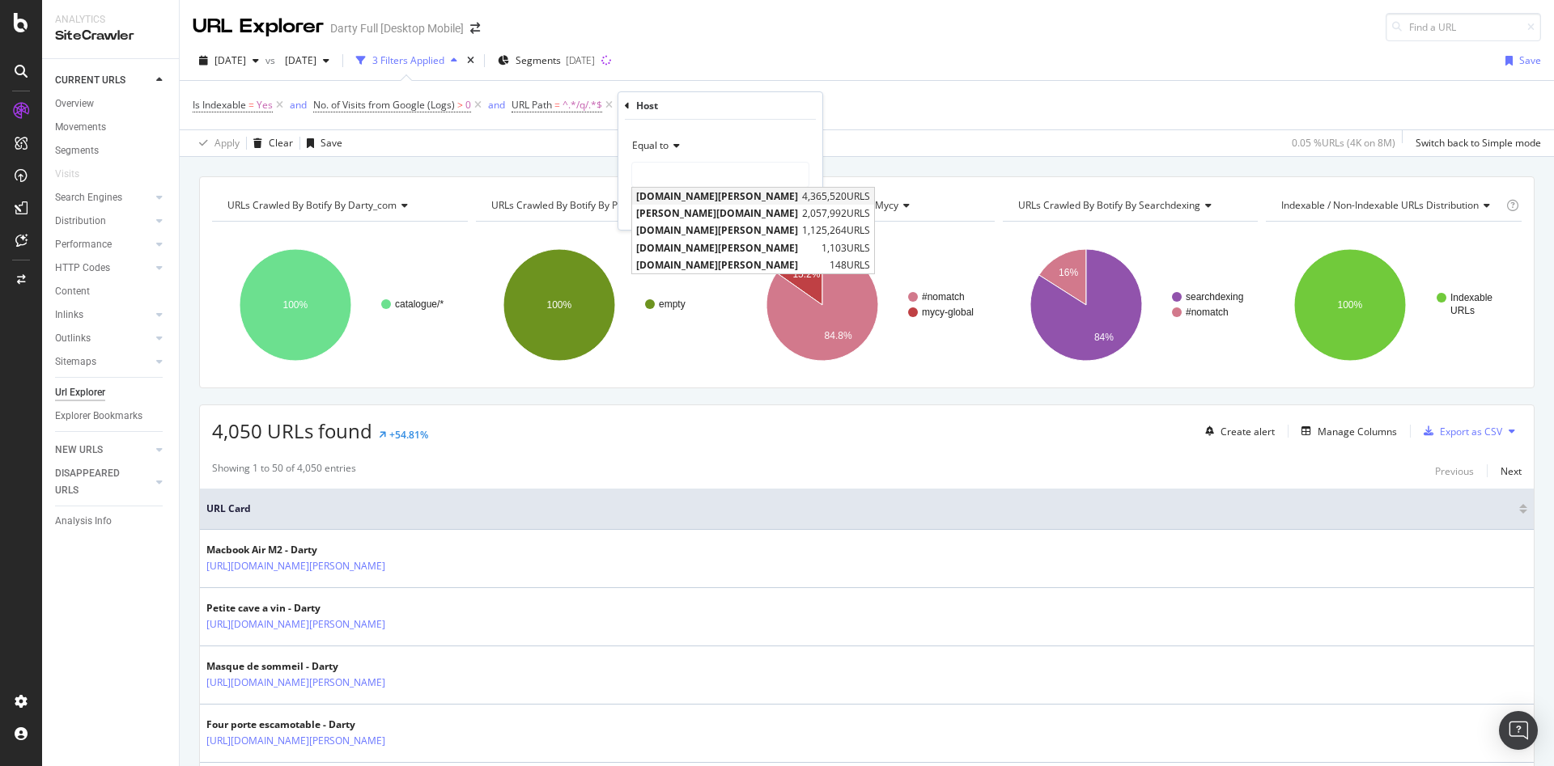
click at [681, 197] on span "[DOMAIN_NAME][PERSON_NAME]" at bounding box center [717, 196] width 162 height 14
type input "[DOMAIN_NAME][PERSON_NAME]"
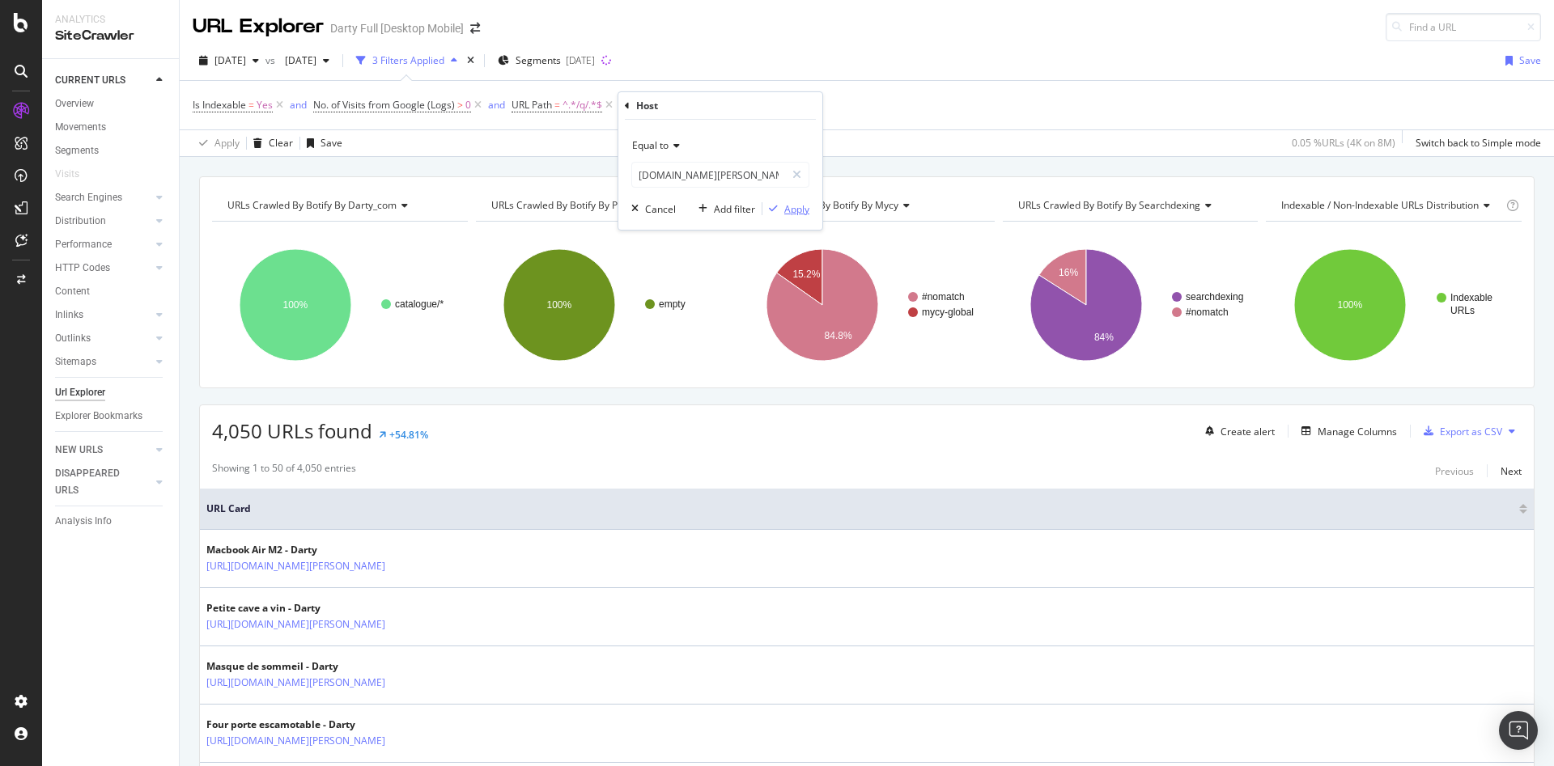
click at [785, 209] on div "Apply" at bounding box center [796, 209] width 25 height 14
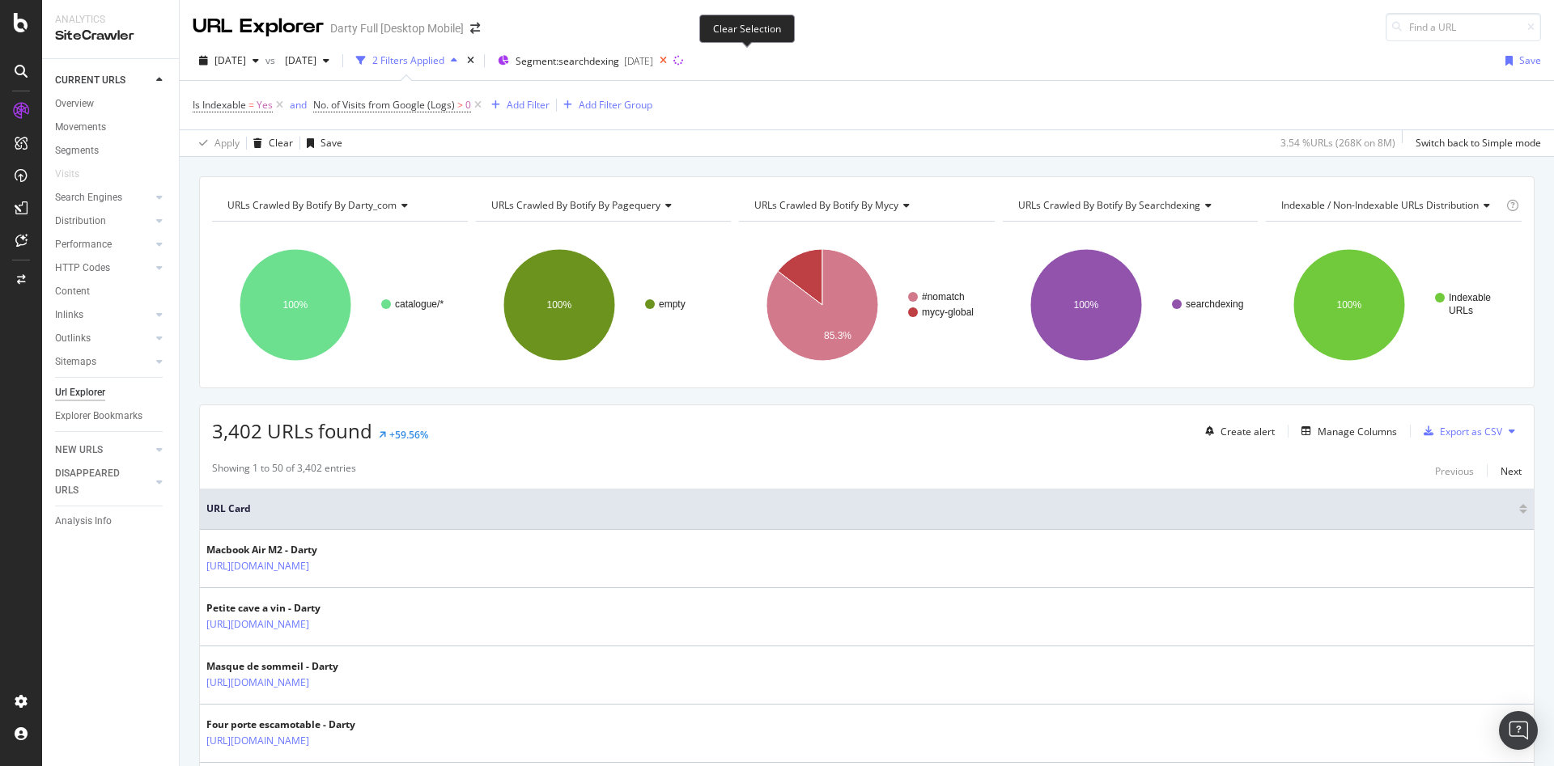
click at [673, 57] on icon at bounding box center [663, 60] width 20 height 23
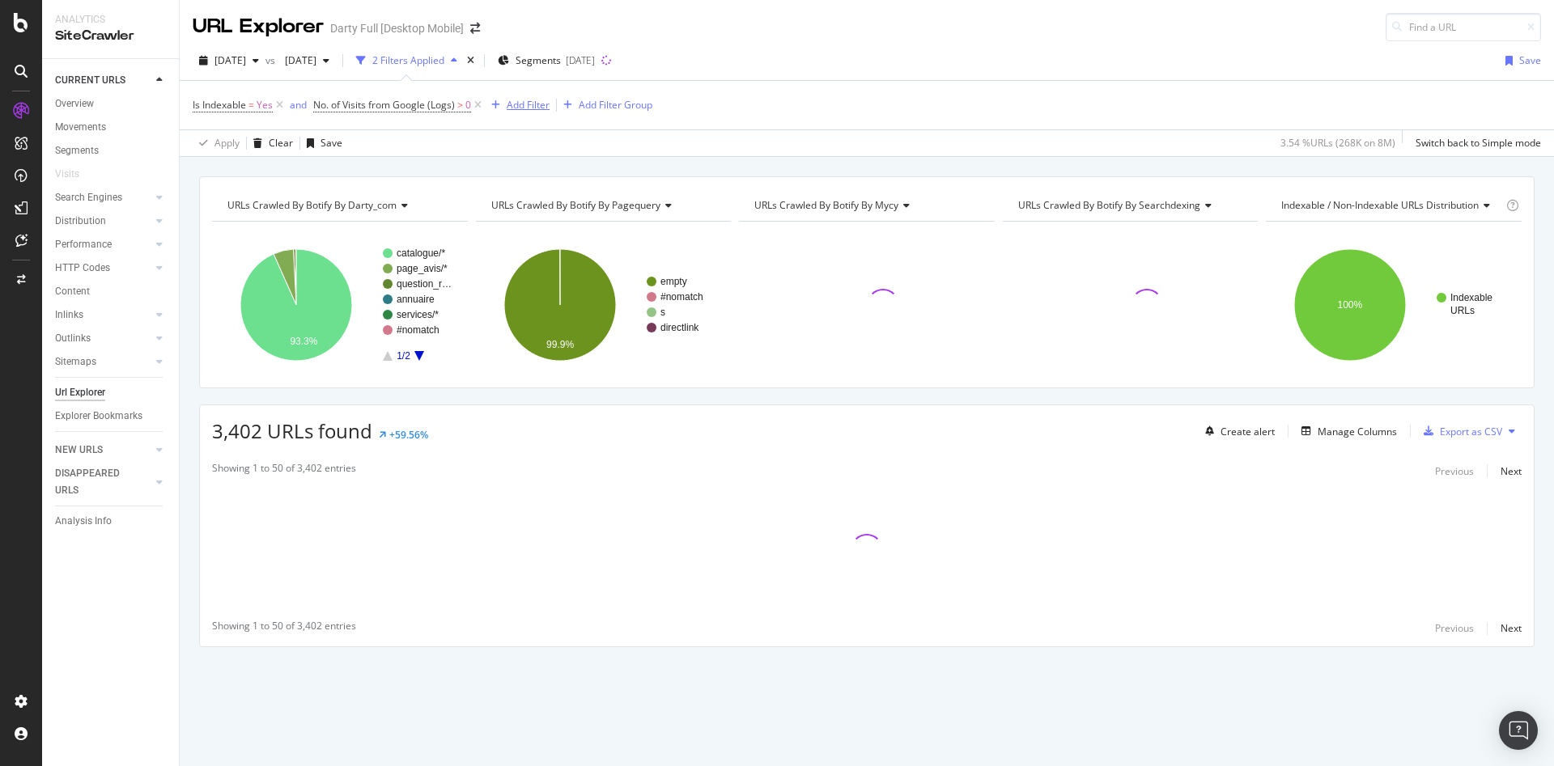
click at [526, 100] on div "Add Filter" at bounding box center [528, 105] width 43 height 14
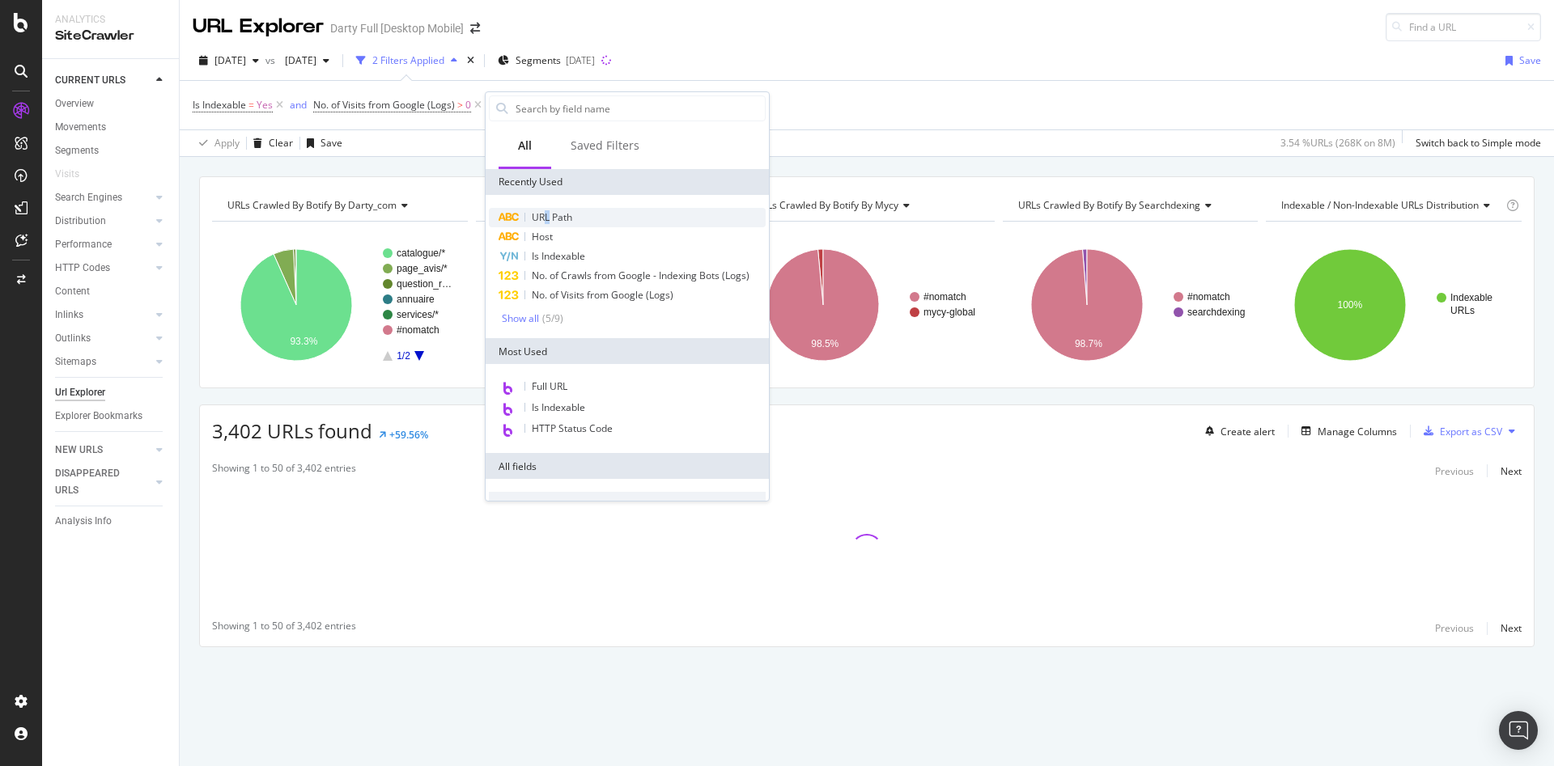
click at [548, 215] on span "URL Path" at bounding box center [552, 217] width 40 height 14
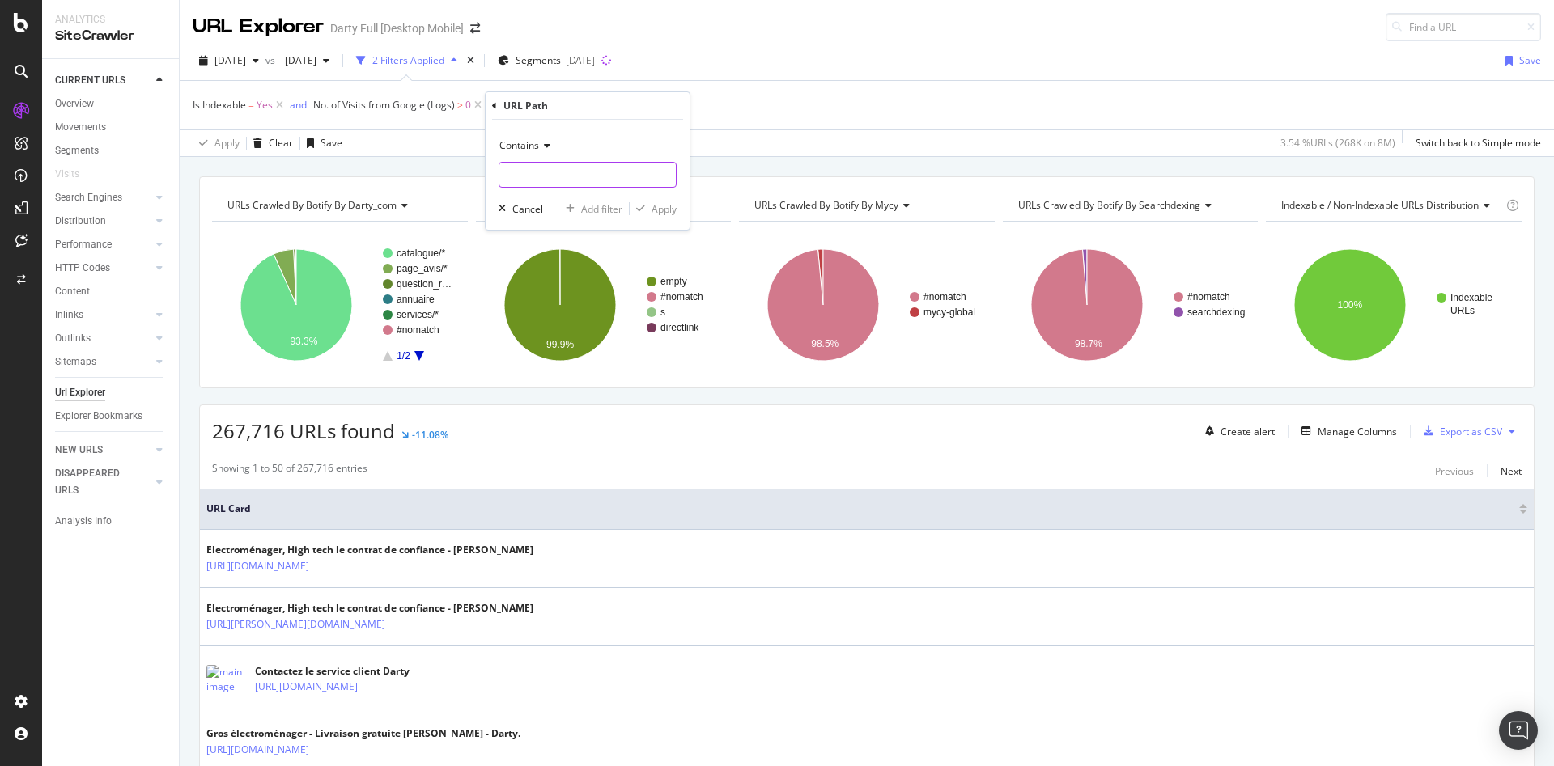
click at [563, 180] on input "text" at bounding box center [587, 175] width 176 height 26
type input "/q/"
click at [595, 212] on div "Add filter" at bounding box center [601, 209] width 41 height 14
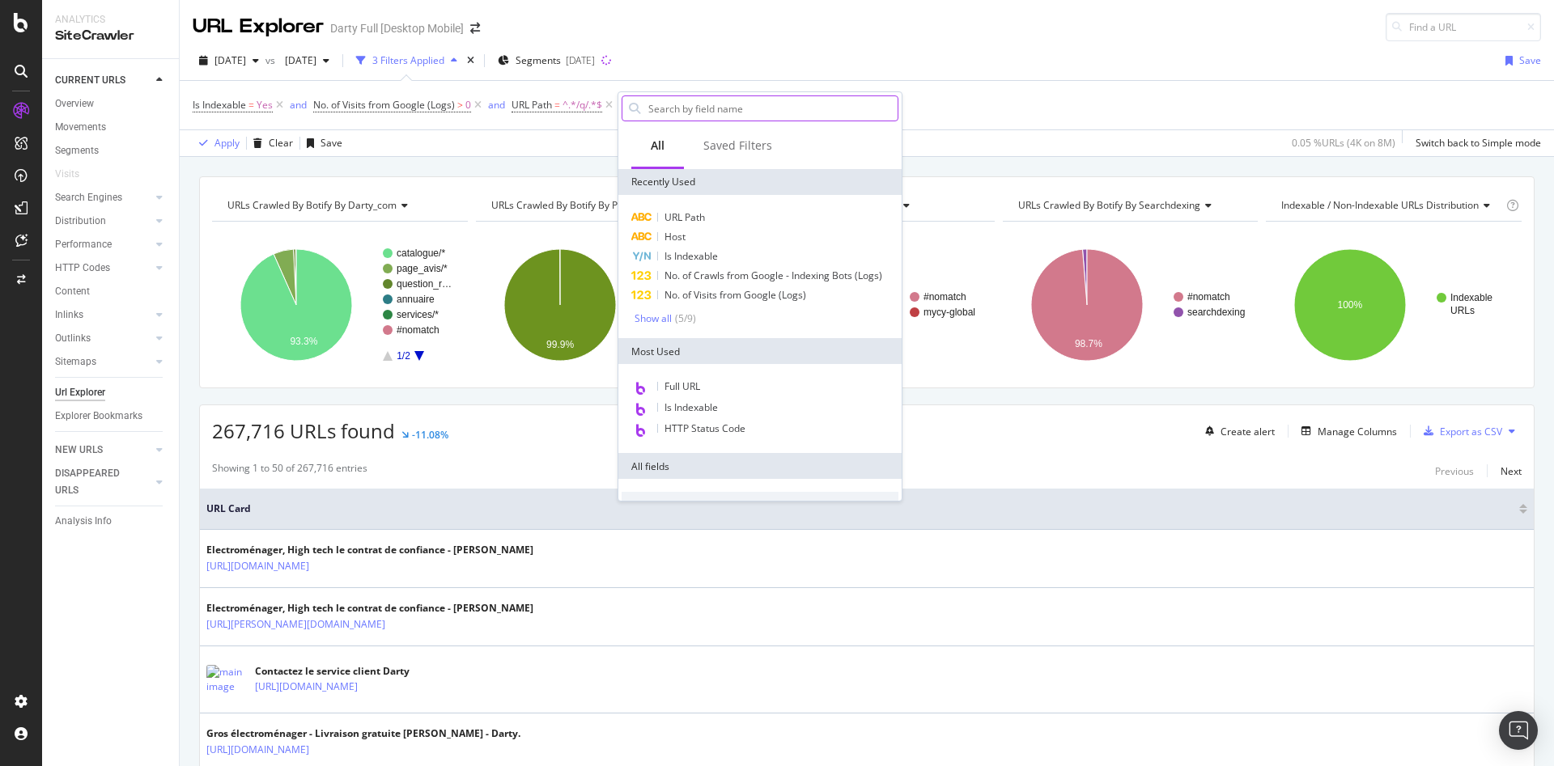
click at [696, 104] on input "text" at bounding box center [772, 108] width 251 height 24
click at [693, 231] on div "Host" at bounding box center [759, 236] width 277 height 19
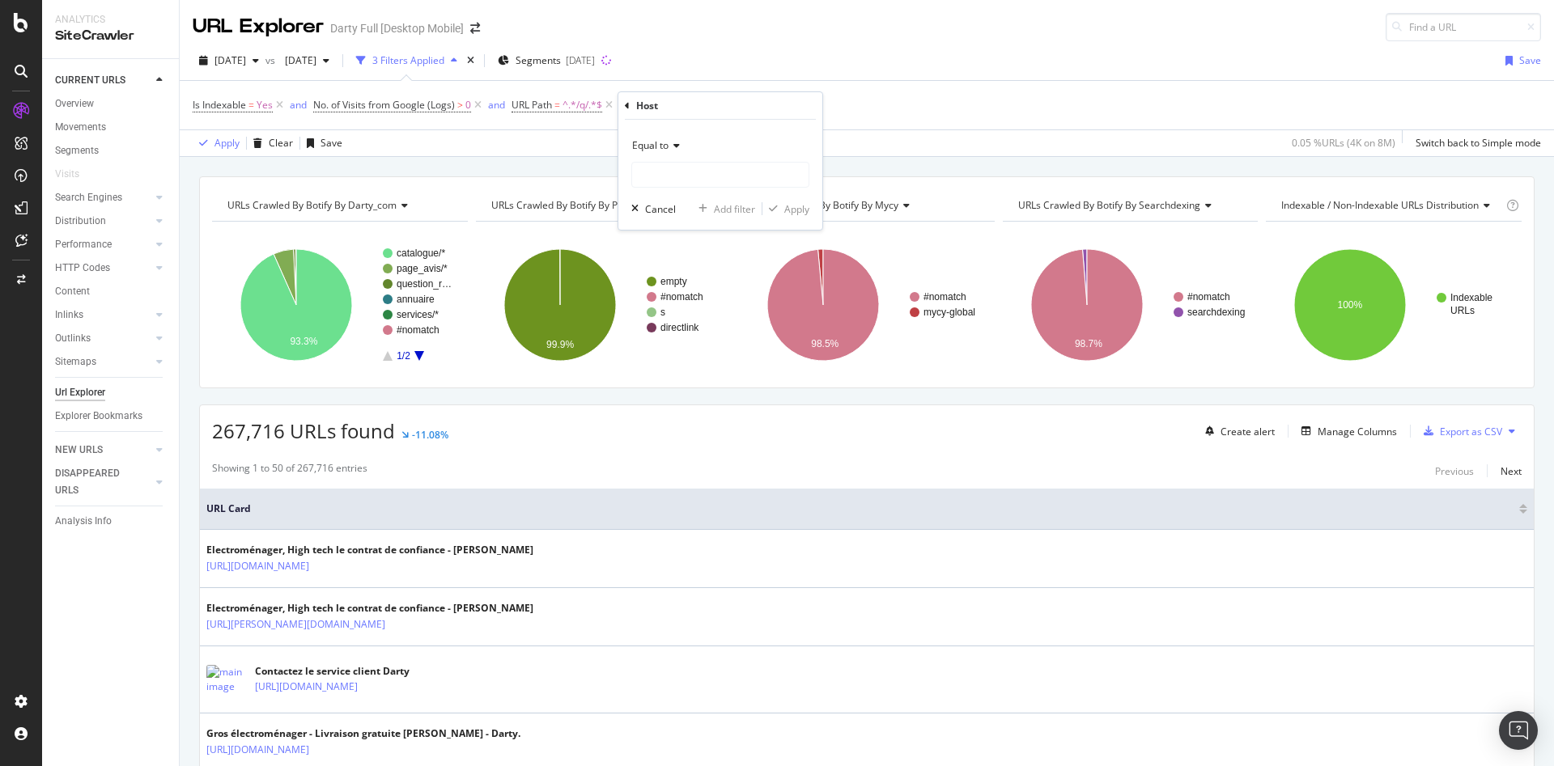
click at [684, 156] on div "Equal to" at bounding box center [720, 146] width 178 height 26
click at [660, 180] on span "Equal to" at bounding box center [659, 179] width 40 height 14
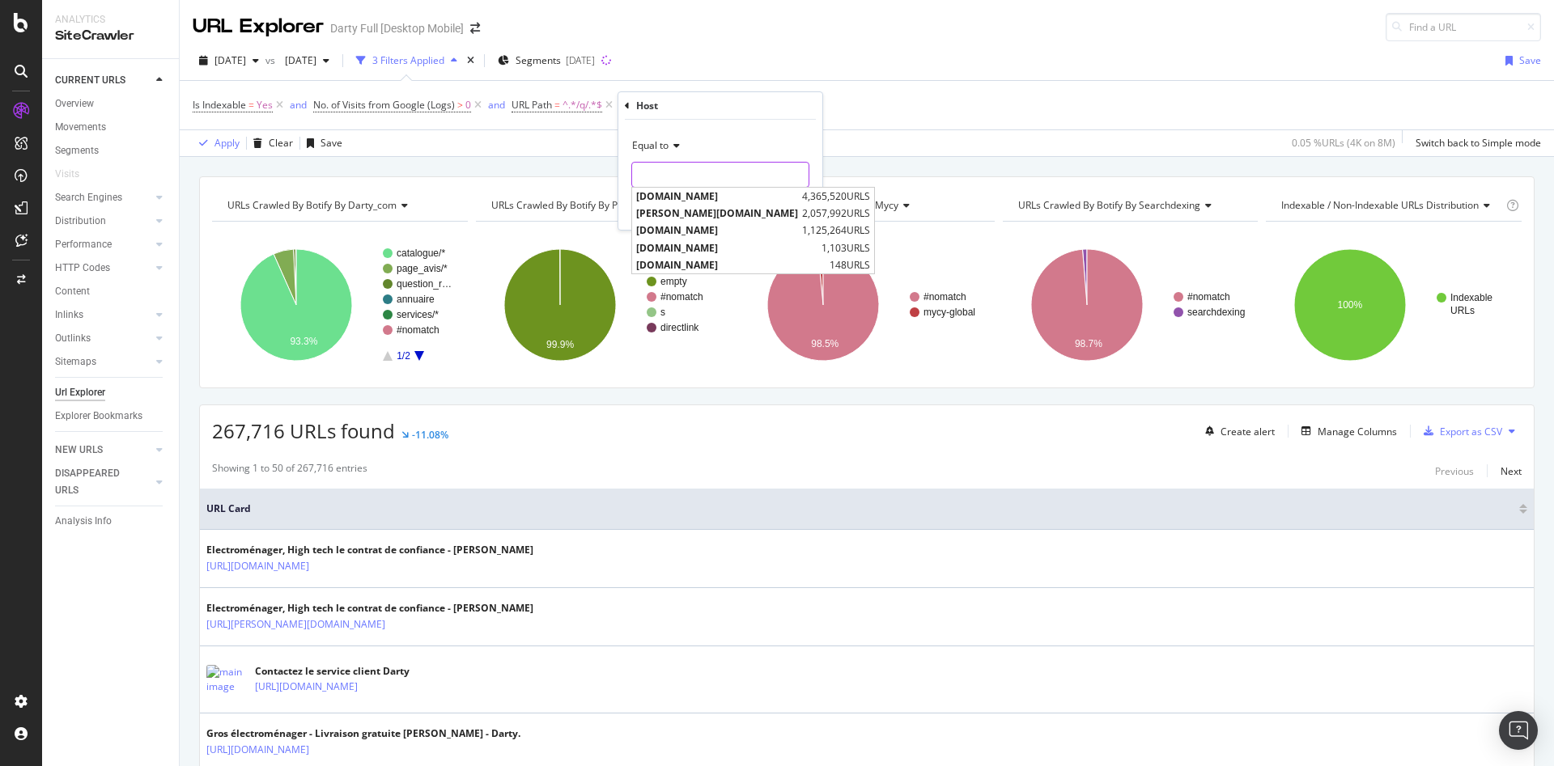
click at [664, 185] on input "text" at bounding box center [720, 175] width 176 height 26
click at [687, 198] on span "[DOMAIN_NAME][PERSON_NAME]" at bounding box center [717, 196] width 162 height 14
type input "[DOMAIN_NAME][PERSON_NAME]"
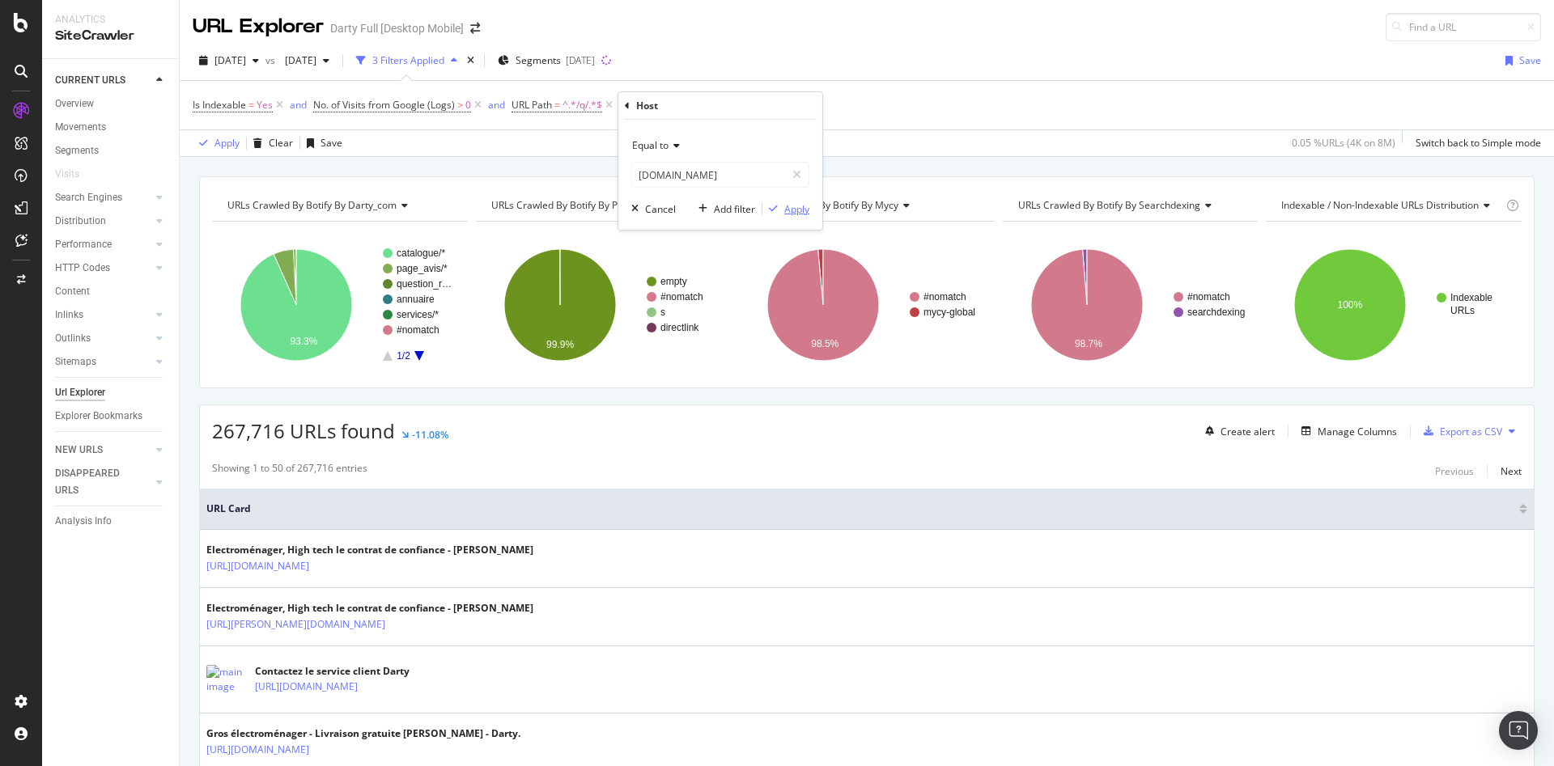
click at [799, 212] on div "Apply" at bounding box center [796, 209] width 25 height 14
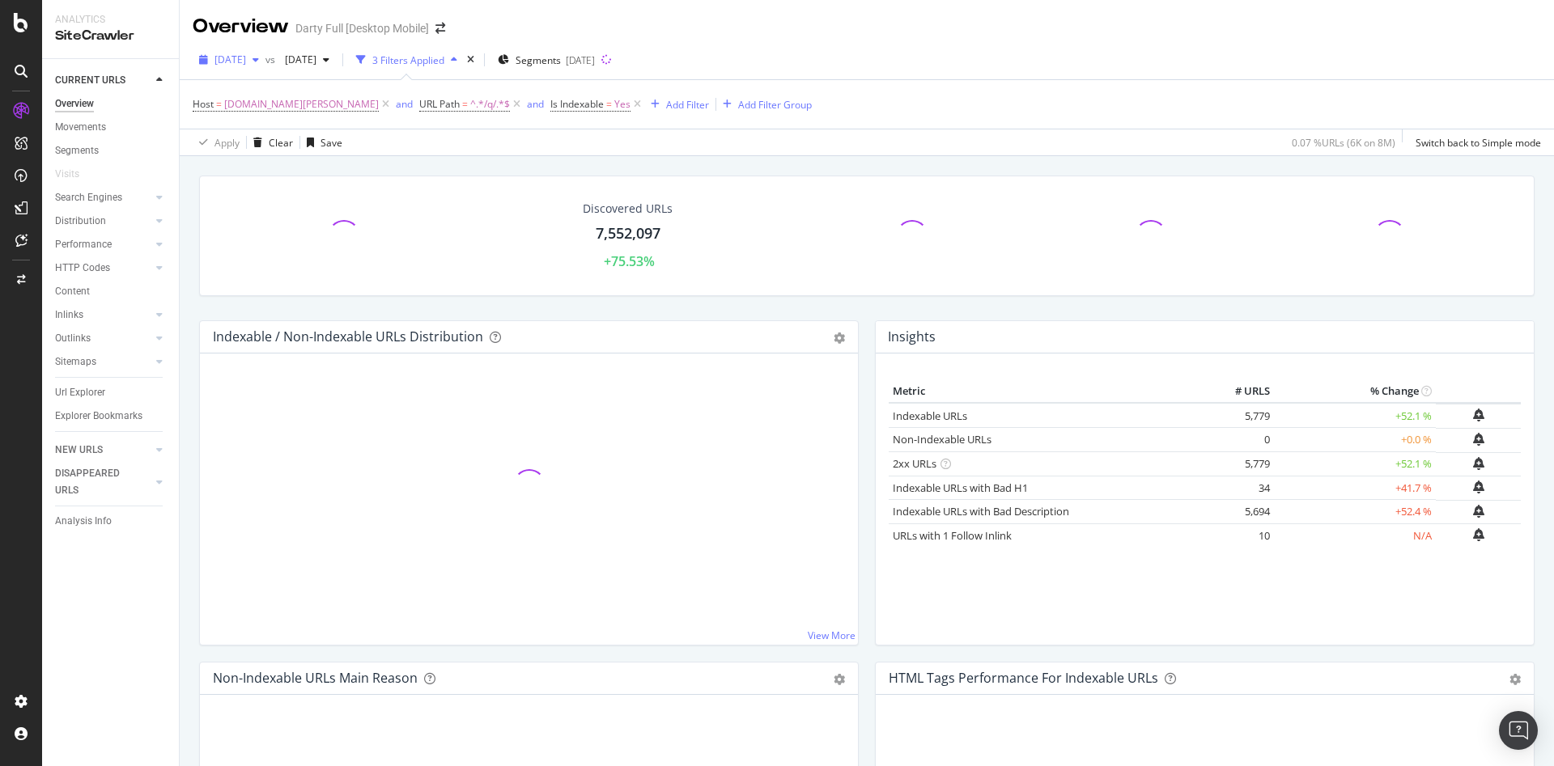
click at [246, 61] on span "[DATE]" at bounding box center [230, 60] width 32 height 14
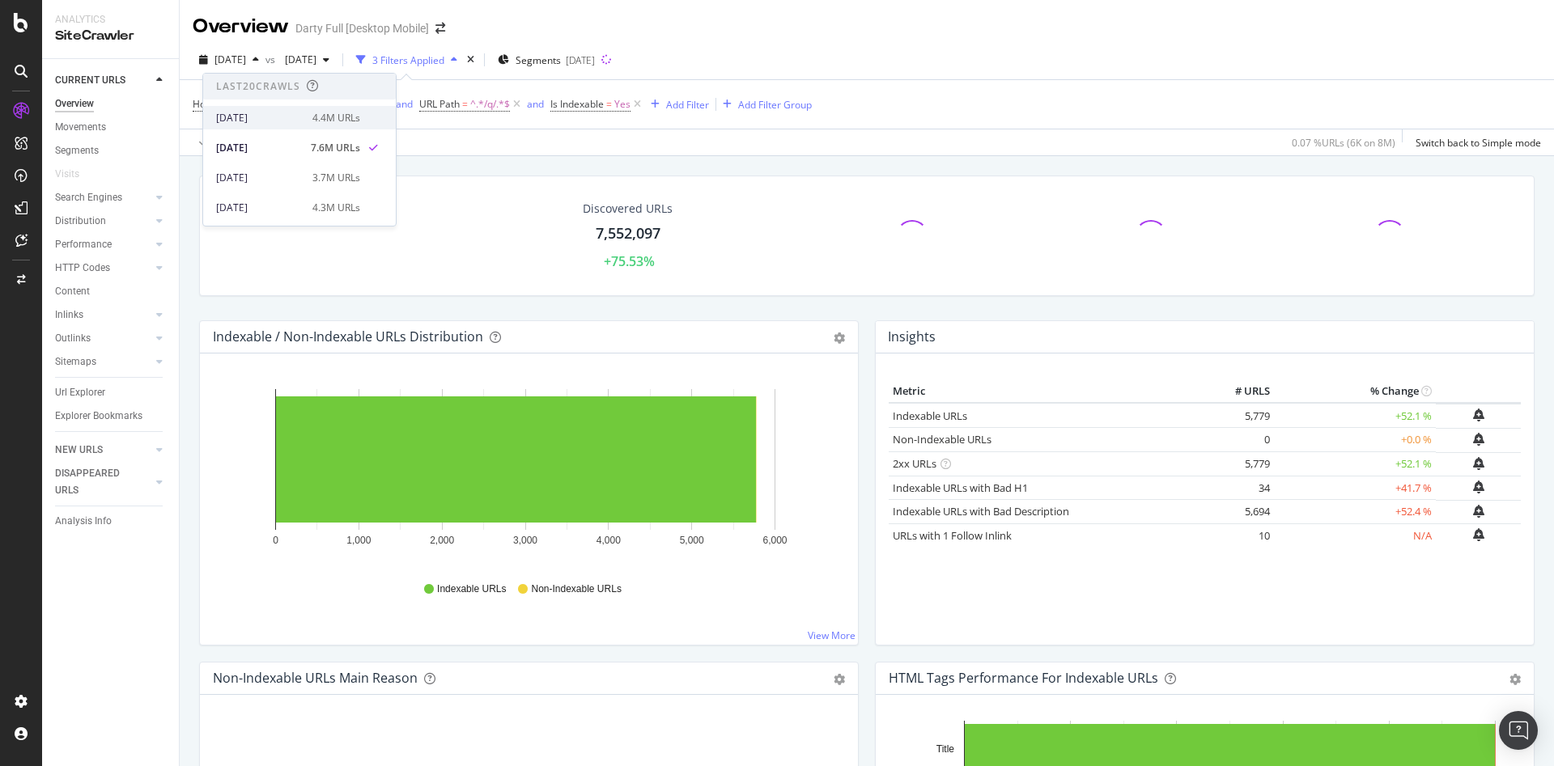
click at [258, 112] on div "[DATE]" at bounding box center [259, 118] width 87 height 15
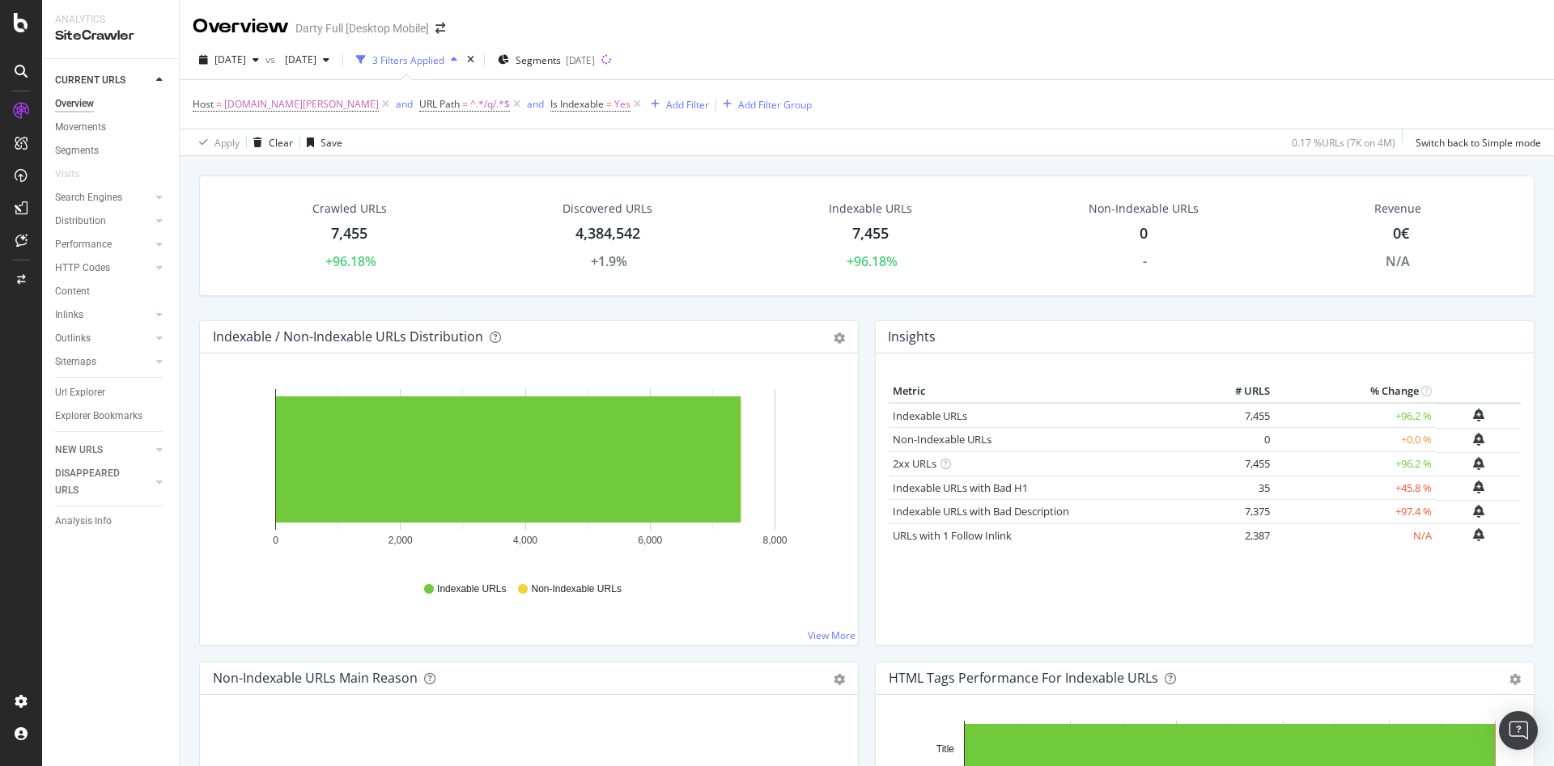
click at [1411, 621] on div "Metric # URLS % Change Indexable URLs 7,455 +96.2 % Non-Indexable URLs 0 +0.0 %…" at bounding box center [1204, 505] width 632 height 252
click at [259, 61] on icon "button" at bounding box center [255, 60] width 6 height 10
click at [293, 126] on div "[DATE]" at bounding box center [259, 127] width 87 height 15
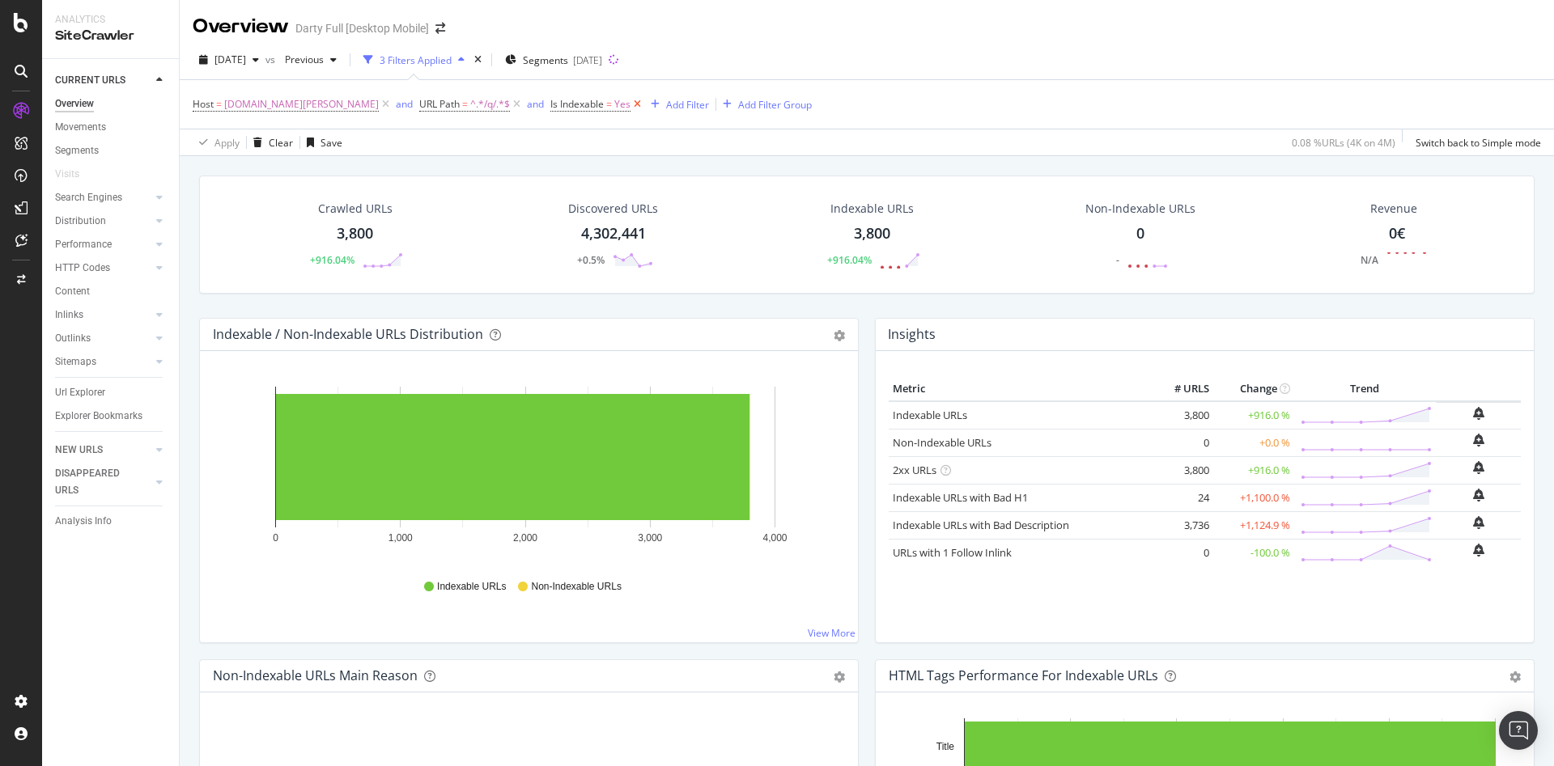
click at [630, 104] on icon at bounding box center [637, 104] width 14 height 16
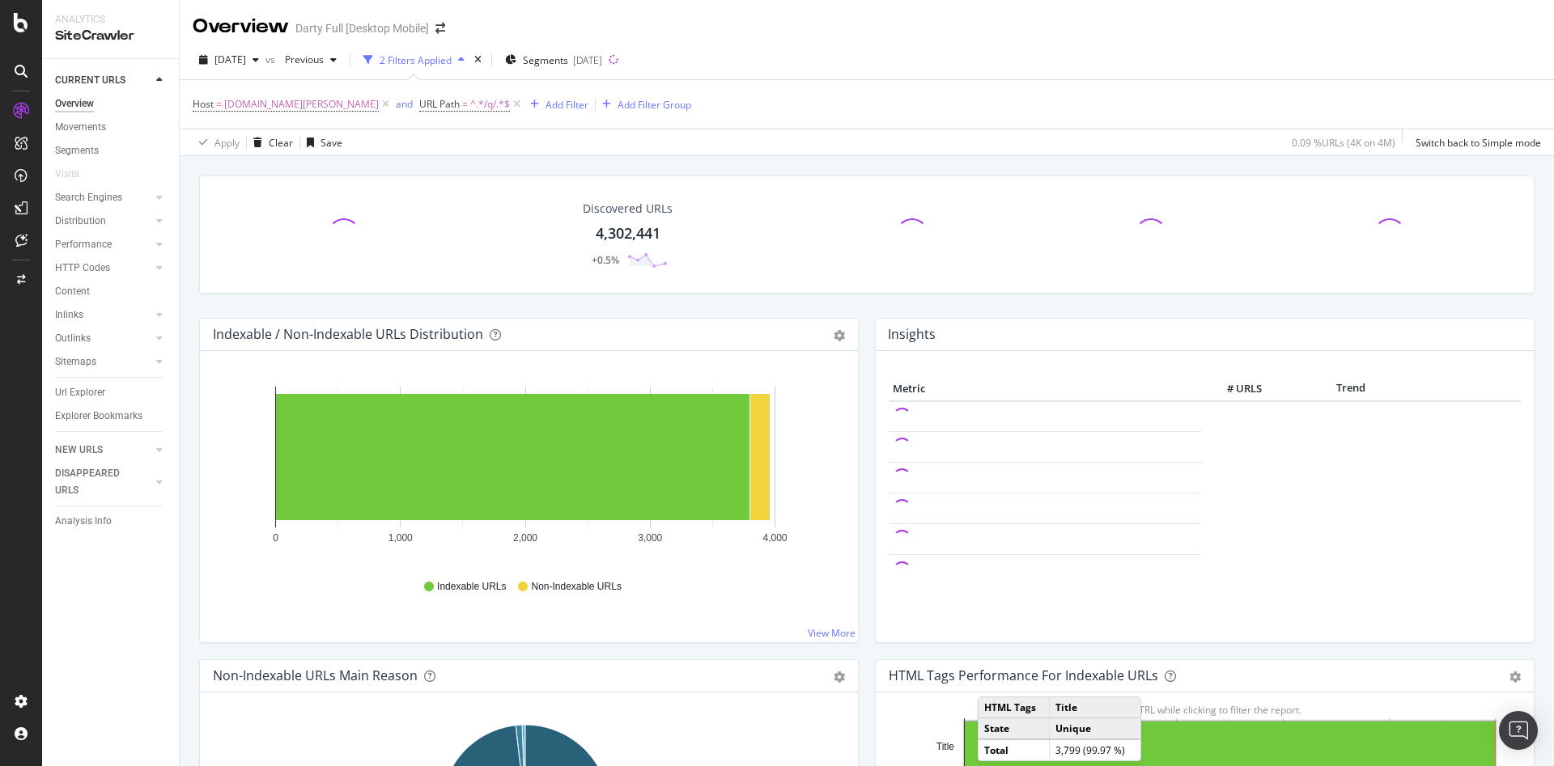
drag, startPoint x: 872, startPoint y: 24, endPoint x: 828, endPoint y: 461, distance: 439.2
click at [828, 461] on icon "0 1,000 2,000 3,000 4,000" at bounding box center [525, 471] width 625 height 188
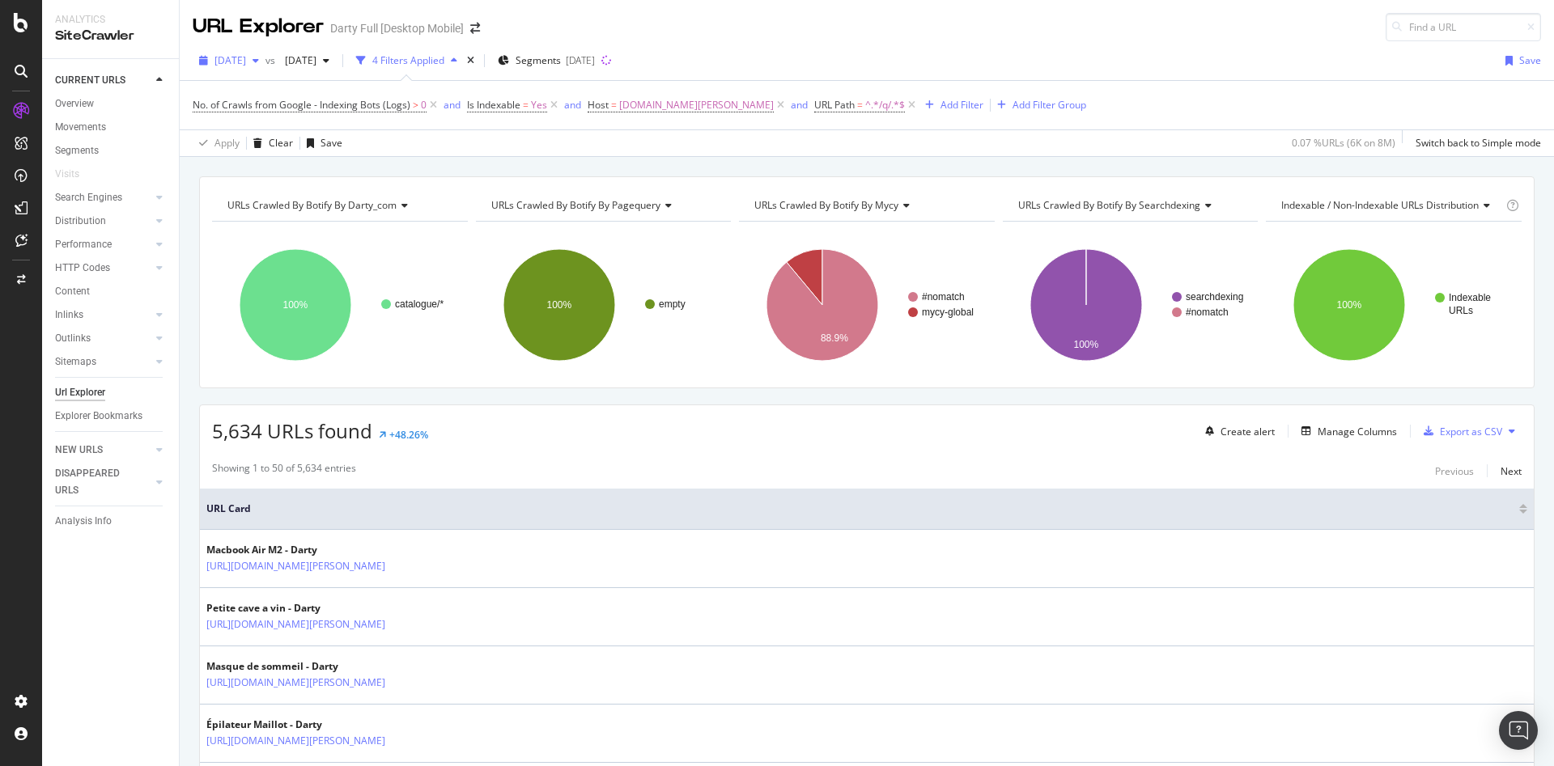
click at [259, 63] on icon "button" at bounding box center [255, 61] width 6 height 10
click at [264, 125] on div "[DATE]" at bounding box center [259, 119] width 87 height 15
click at [265, 57] on div "button" at bounding box center [255, 61] width 19 height 10
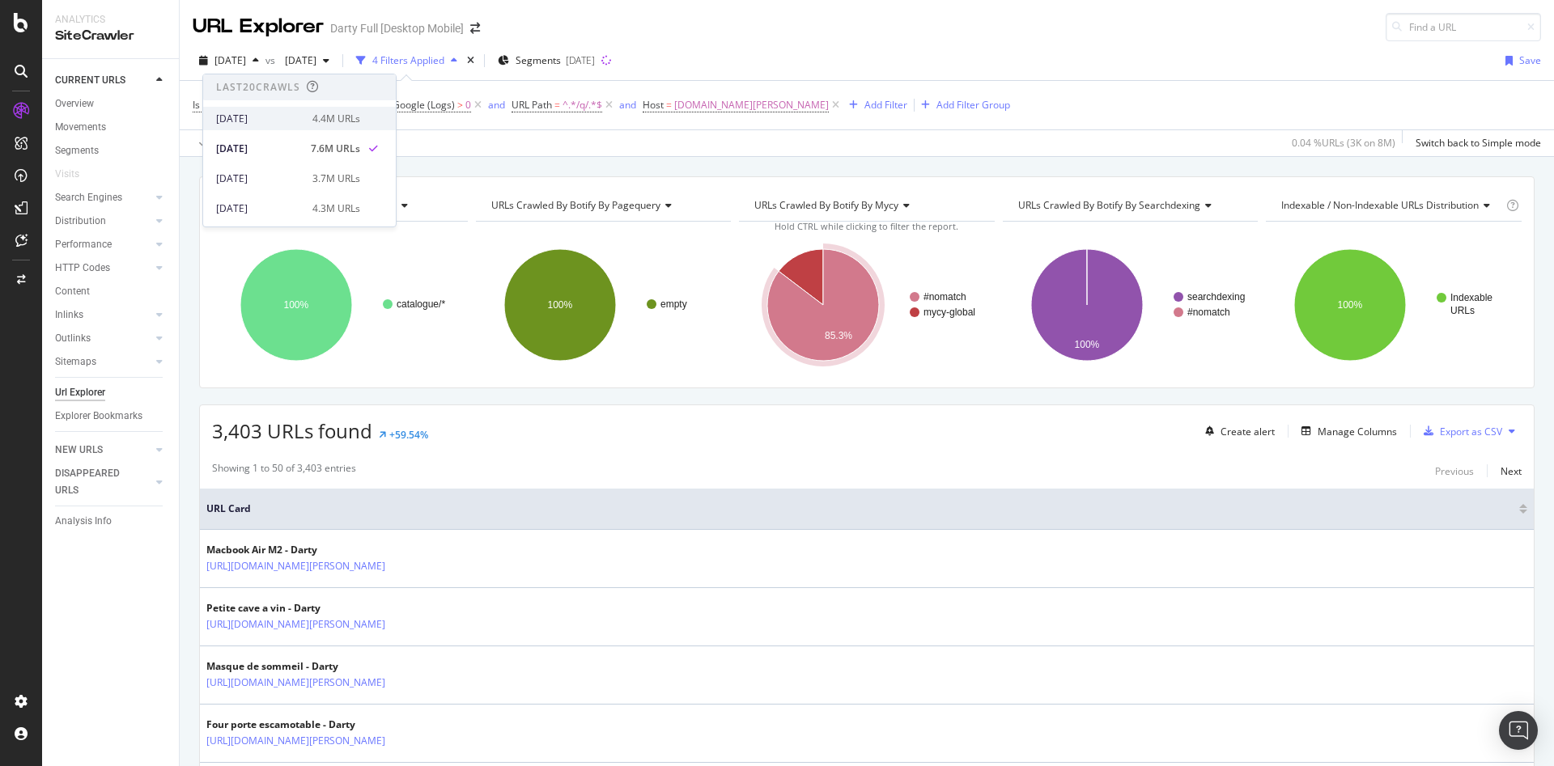
click at [284, 112] on div "2025 Jul. 31st" at bounding box center [259, 119] width 87 height 15
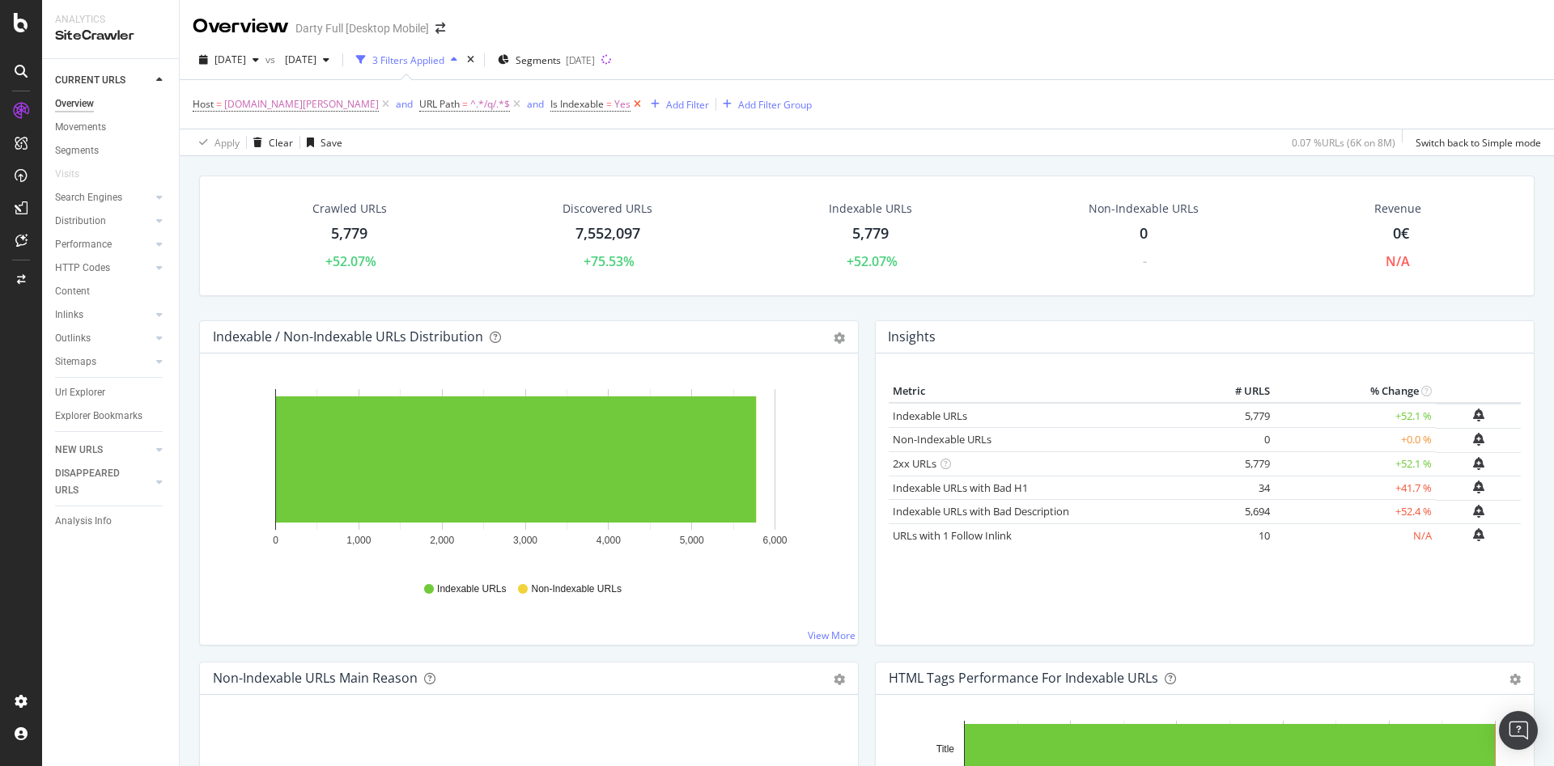
click at [630, 105] on icon at bounding box center [637, 104] width 14 height 16
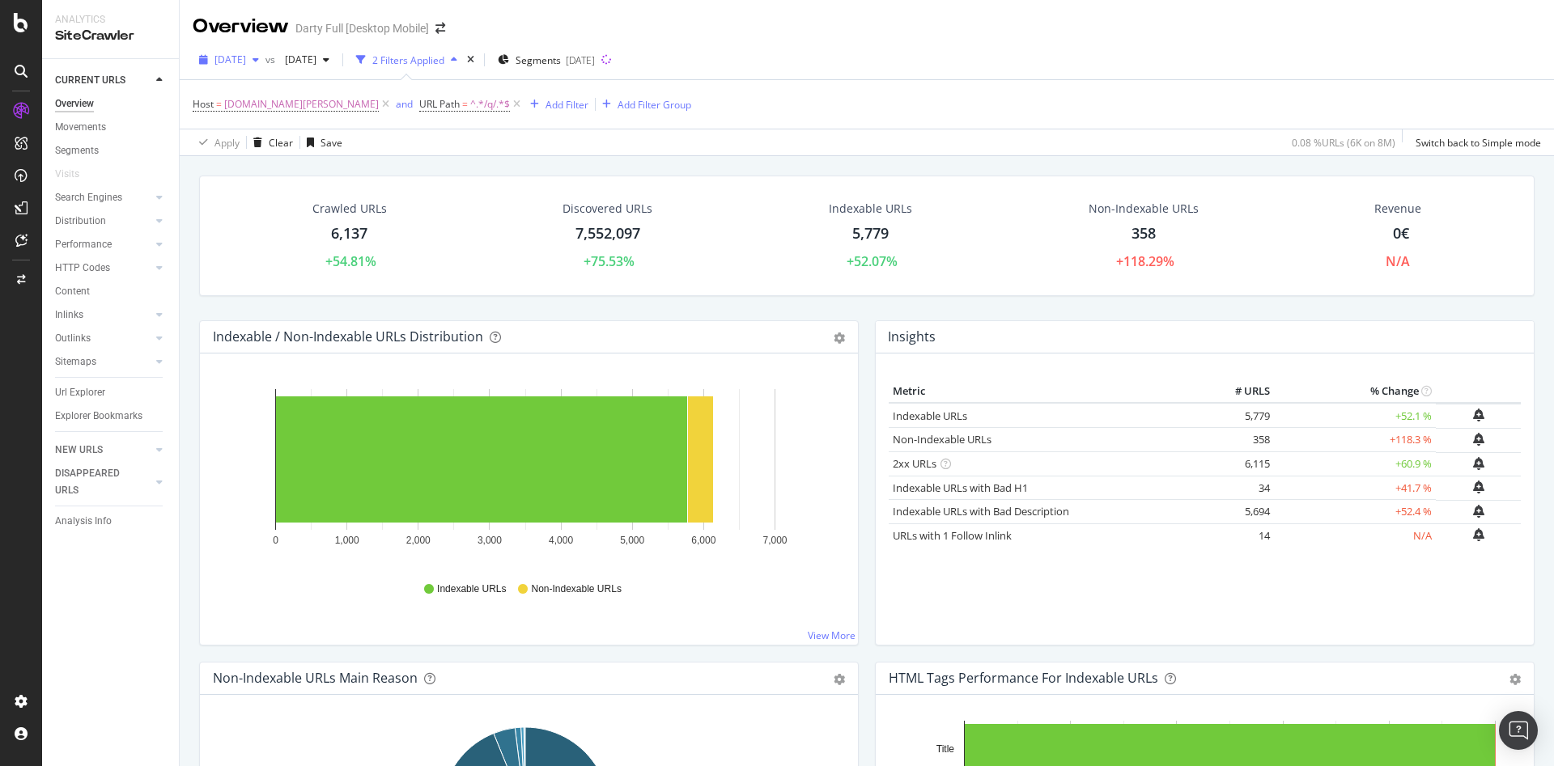
click at [259, 61] on icon "button" at bounding box center [255, 60] width 6 height 10
click at [787, 102] on div "Host = www.darty.com and URL Path = ^.*/q/.*$ Add Filter Add Filter Group" at bounding box center [867, 104] width 1348 height 49
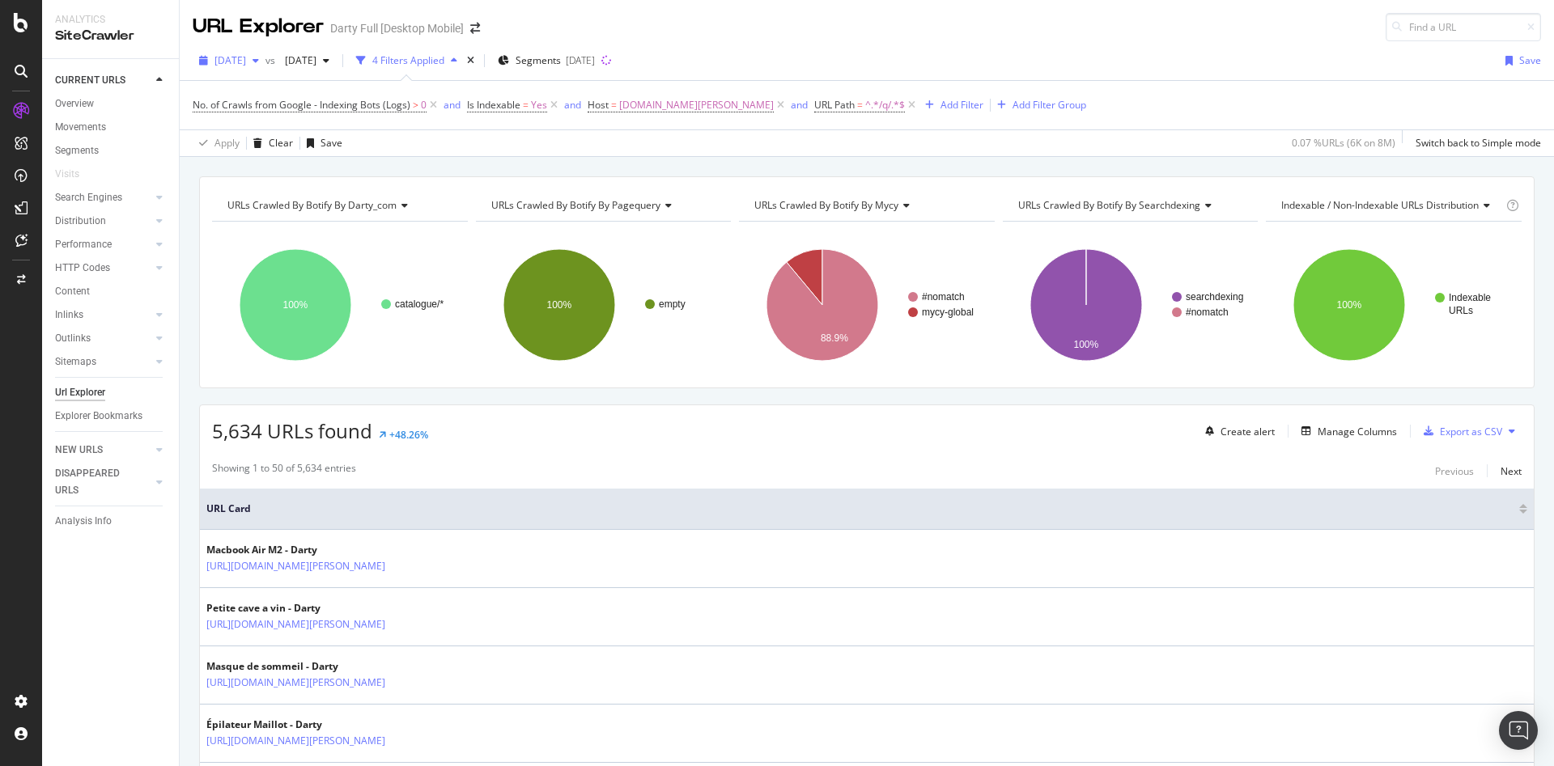
click at [259, 65] on icon "button" at bounding box center [255, 61] width 6 height 10
click at [269, 203] on div "[DATE]" at bounding box center [259, 208] width 87 height 15
